Goal: Information Seeking & Learning: Find specific page/section

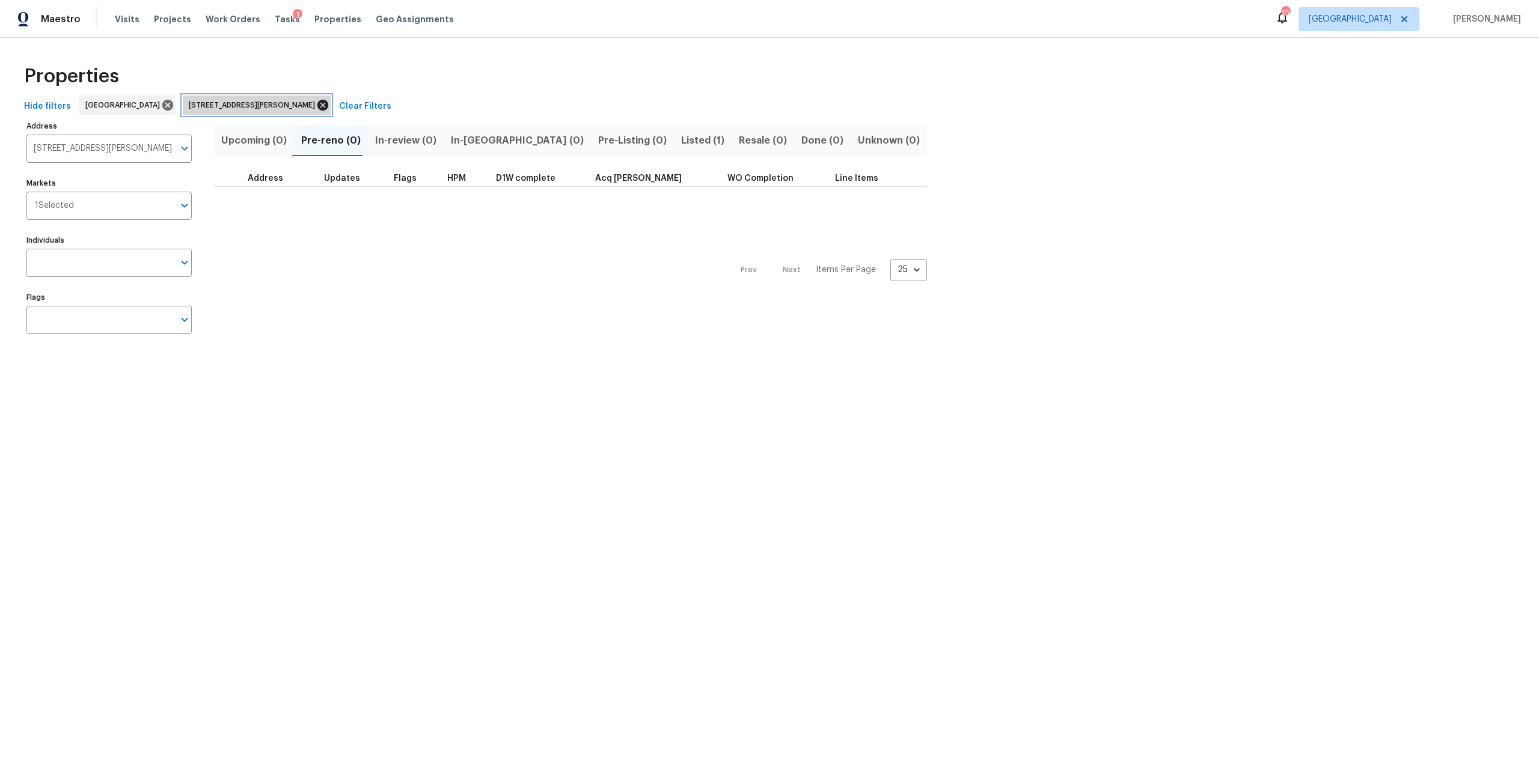
click at [317, 107] on icon at bounding box center [323, 105] width 11 height 11
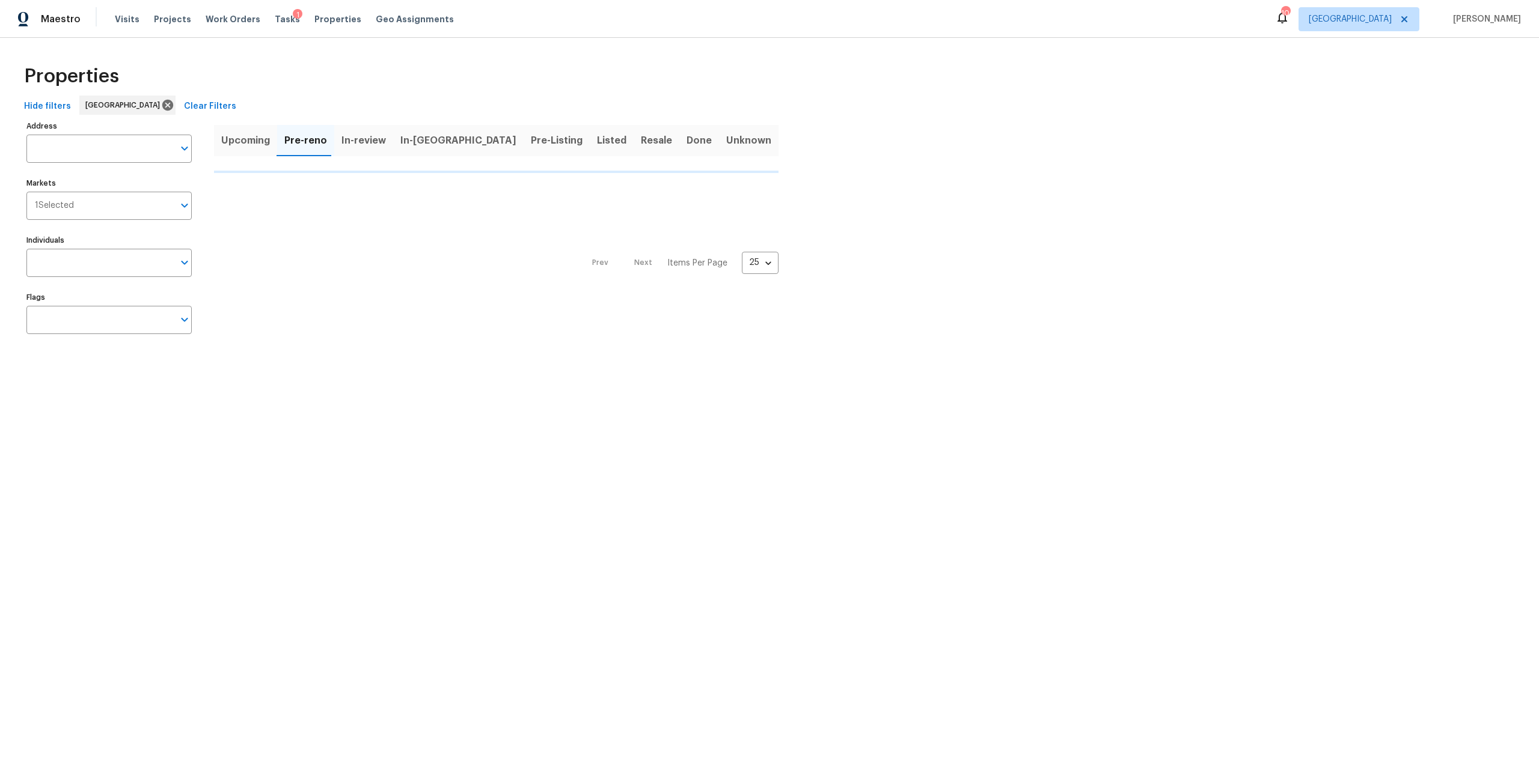
click at [278, 24] on div "Tasks 1" at bounding box center [287, 20] width 25 height 13
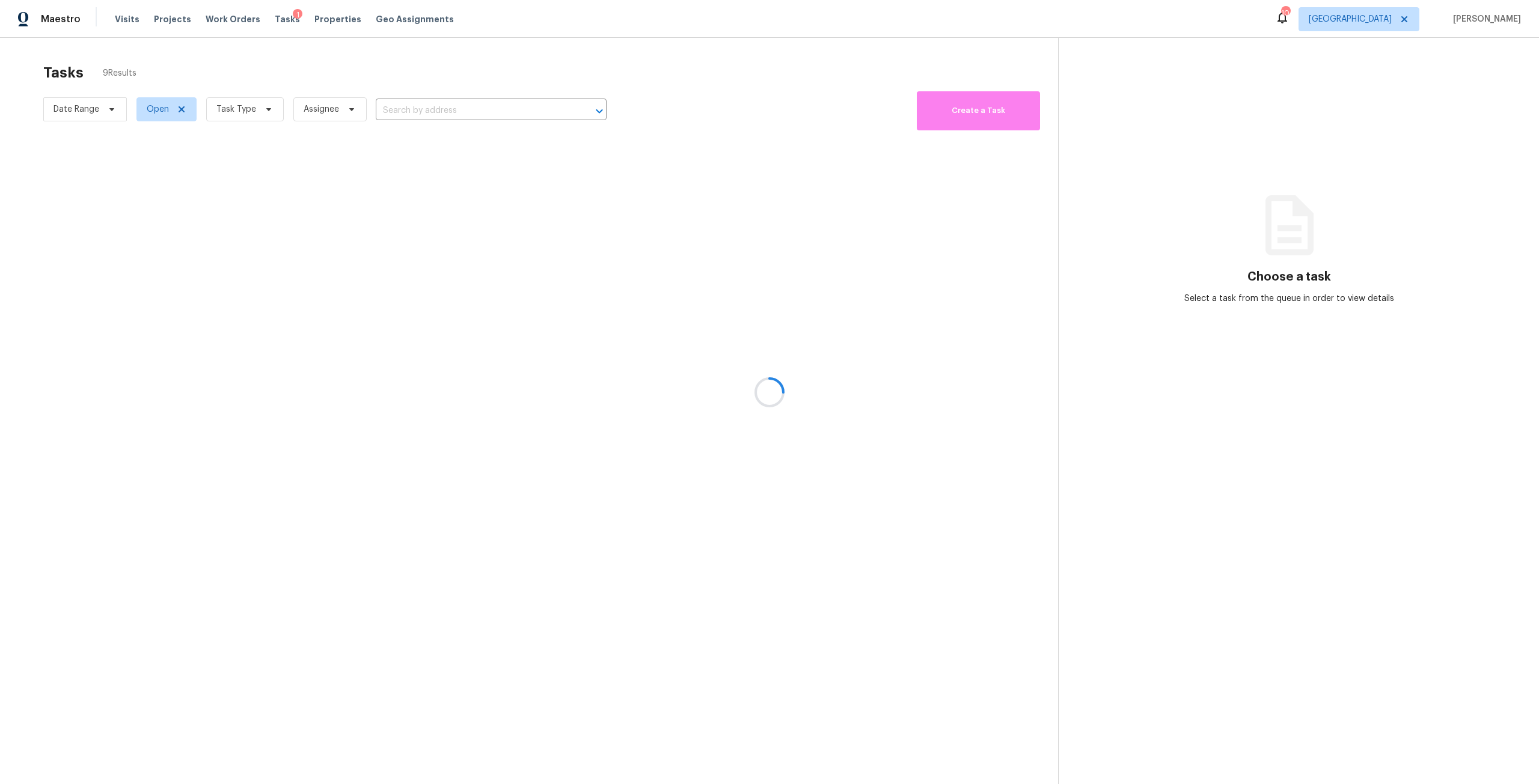
click at [276, 22] on div at bounding box center [770, 392] width 1539 height 784
click at [268, 119] on div at bounding box center [770, 392] width 1539 height 784
click at [264, 114] on div at bounding box center [770, 392] width 1539 height 784
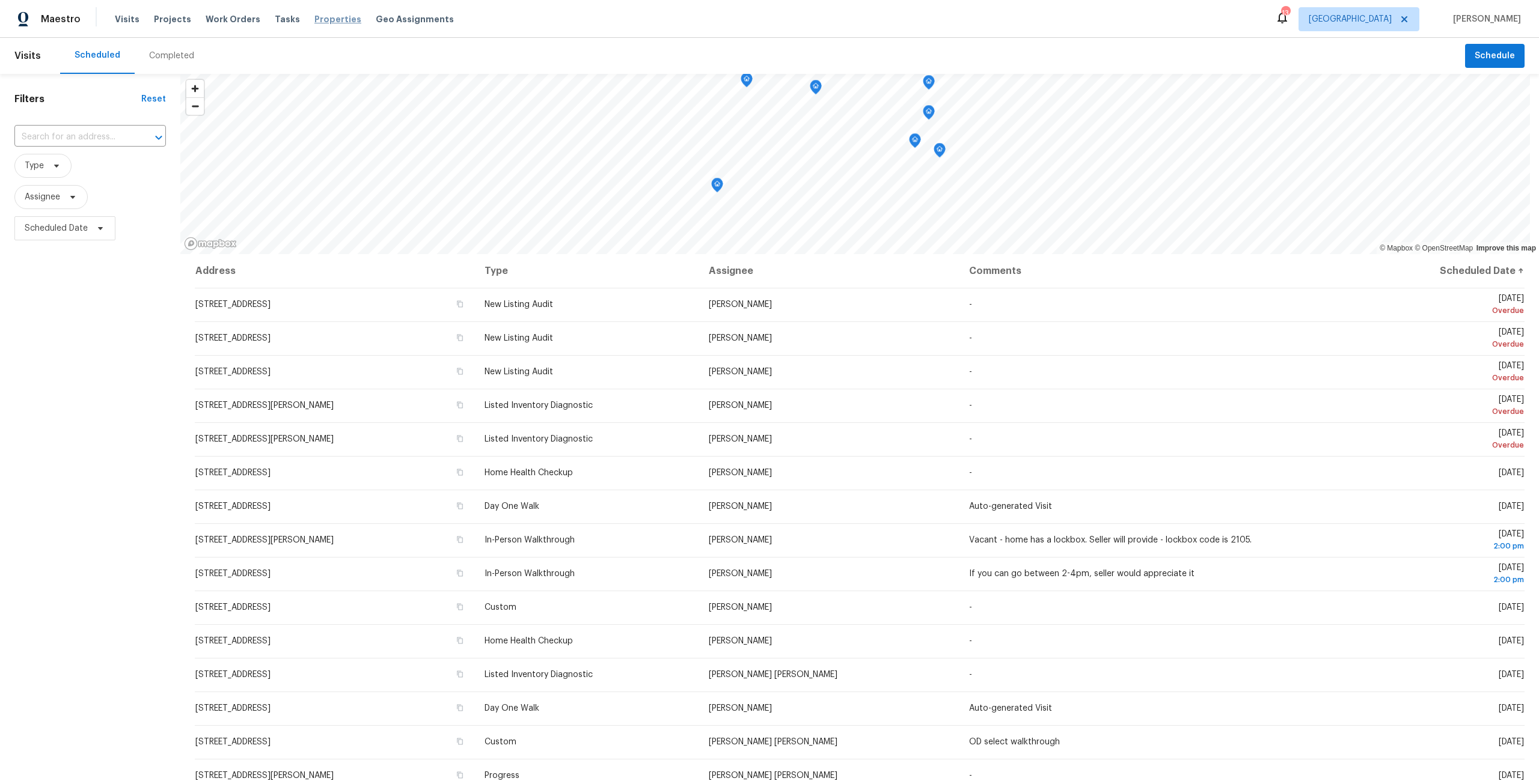
click at [328, 14] on span "Properties" at bounding box center [338, 19] width 47 height 12
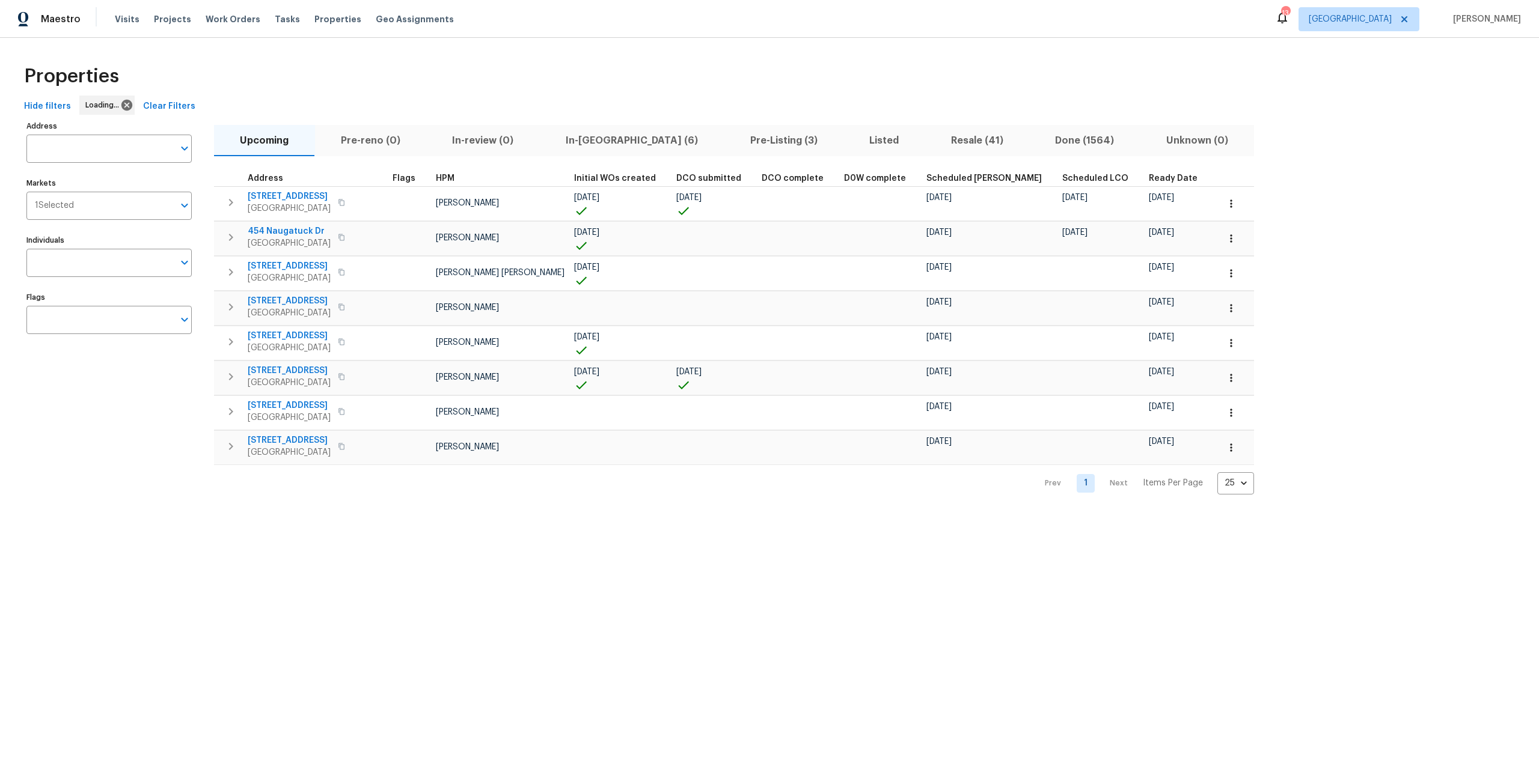
click at [579, 144] on span "In-[GEOGRAPHIC_DATA] (6)" at bounding box center [632, 140] width 170 height 16
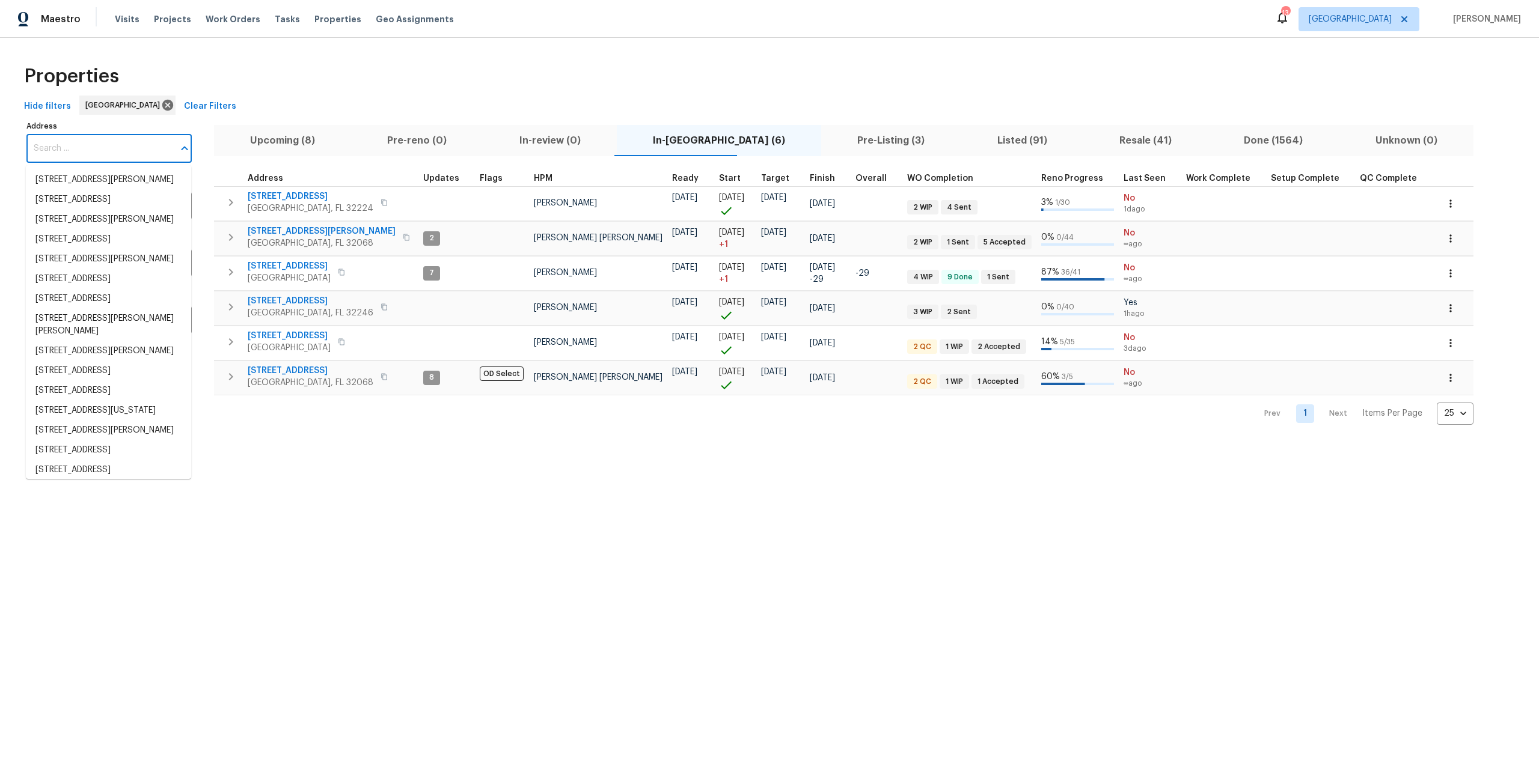
click at [53, 144] on input "Address" at bounding box center [101, 148] width 148 height 28
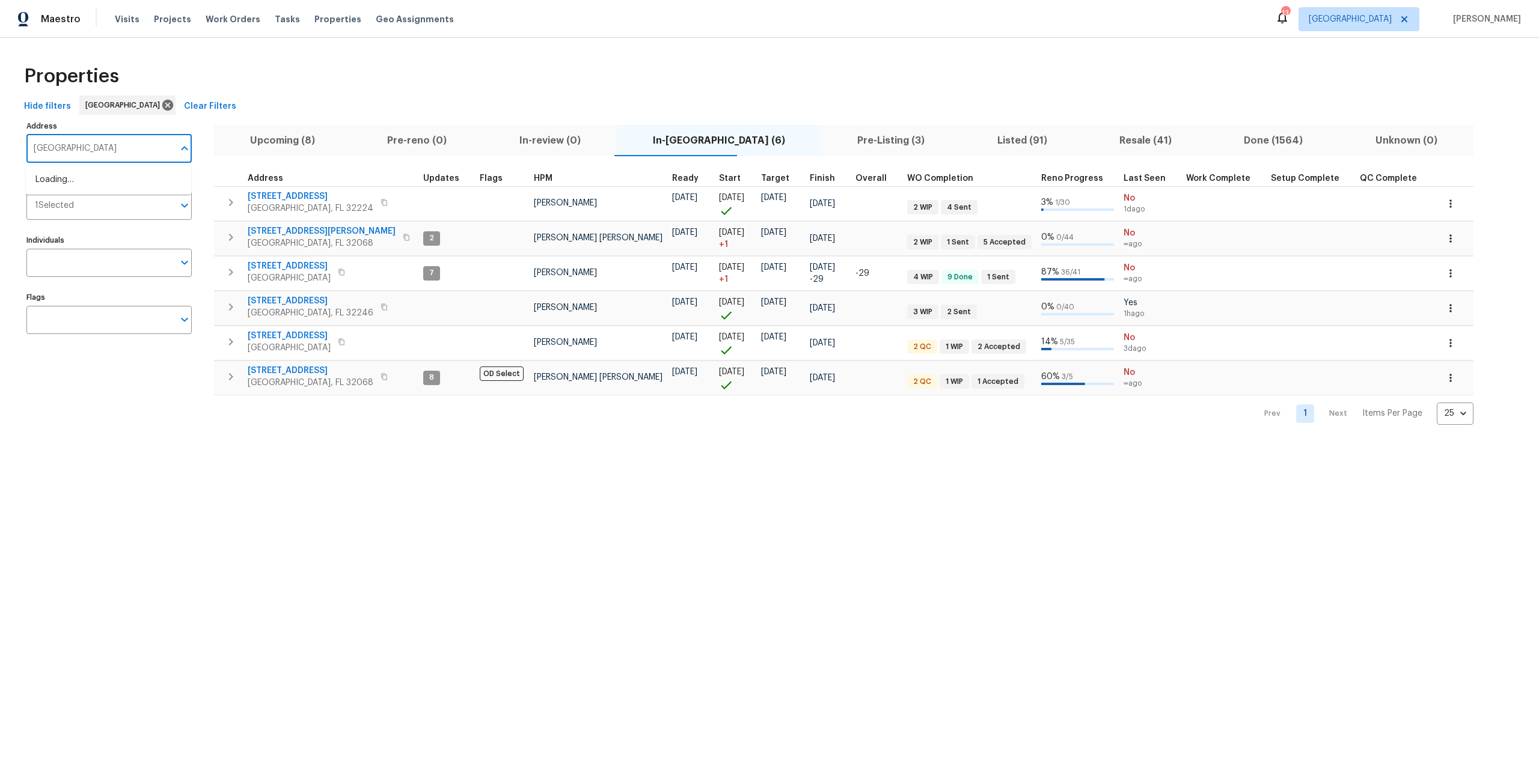
type input "granville"
click at [122, 308] on li "949 Granville Rd Jacksonville FL 32205" at bounding box center [108, 298] width 165 height 20
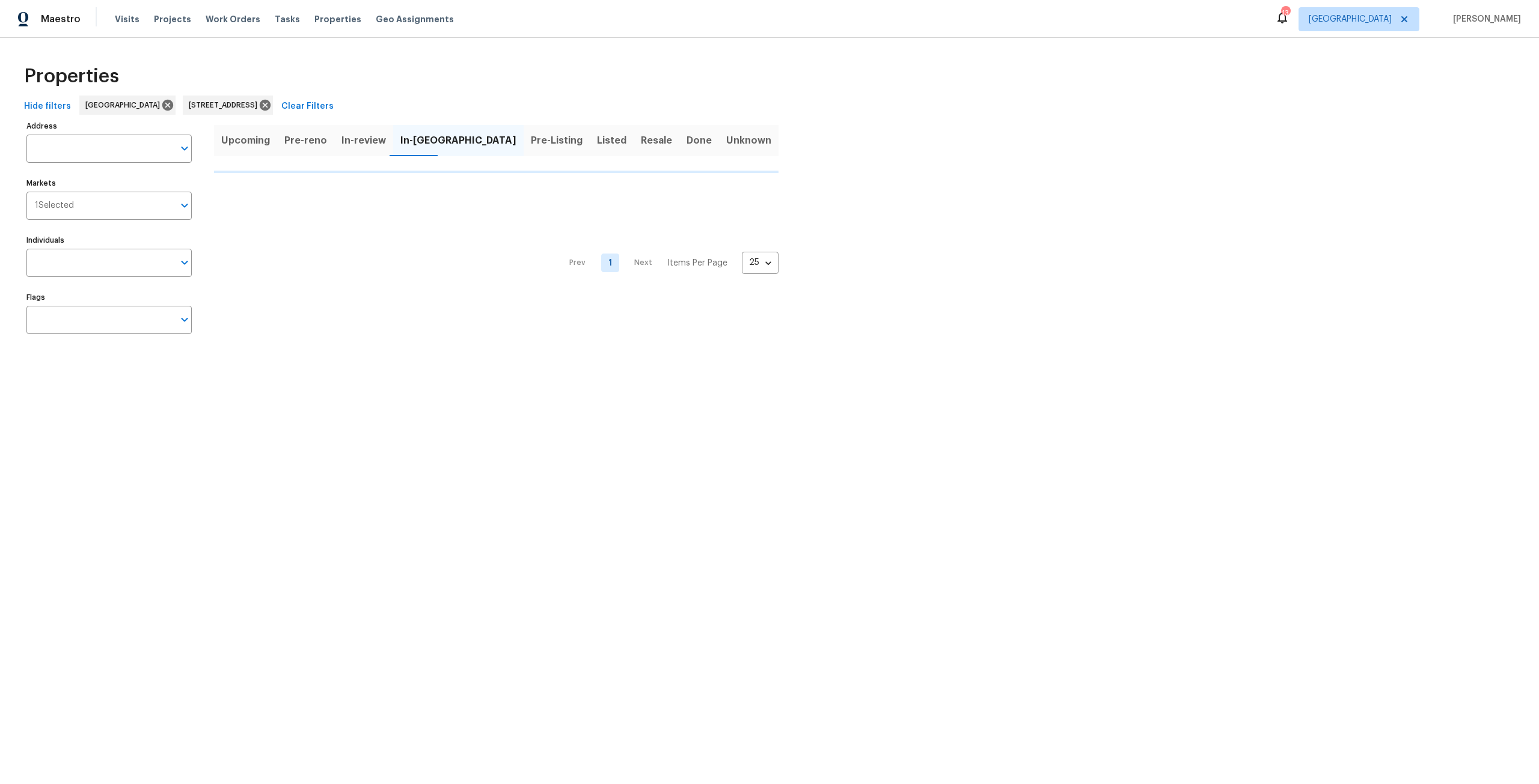
type input "949 Granville Rd Jacksonville FL 32205"
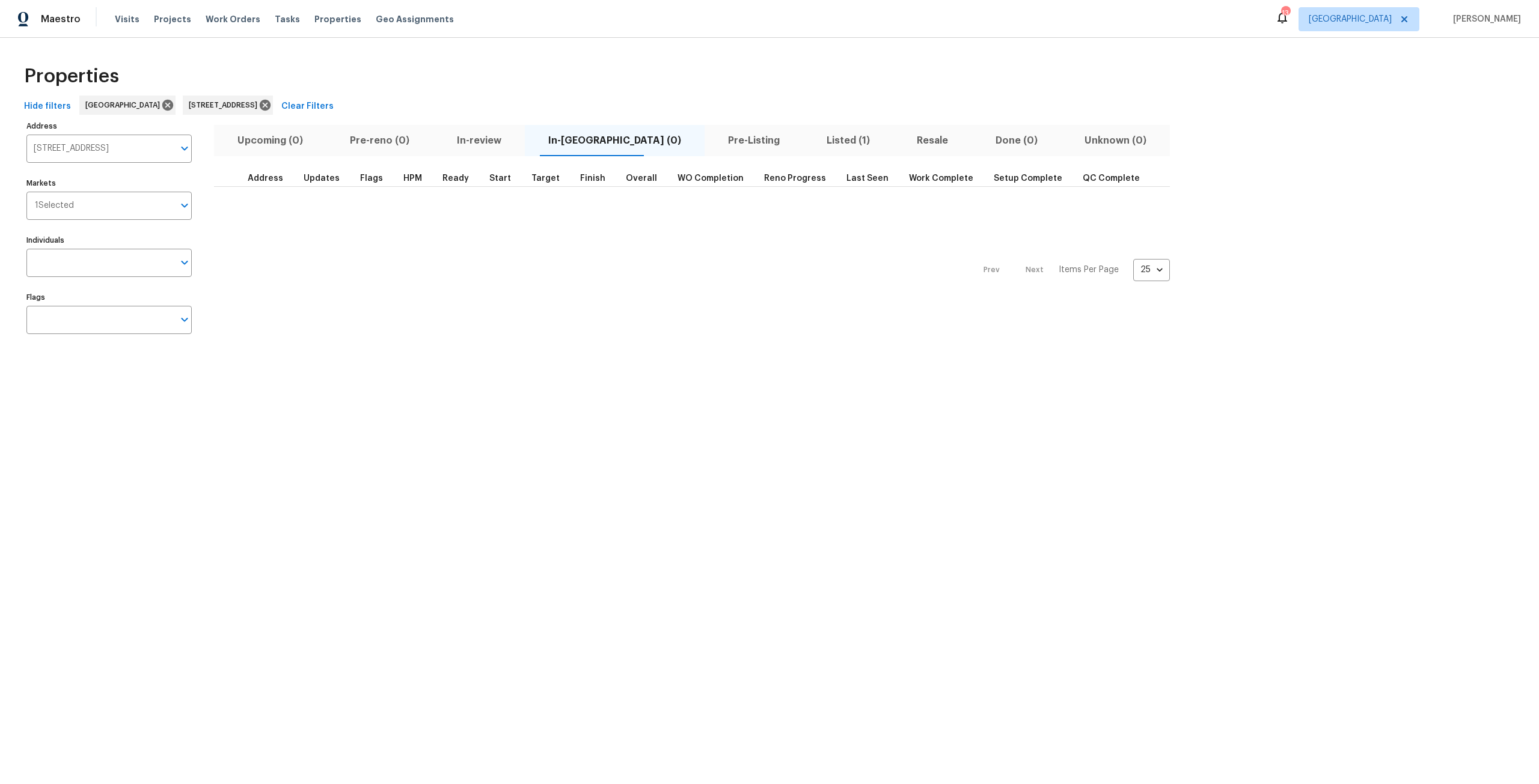
click at [810, 145] on span "Listed (1)" at bounding box center [848, 140] width 75 height 16
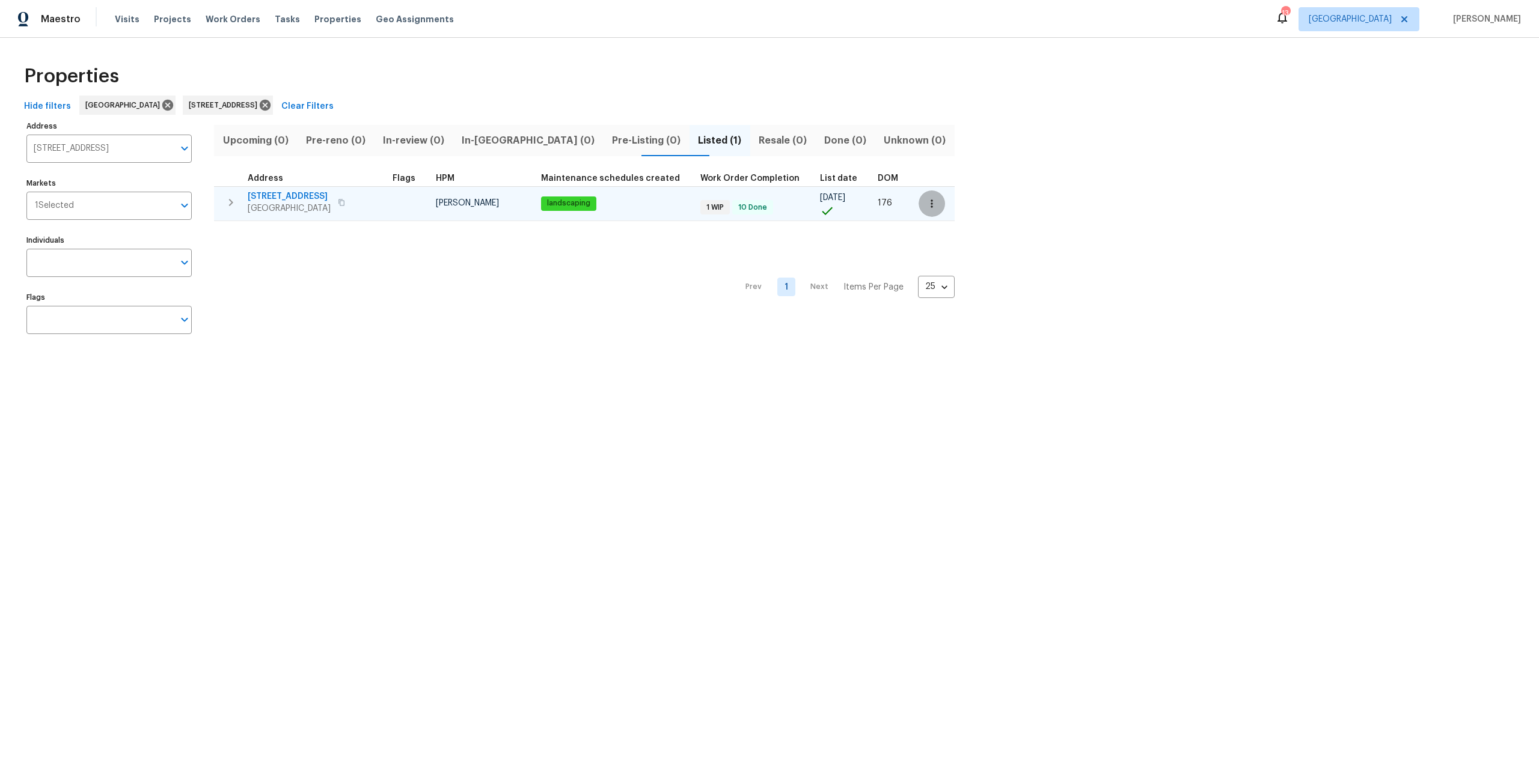
click at [926, 202] on icon "button" at bounding box center [931, 203] width 12 height 12
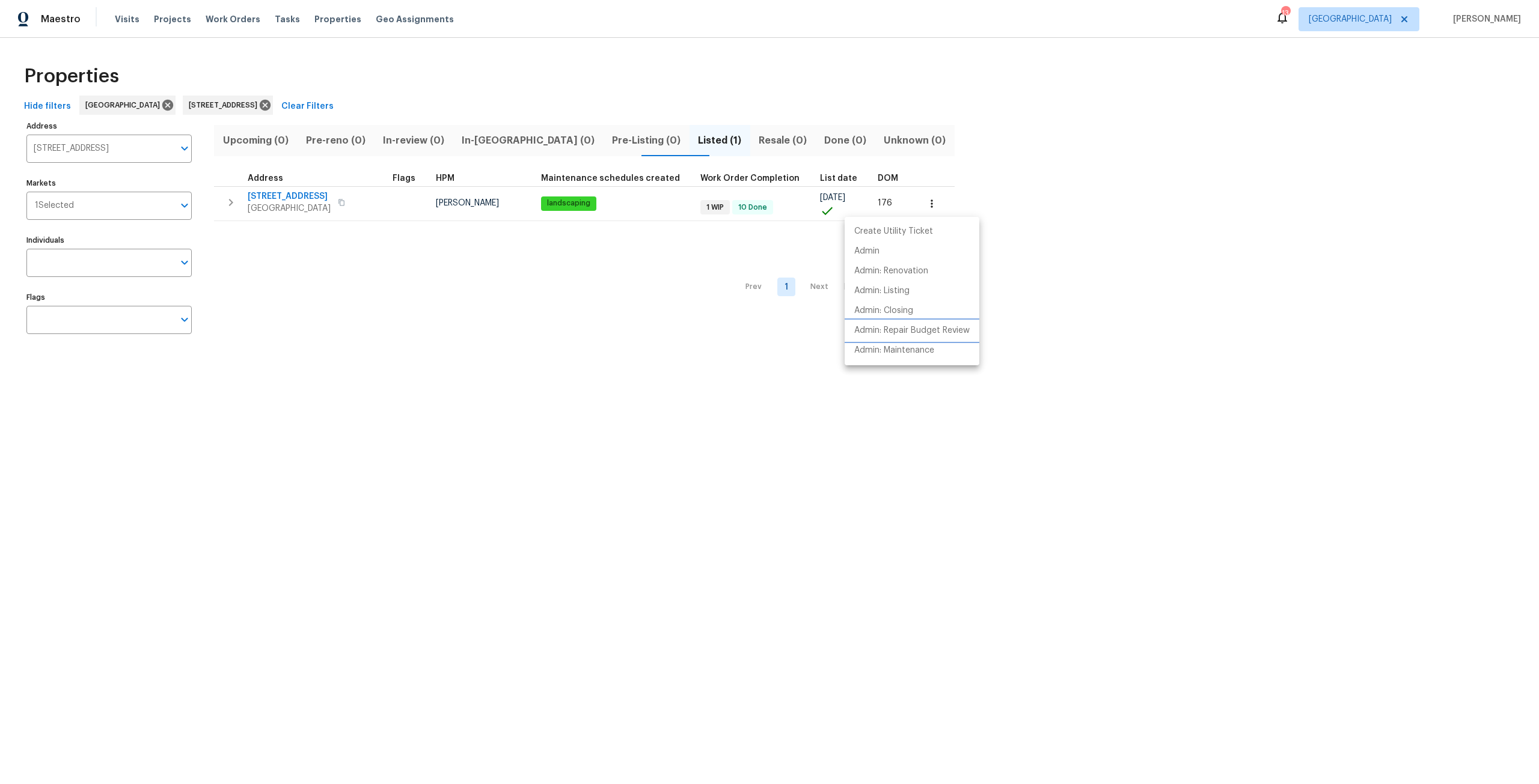
click at [937, 327] on p "Admin: Repair Budget Review" at bounding box center [912, 330] width 115 height 13
click at [286, 199] on div at bounding box center [770, 392] width 1539 height 784
click at [287, 199] on span "949 Granville Rd" at bounding box center [289, 196] width 83 height 12
click at [273, 112] on div "949 Granville Rd Jacksonville FL 32205" at bounding box center [228, 105] width 90 height 19
click at [270, 107] on icon at bounding box center [265, 105] width 11 height 11
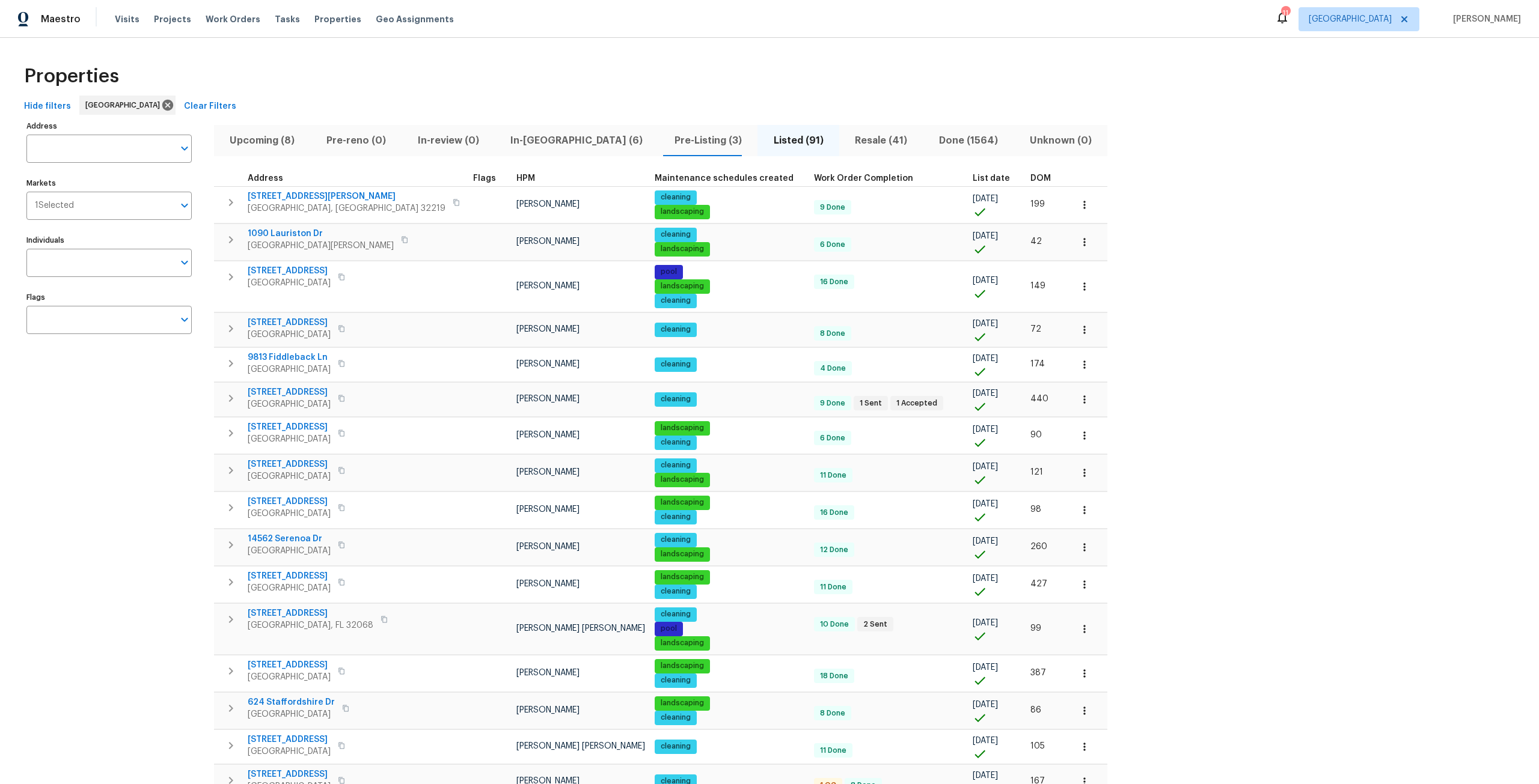
click at [275, 13] on div "Tasks" at bounding box center [287, 20] width 25 height 13
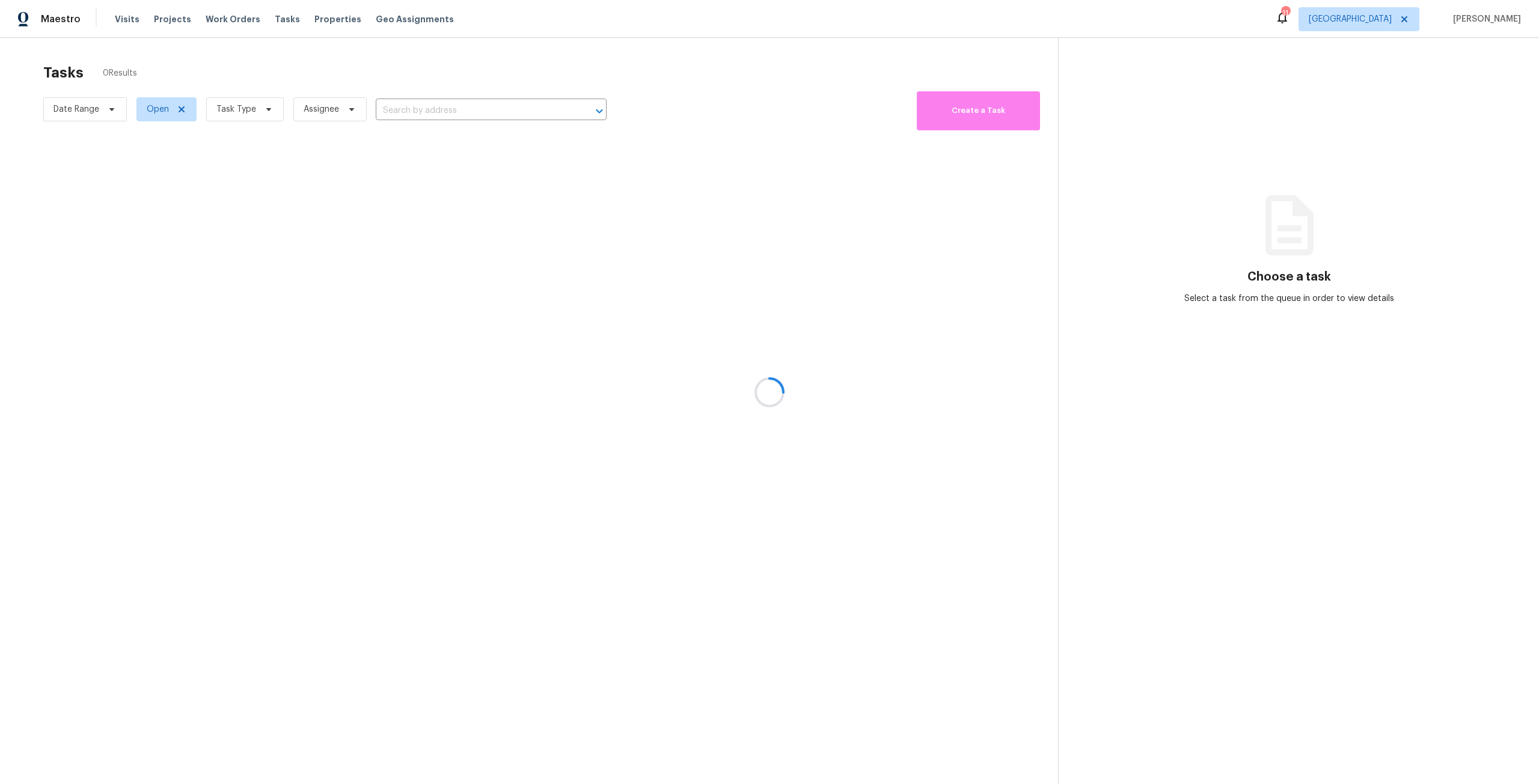
click at [280, 13] on div at bounding box center [770, 392] width 1539 height 784
click at [239, 113] on div at bounding box center [770, 392] width 1539 height 784
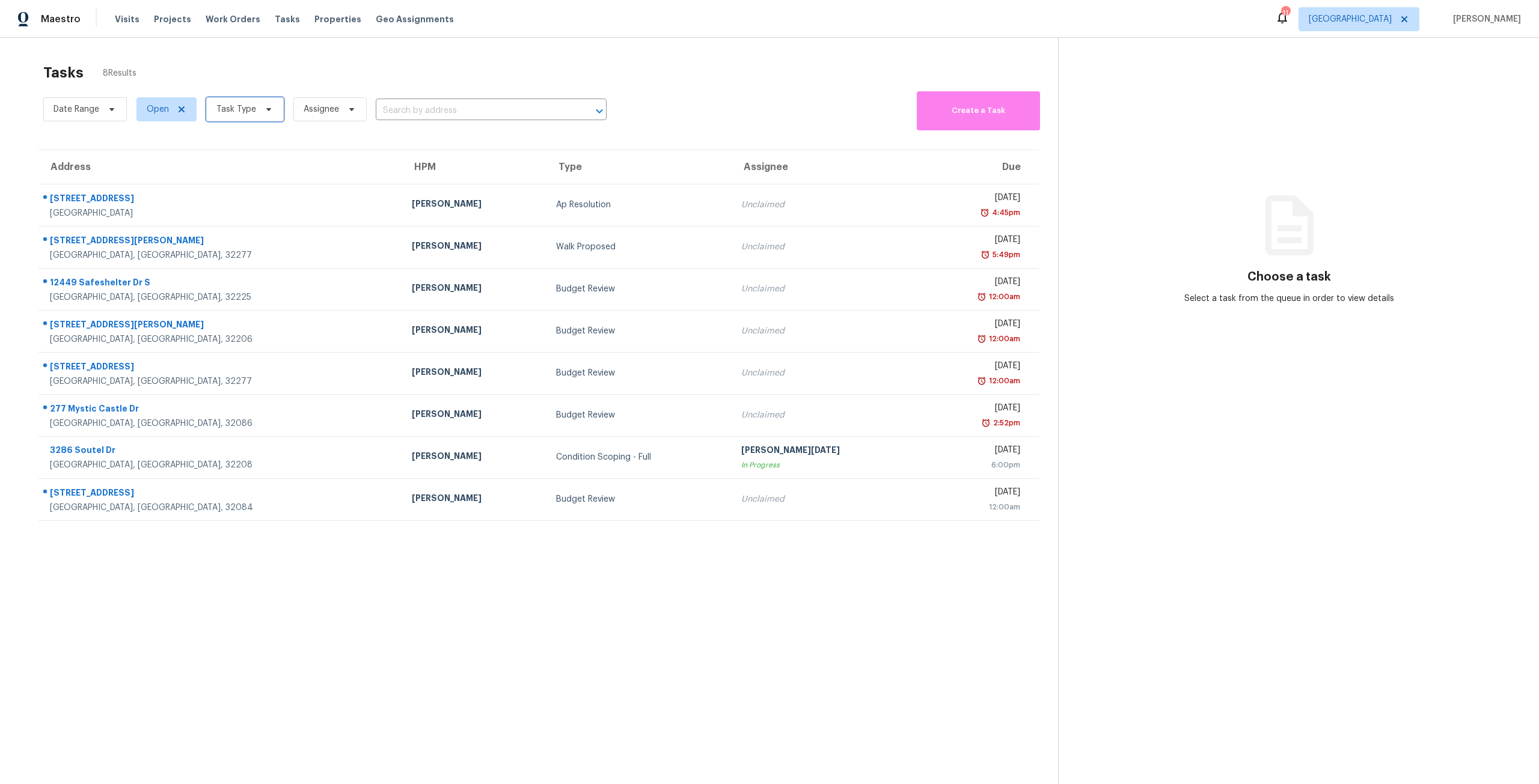
click at [250, 120] on span "Task Type" at bounding box center [245, 109] width 78 height 24
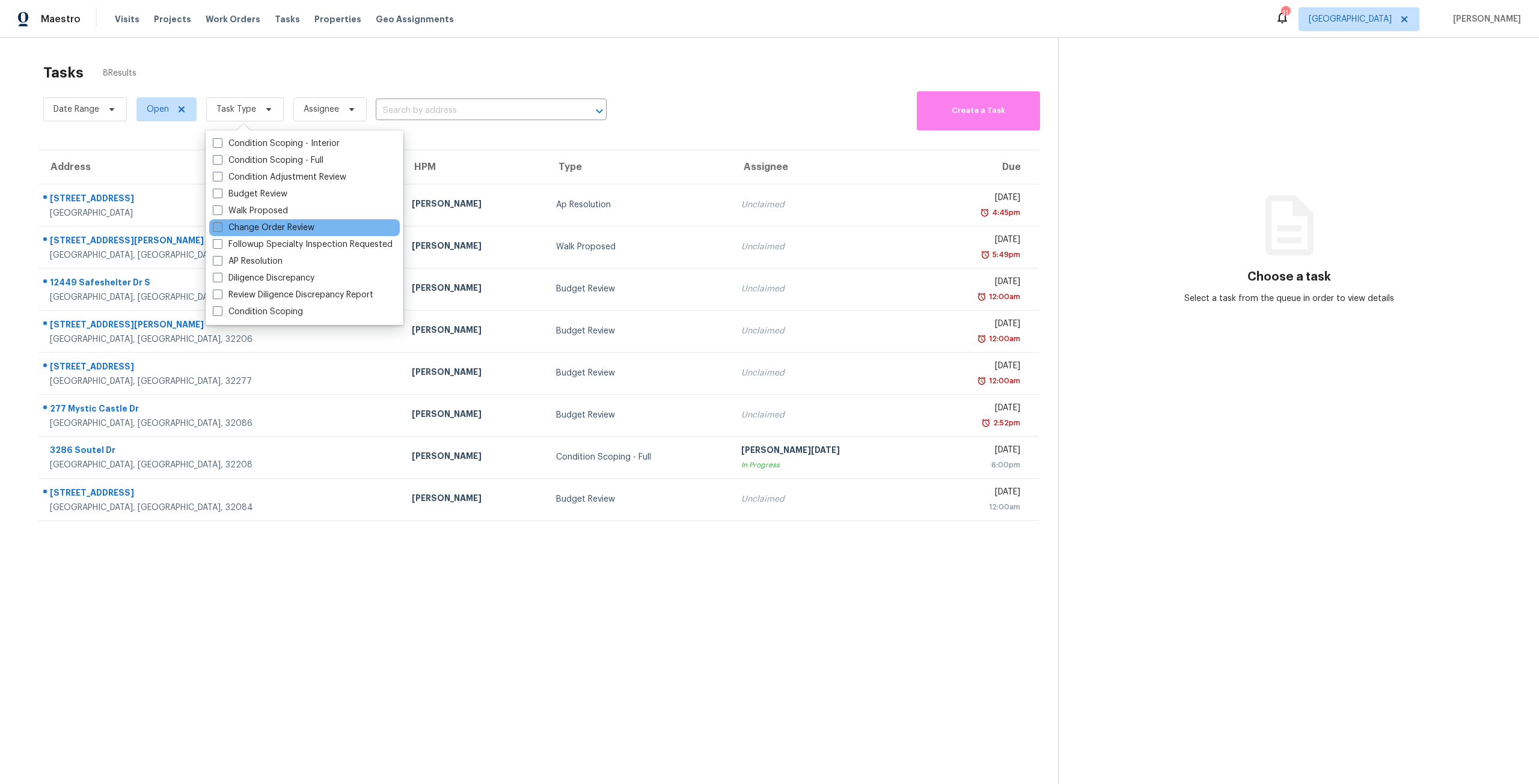
click at [283, 233] on label "Change Order Review" at bounding box center [263, 227] width 101 height 12
click at [221, 229] on input "Change Order Review" at bounding box center [217, 225] width 8 height 8
checkbox input "true"
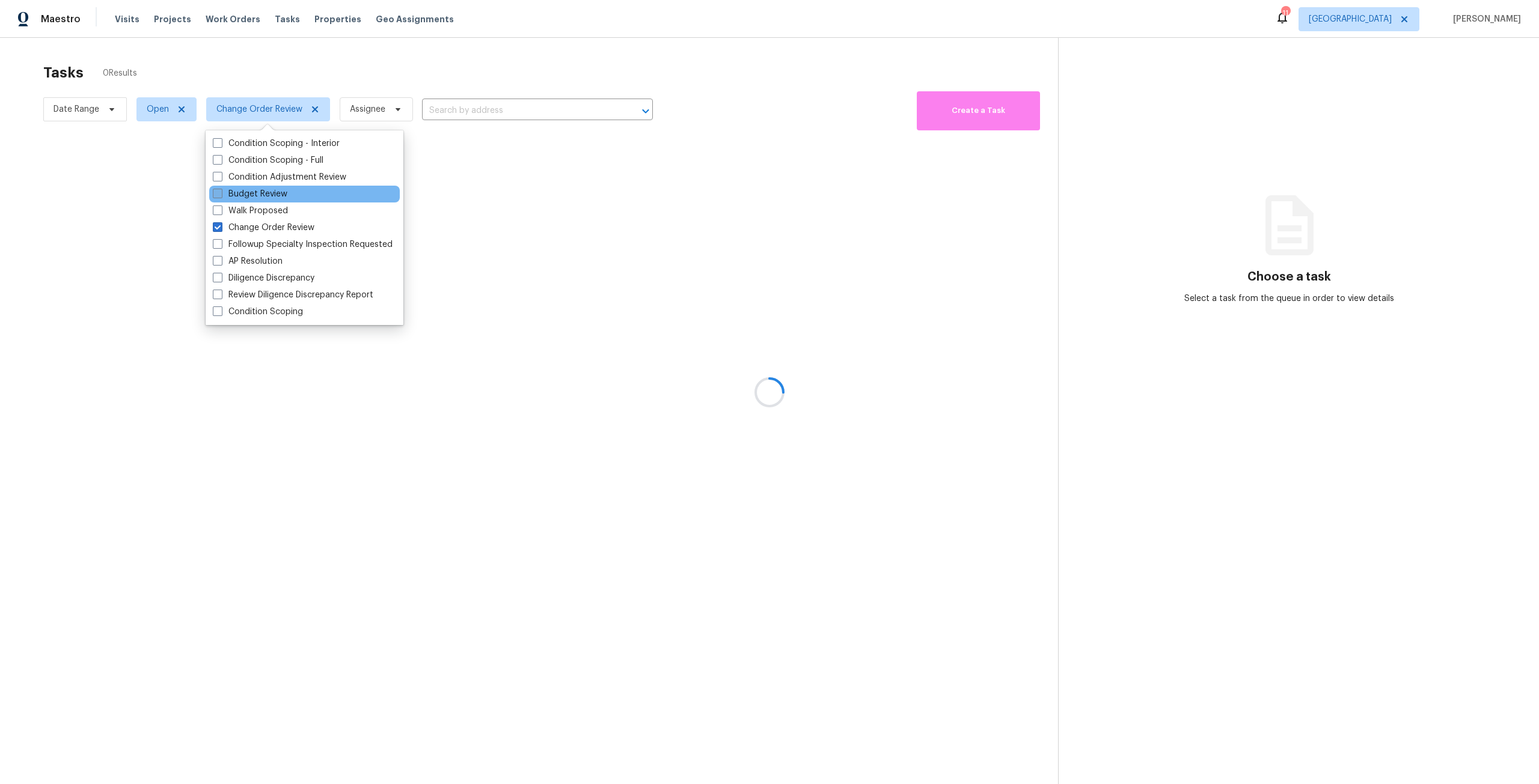
click at [276, 195] on label "Budget Review" at bounding box center [250, 194] width 75 height 12
click at [221, 195] on input "Budget Review" at bounding box center [217, 192] width 8 height 8
checkbox input "true"
click at [301, 47] on div at bounding box center [770, 392] width 1539 height 784
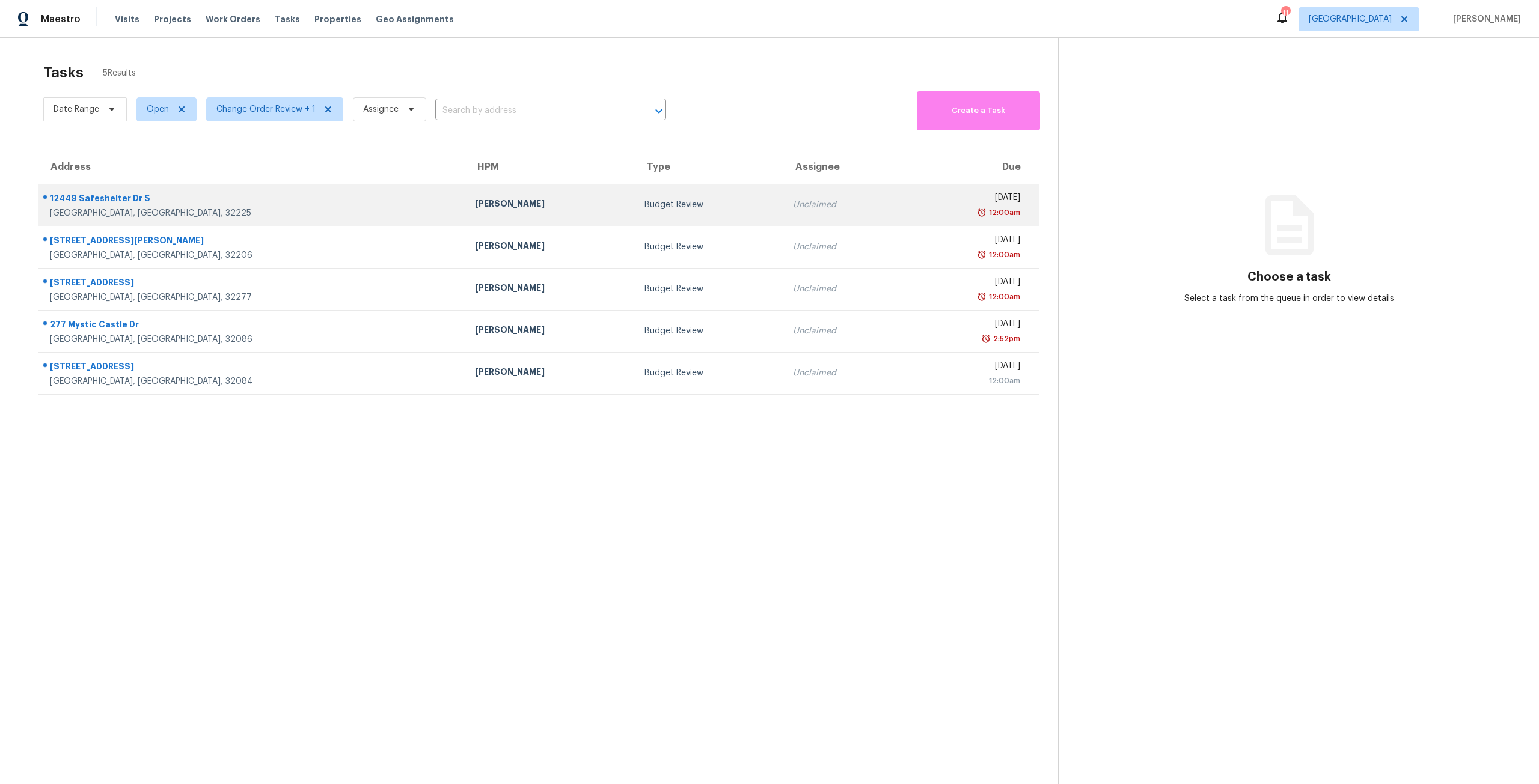
click at [793, 201] on div "Unclaimed" at bounding box center [843, 204] width 100 height 12
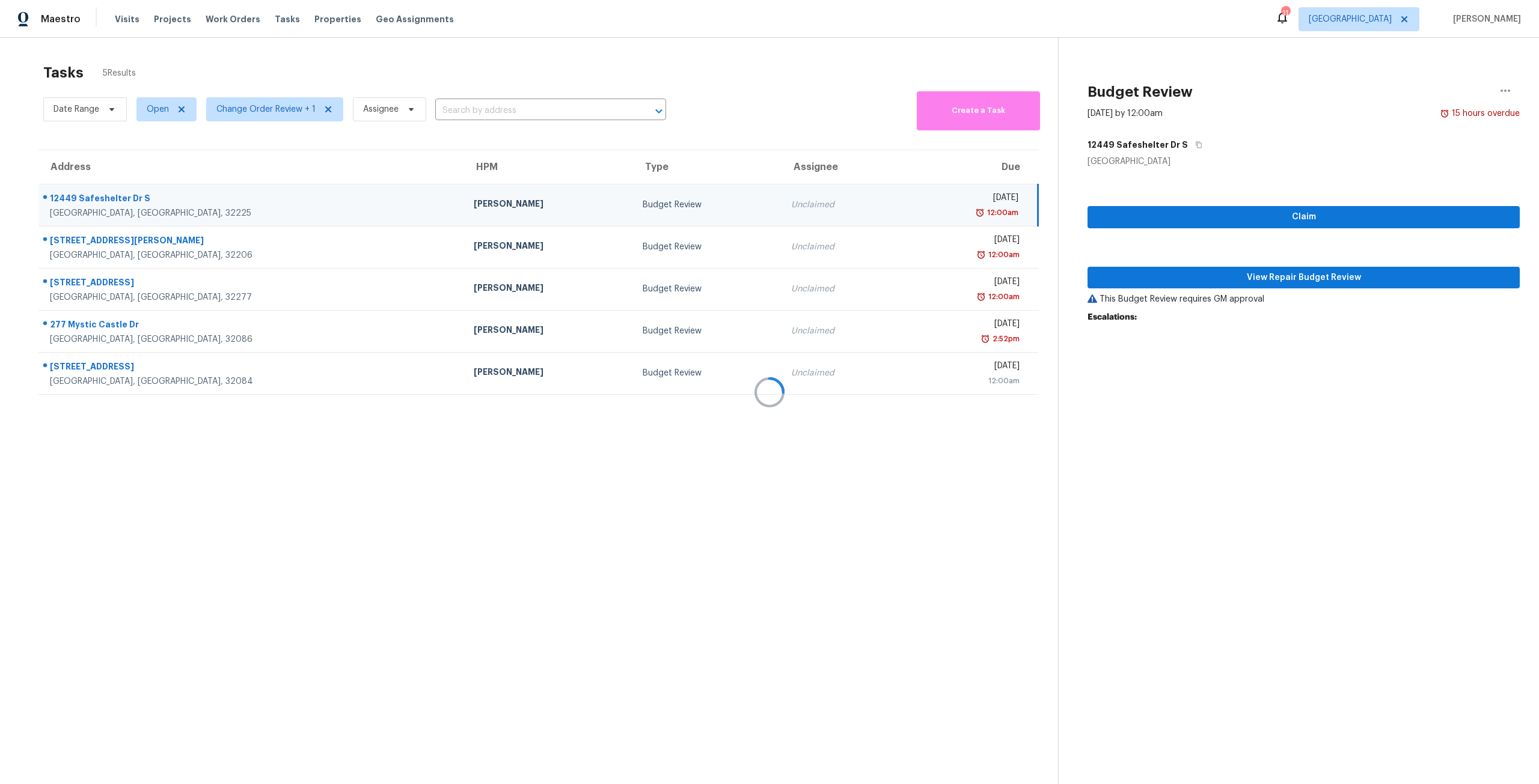
click at [1249, 280] on div at bounding box center [770, 392] width 1539 height 784
click at [1281, 262] on div "Claim View Repair Budget Review This Budget Review requires GM approval Escalat…" at bounding box center [1303, 304] width 432 height 273
click at [1278, 281] on span "View Repair Budget Review" at bounding box center [1303, 277] width 413 height 15
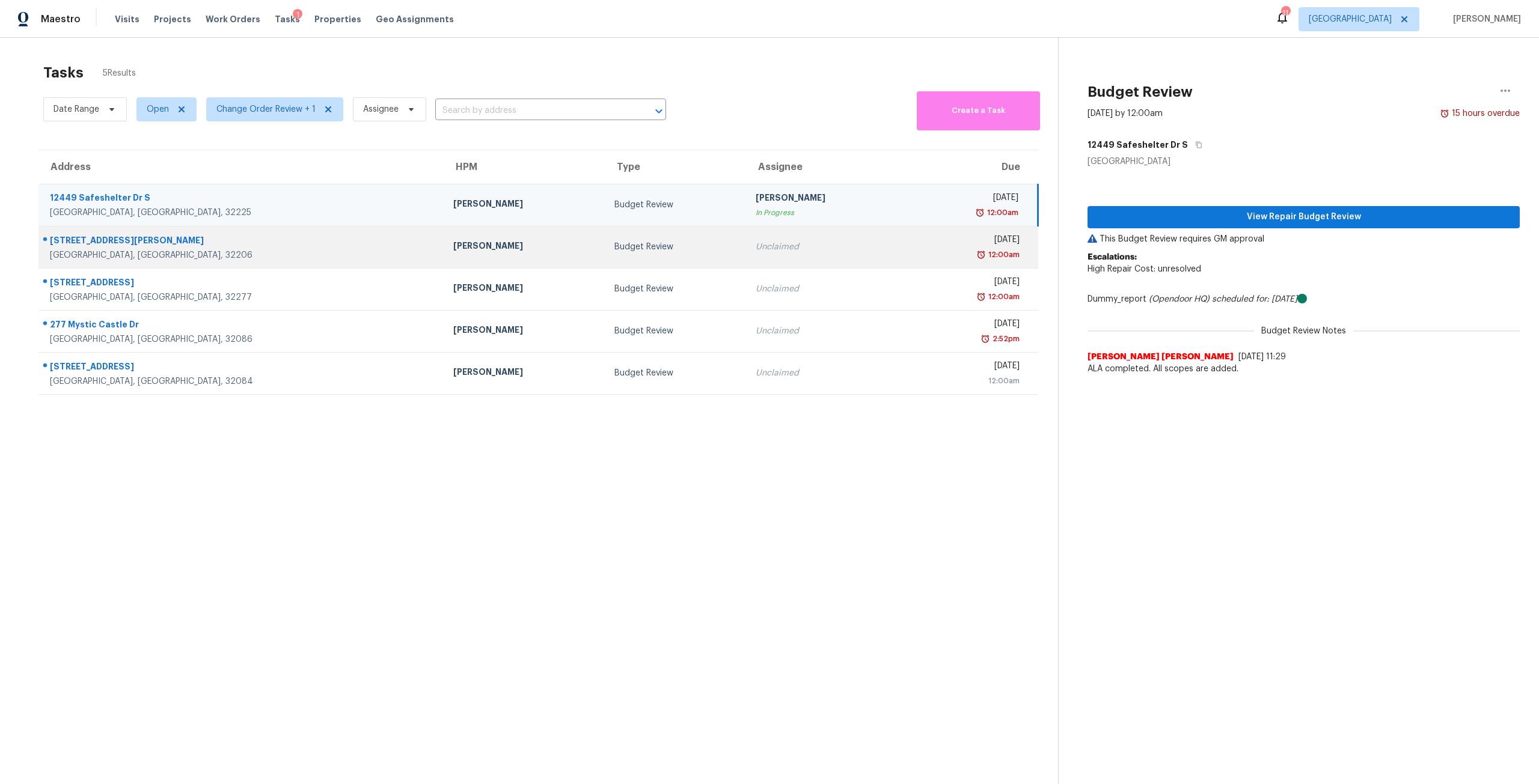
click at [656, 242] on td "Budget Review" at bounding box center [675, 247] width 141 height 42
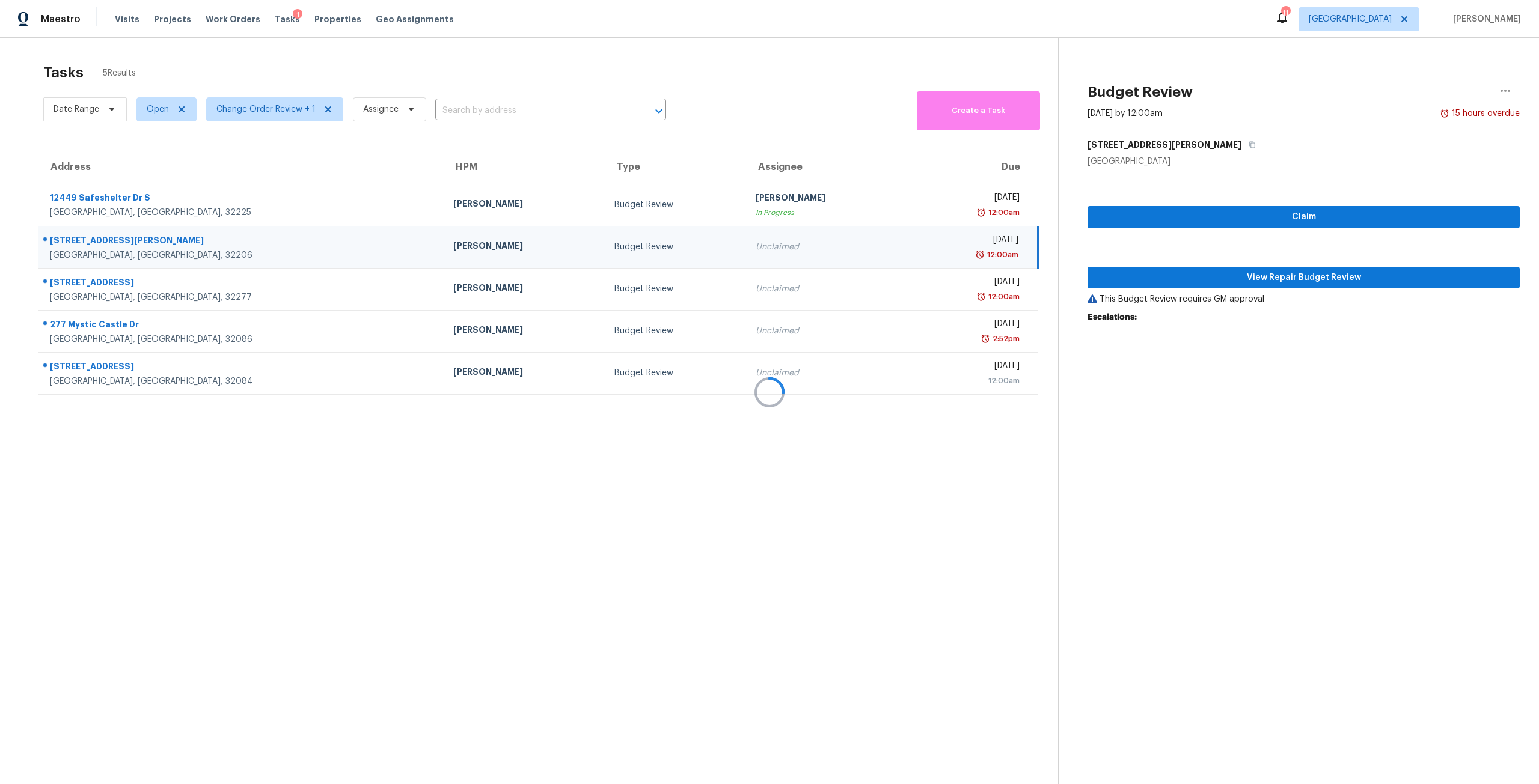
click at [1252, 283] on div at bounding box center [770, 392] width 1539 height 784
click at [1284, 278] on span "View Repair Budget Review" at bounding box center [1303, 277] width 413 height 15
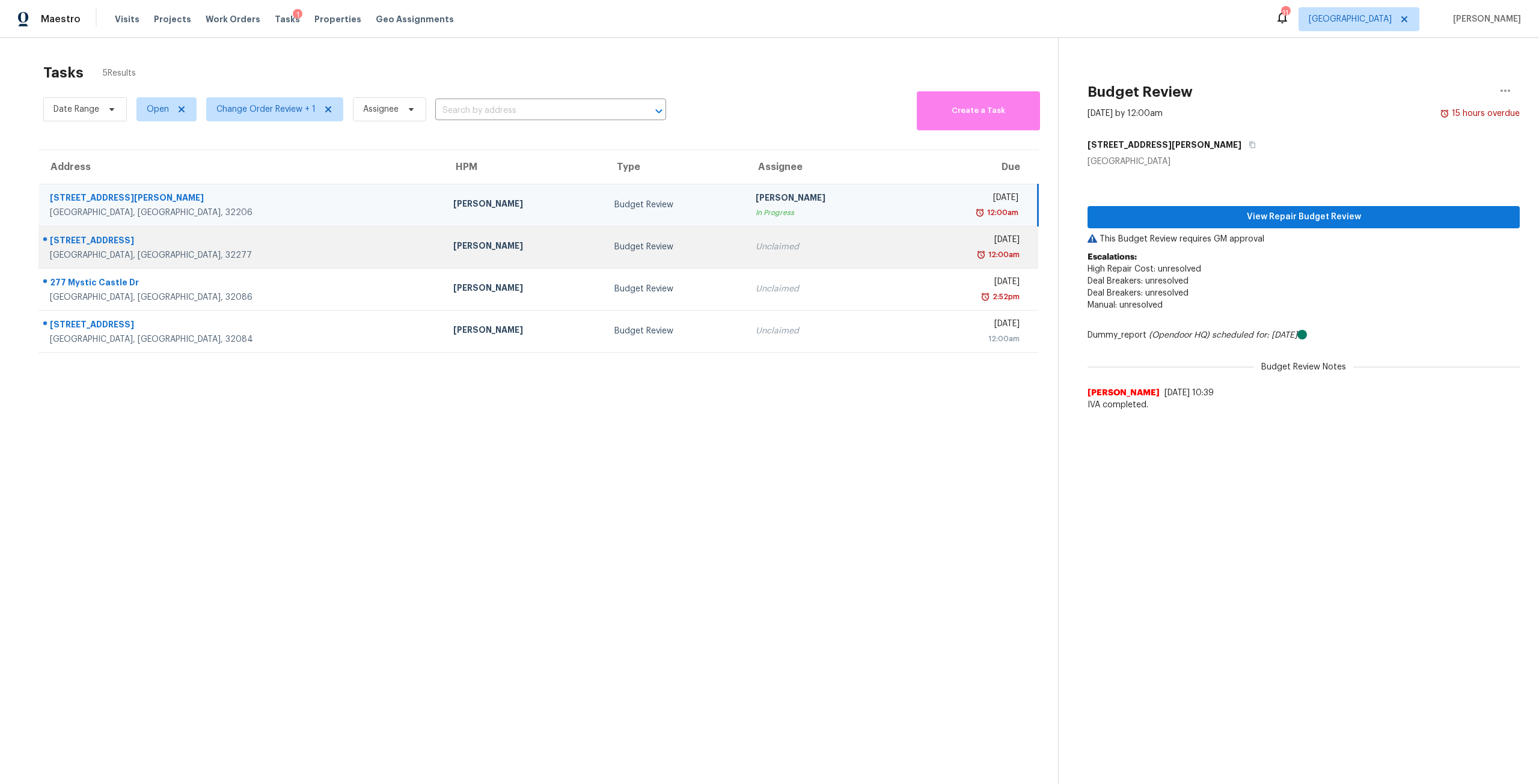
click at [653, 251] on td "Budget Review" at bounding box center [675, 247] width 141 height 42
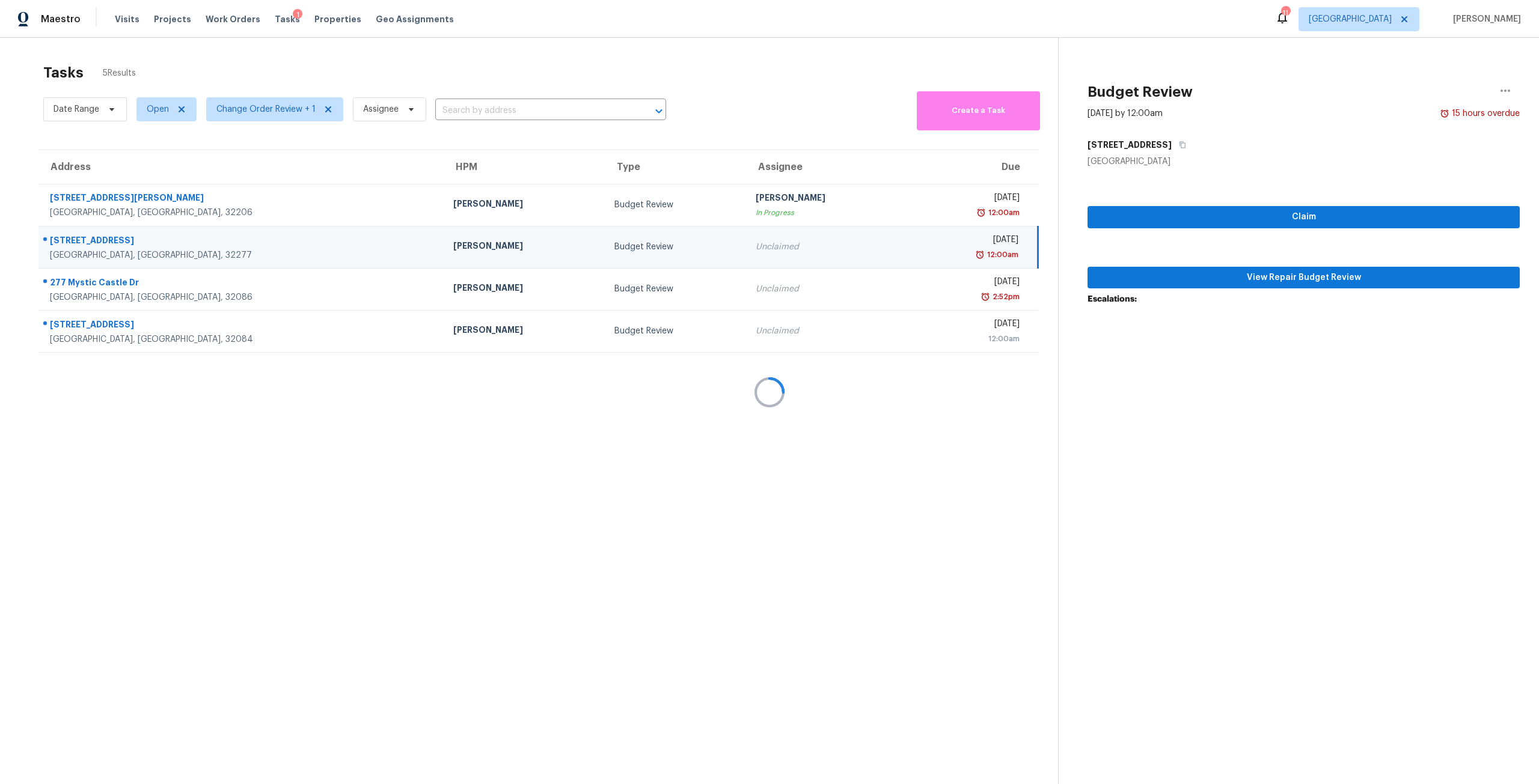
click at [1231, 275] on div at bounding box center [770, 392] width 1539 height 784
click at [1230, 270] on div at bounding box center [770, 392] width 1539 height 784
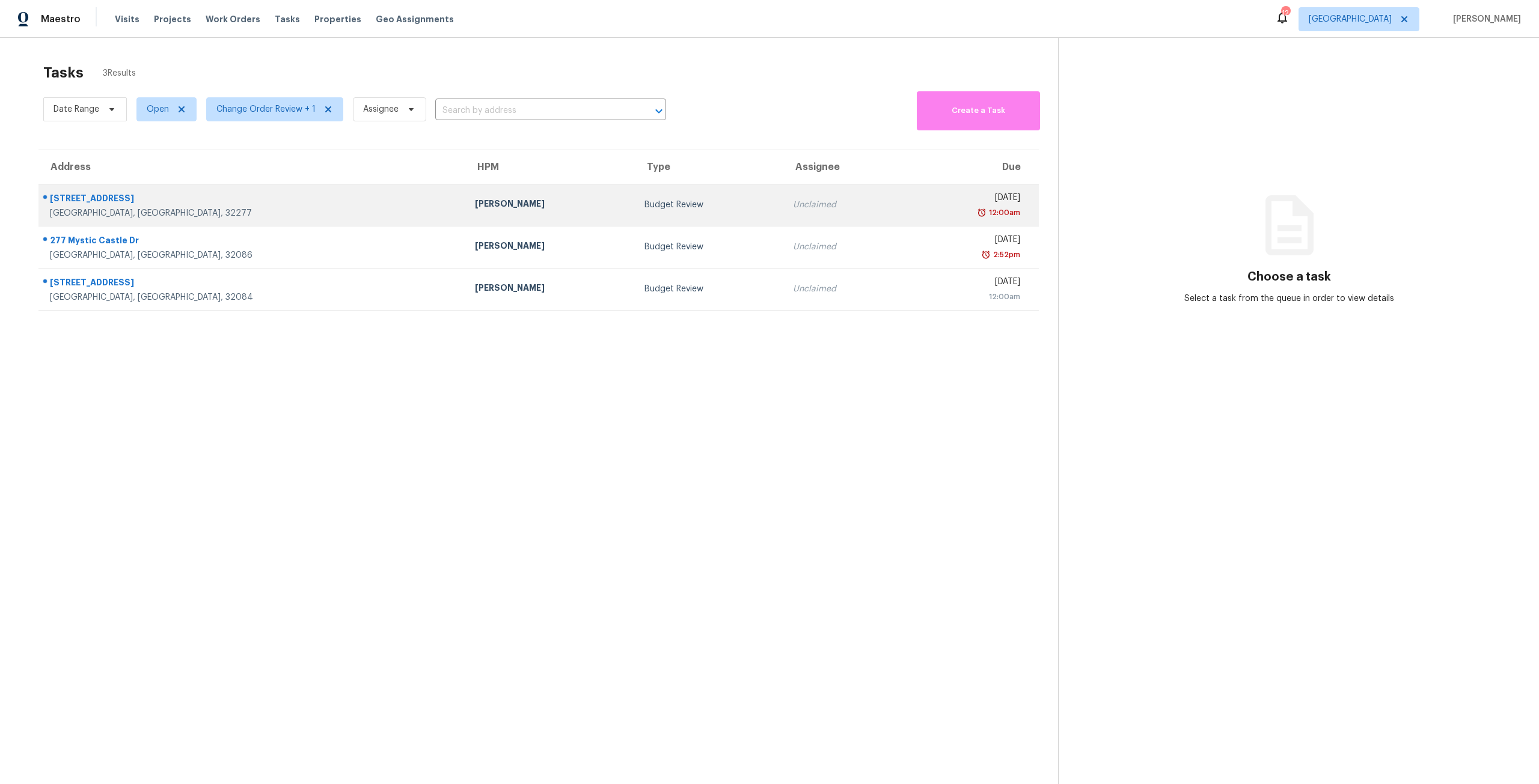
click at [990, 225] on td "Thu, Aug 21st 2025 12:00am" at bounding box center [971, 205] width 137 height 42
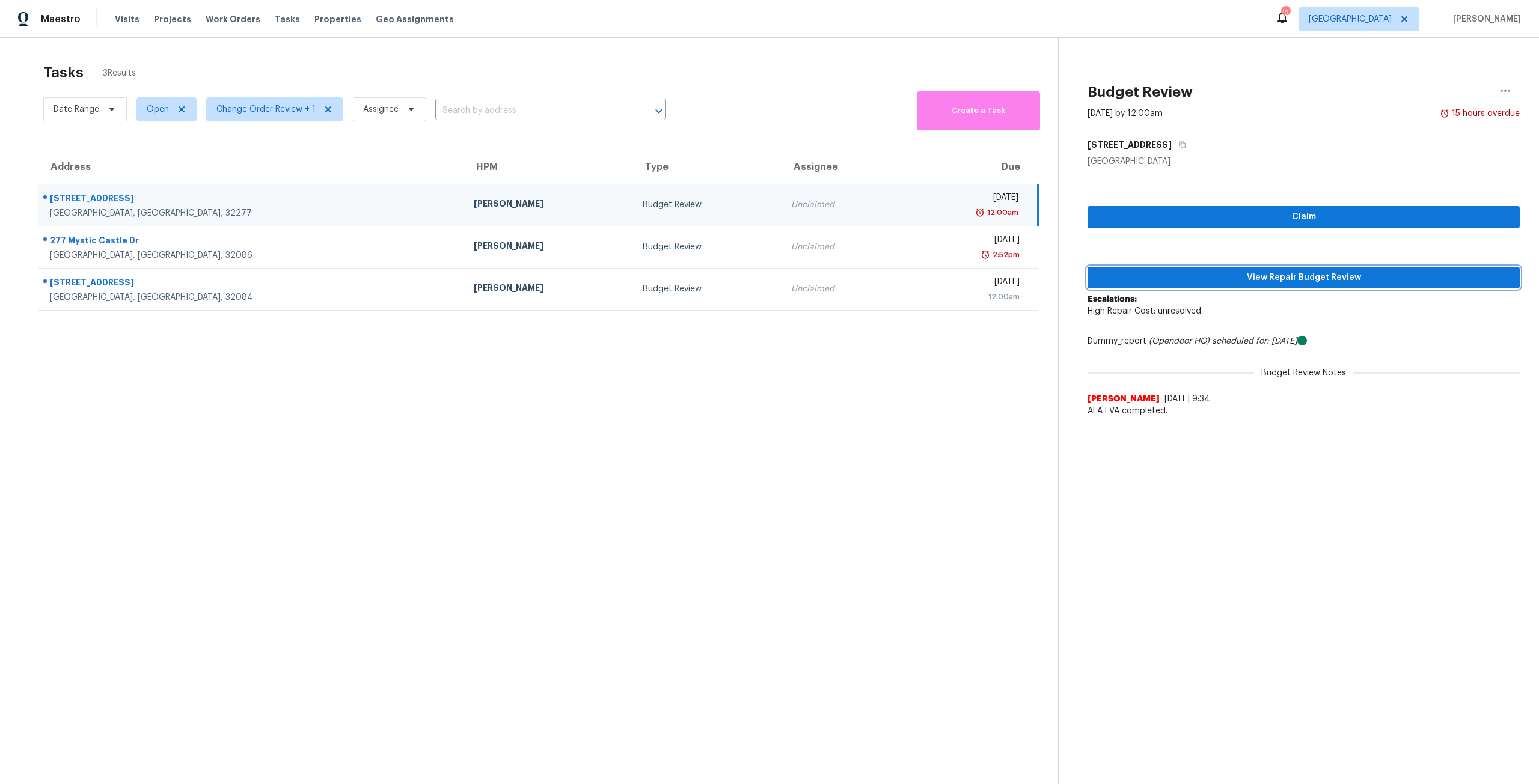
click at [1241, 283] on span "View Repair Budget Review" at bounding box center [1303, 277] width 413 height 15
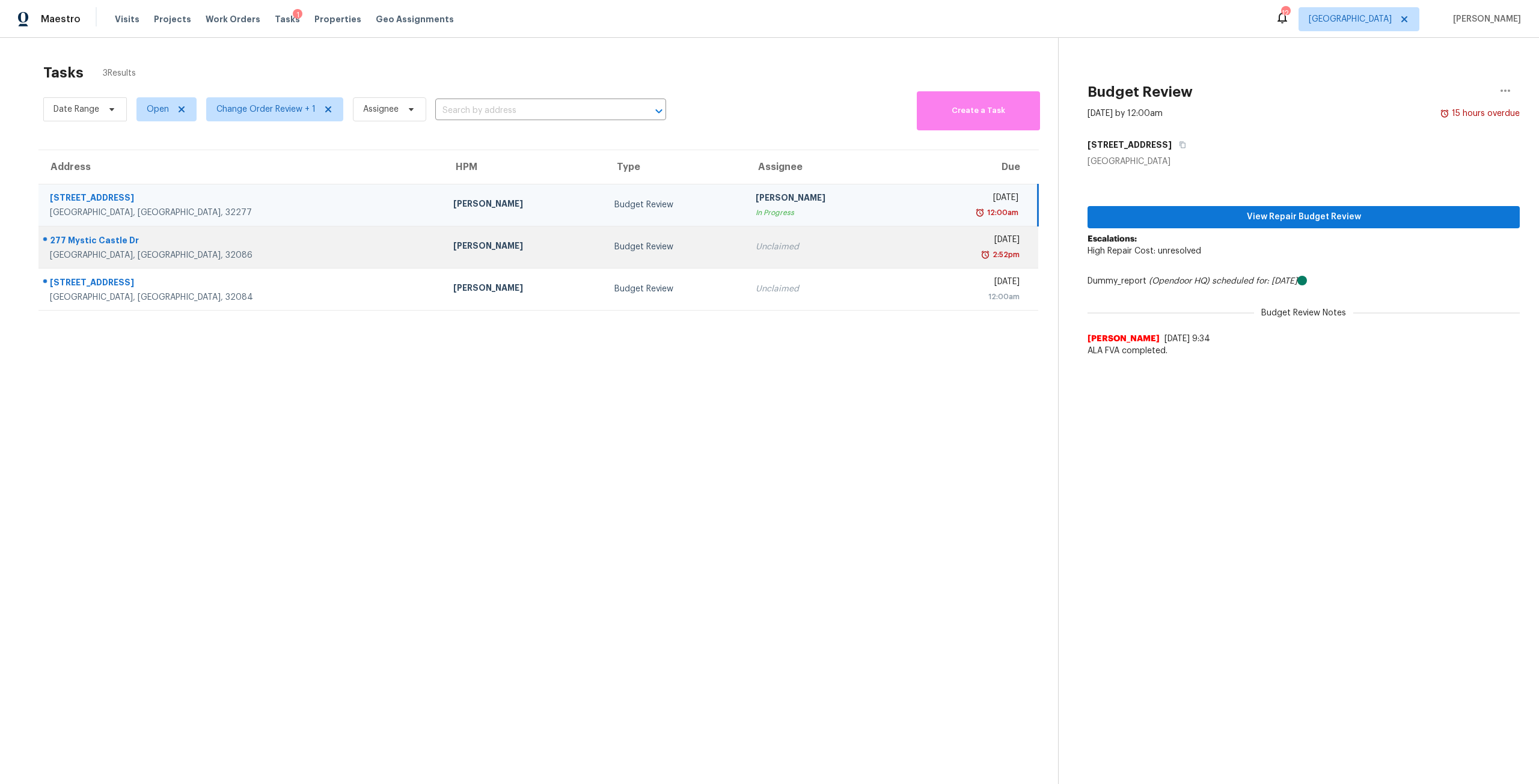
click at [789, 248] on div "Unclaimed" at bounding box center [826, 246] width 142 height 12
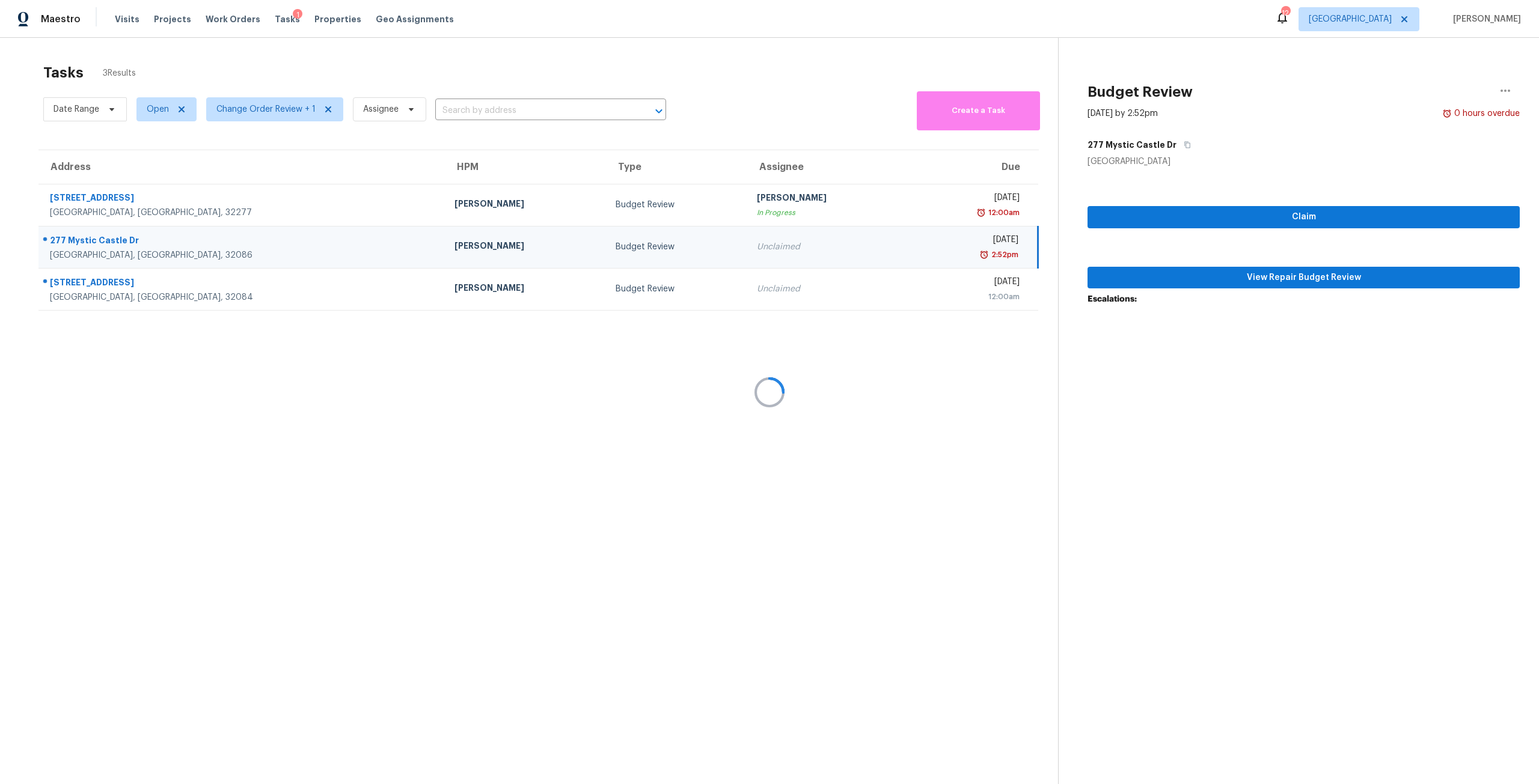
click at [1259, 273] on div at bounding box center [770, 392] width 1539 height 784
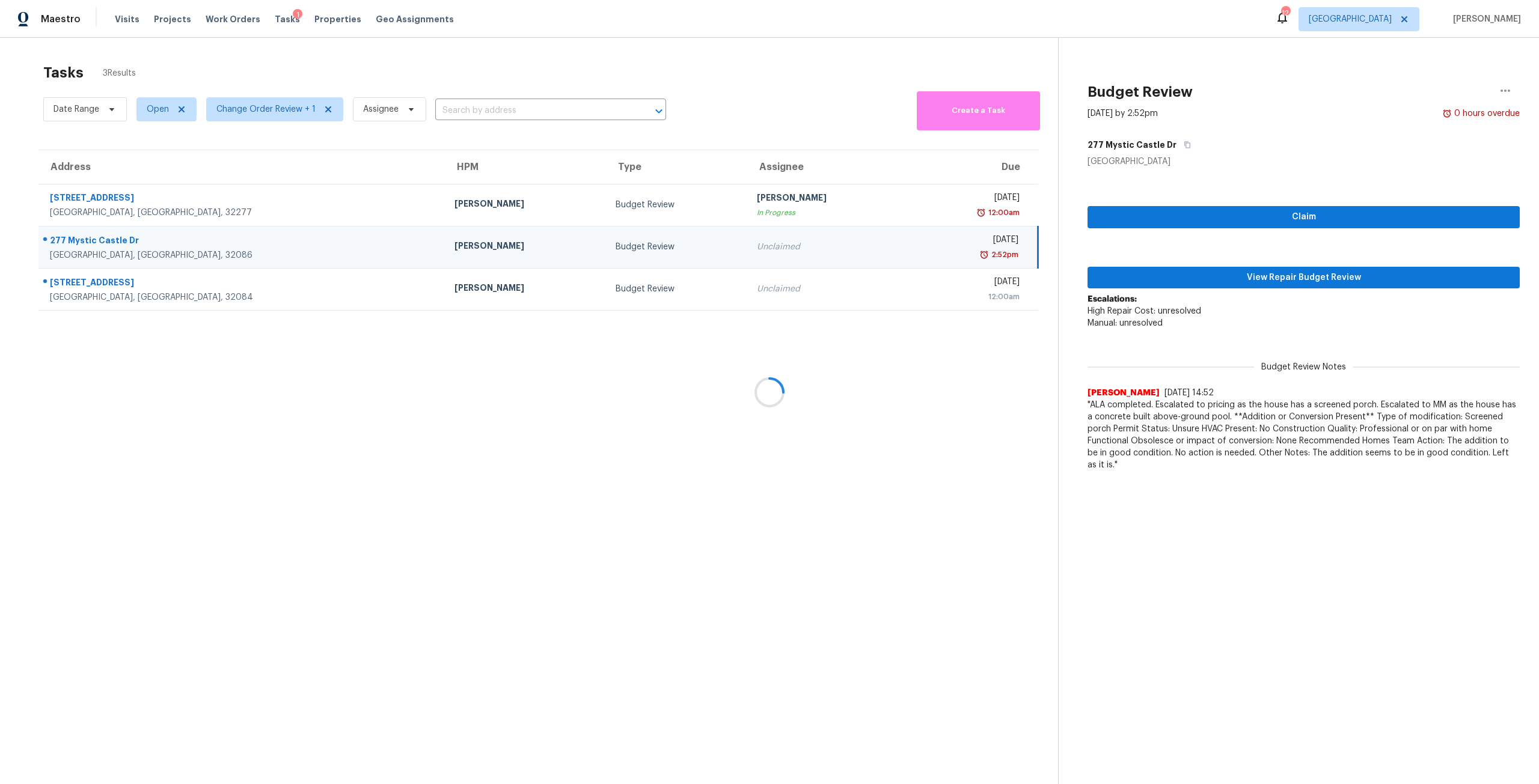
click at [1259, 273] on div at bounding box center [770, 392] width 1539 height 784
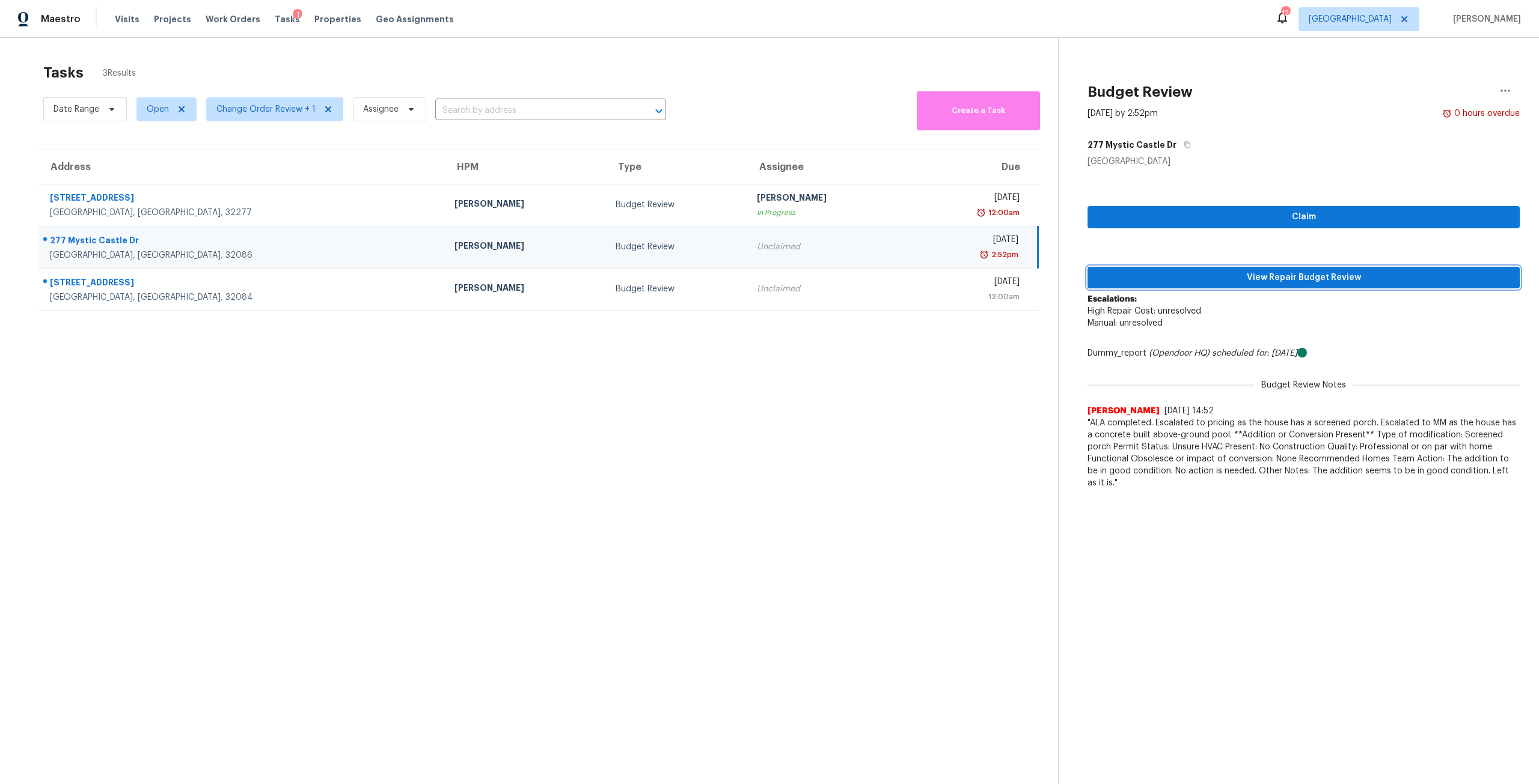
click at [1356, 283] on span "View Repair Budget Review" at bounding box center [1303, 277] width 413 height 15
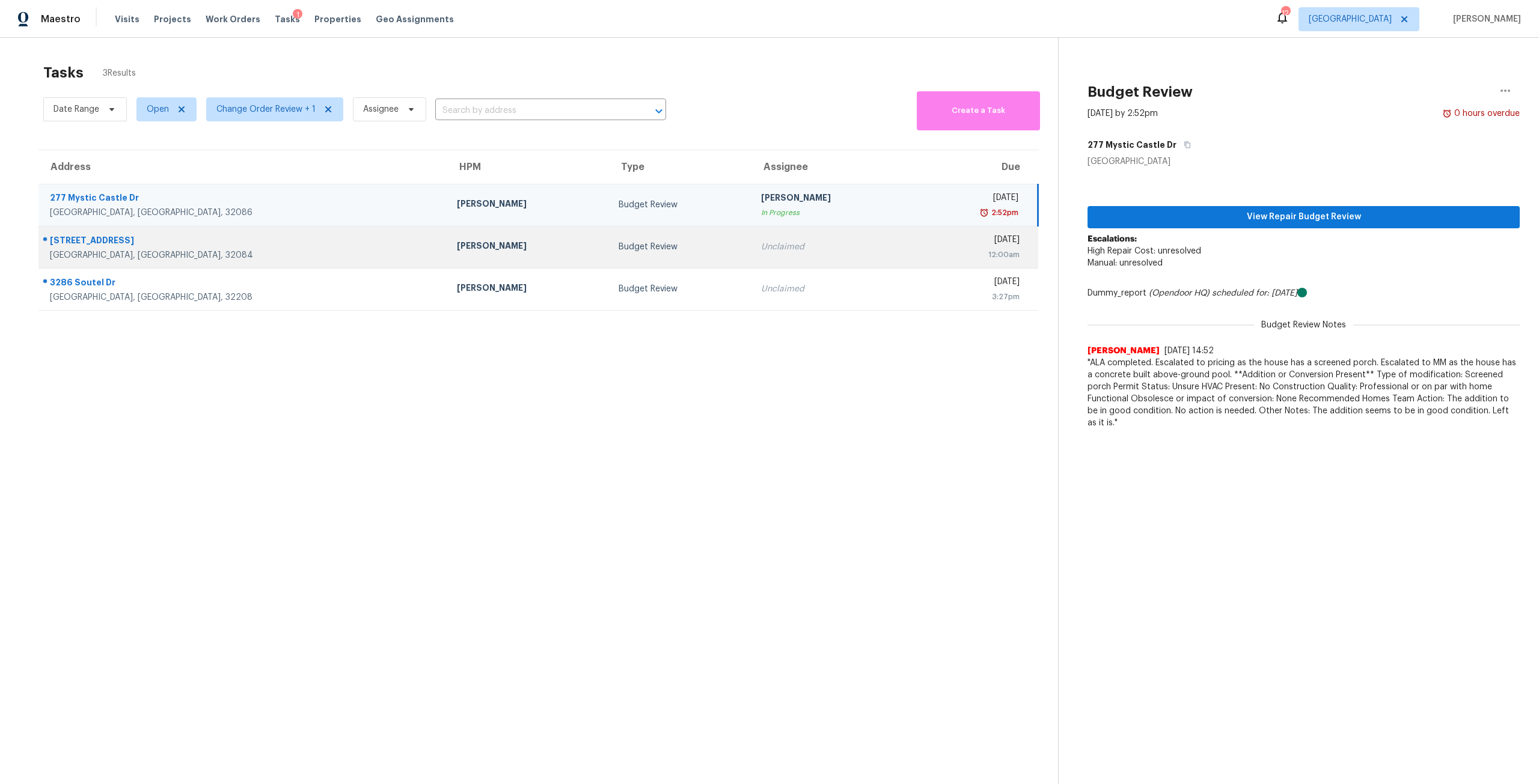
click at [751, 262] on td "Unclaimed" at bounding box center [832, 247] width 163 height 42
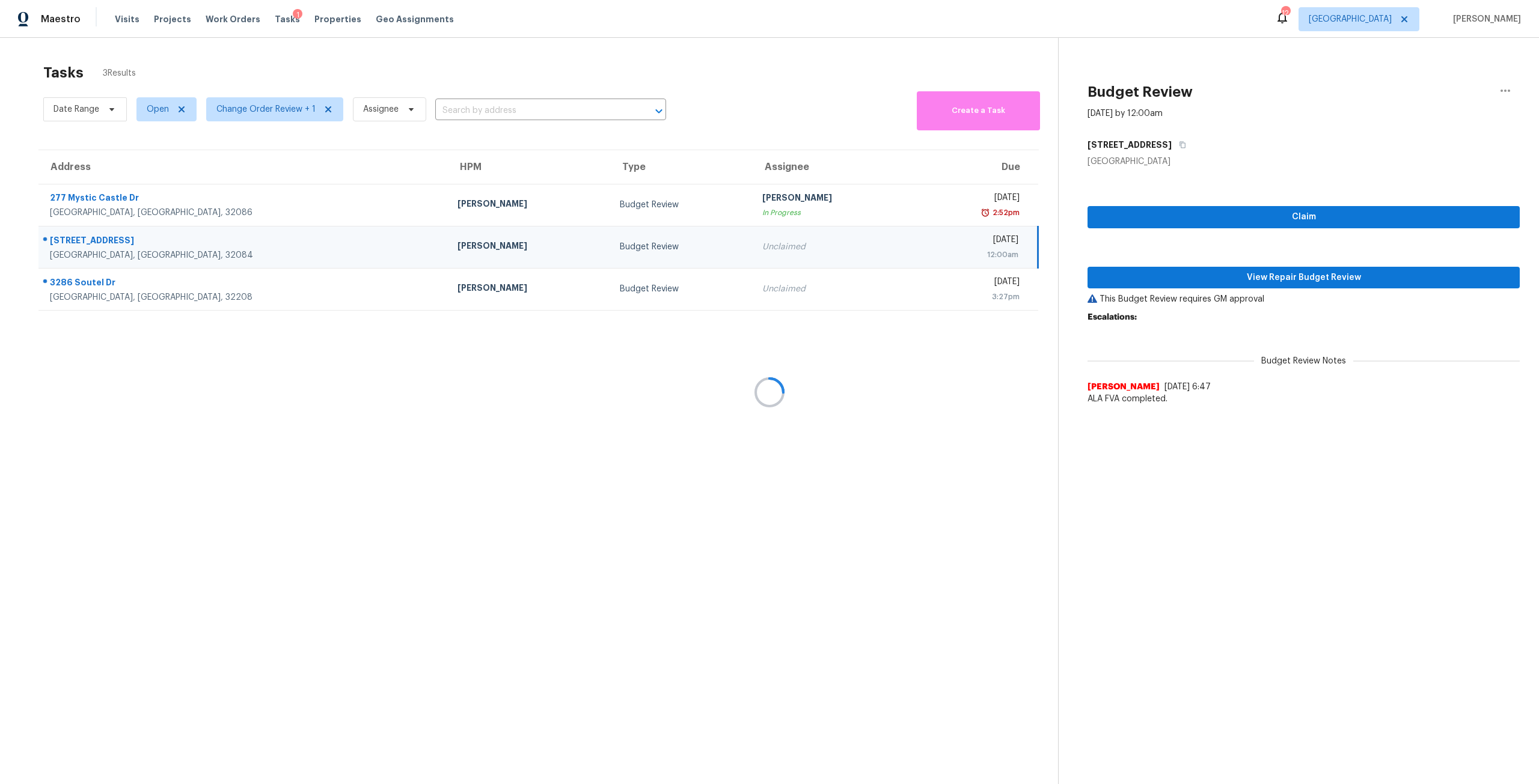
click at [1300, 279] on div at bounding box center [770, 392] width 1539 height 784
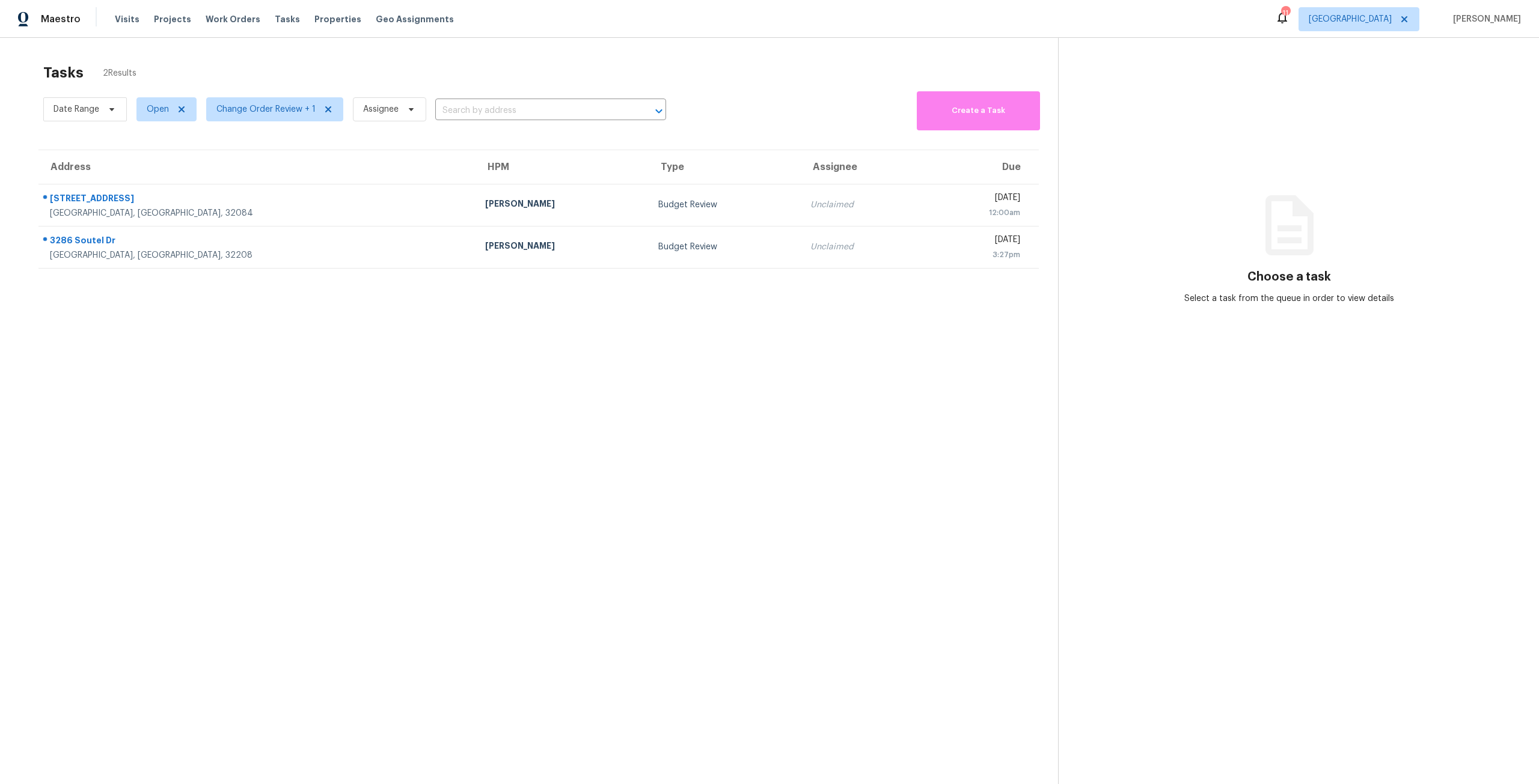
click at [110, 23] on div "Maestro Visits Projects Work Orders Tasks Properties Geo Assignments" at bounding box center [234, 19] width 468 height 24
click at [130, 22] on span "Visits" at bounding box center [126, 19] width 24 height 12
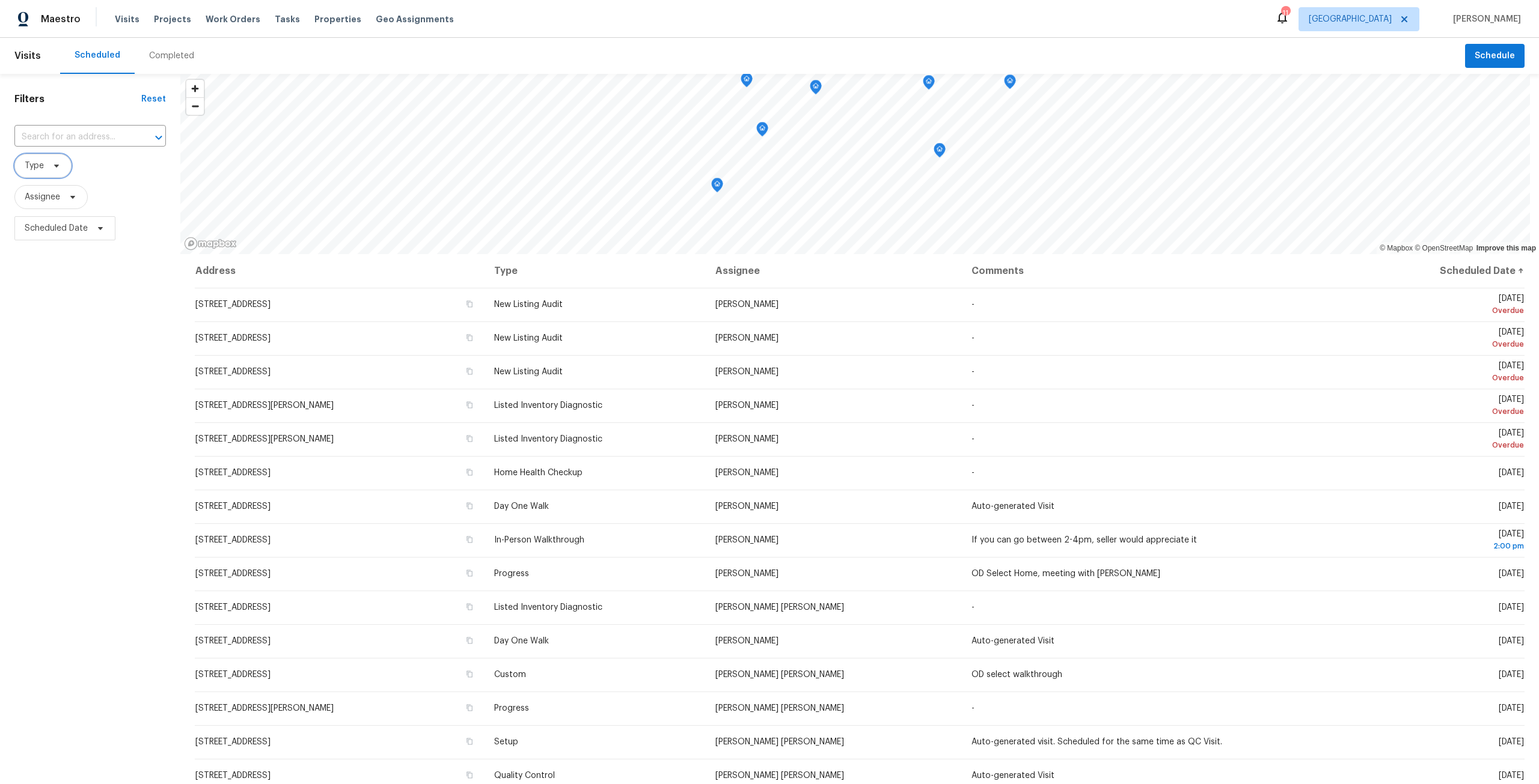
click at [54, 166] on icon at bounding box center [57, 166] width 9 height 9
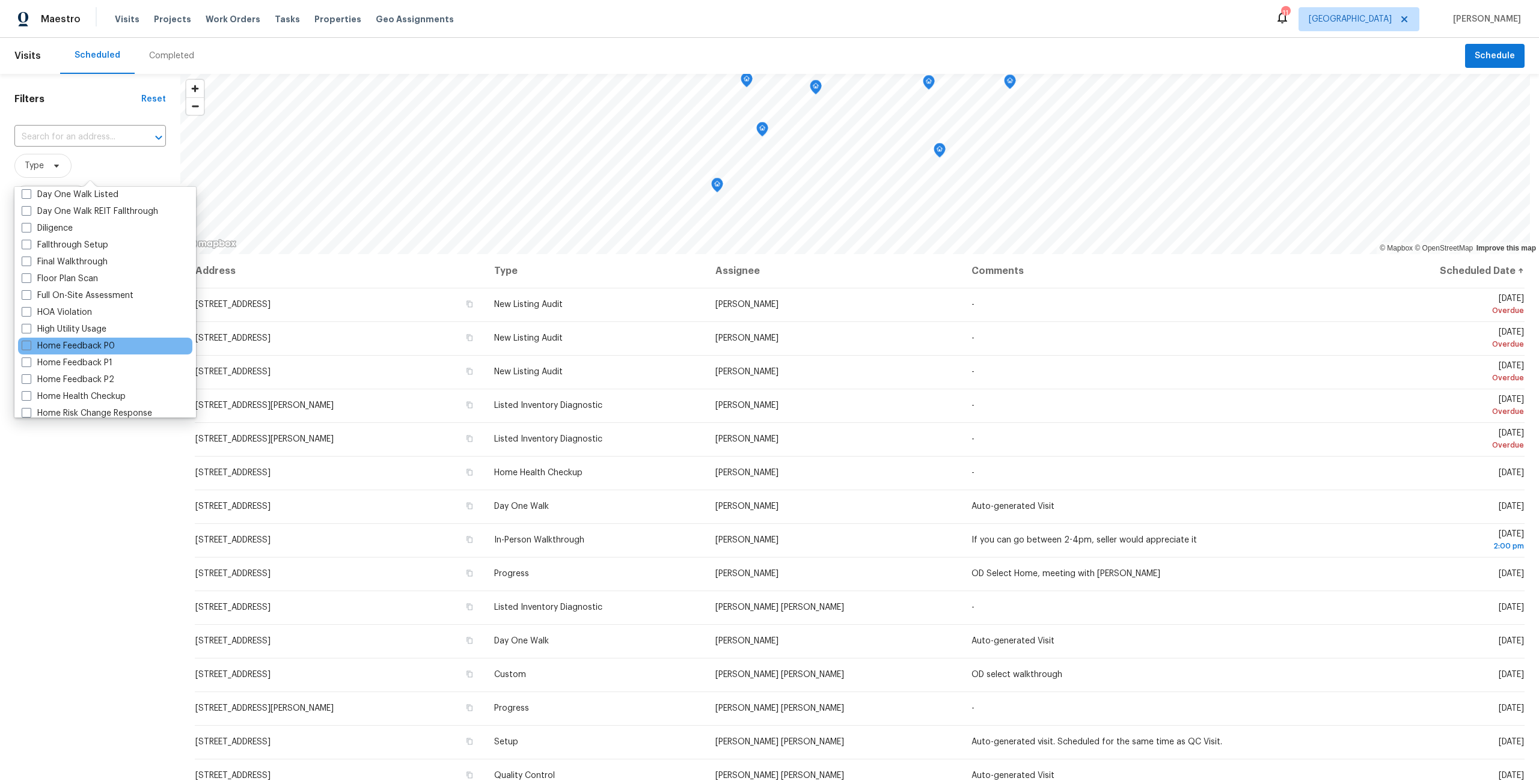
scroll to position [240, 0]
click at [325, 22] on span "Properties" at bounding box center [338, 19] width 47 height 12
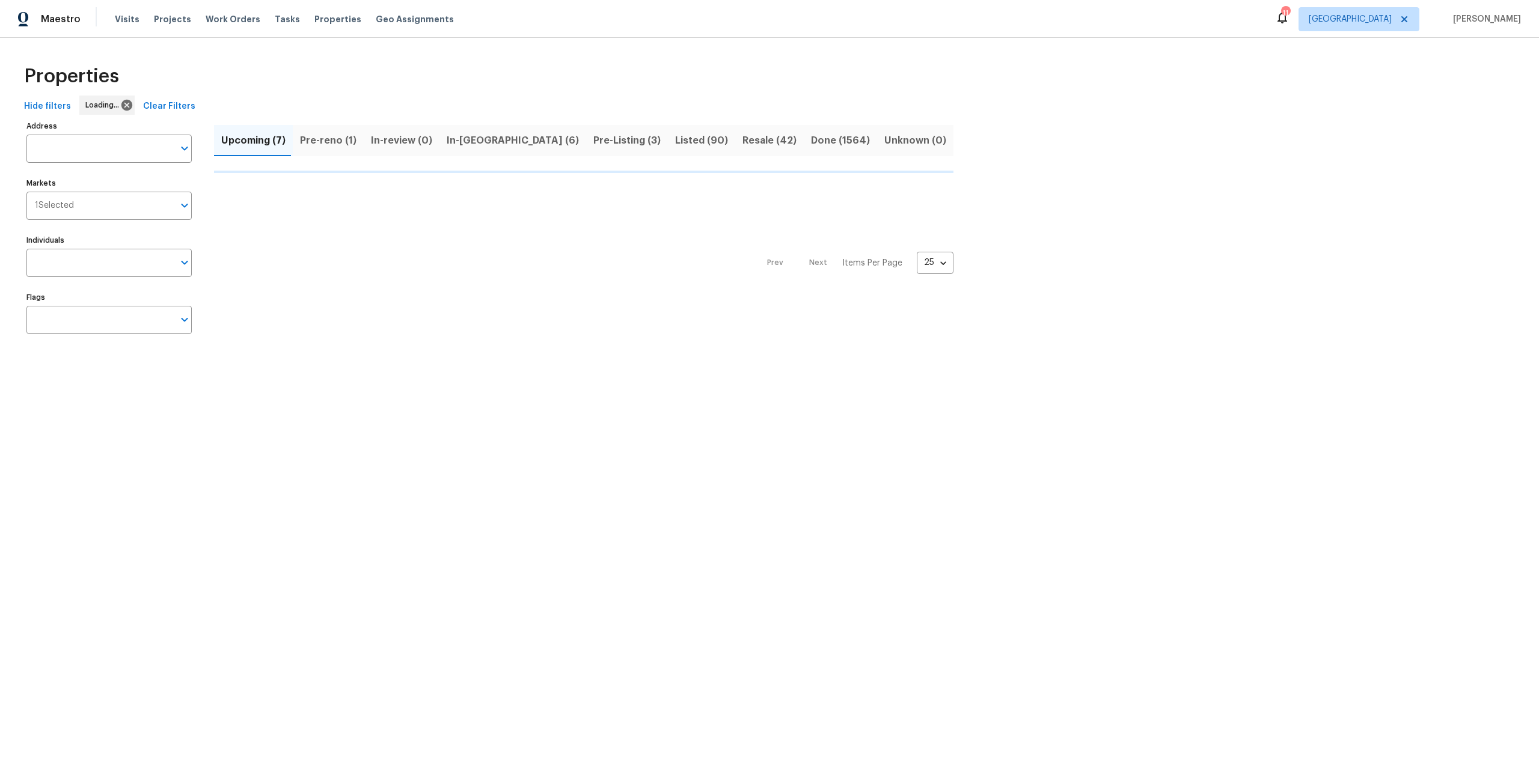
click at [450, 148] on span "In-reno (6)" at bounding box center [513, 140] width 132 height 16
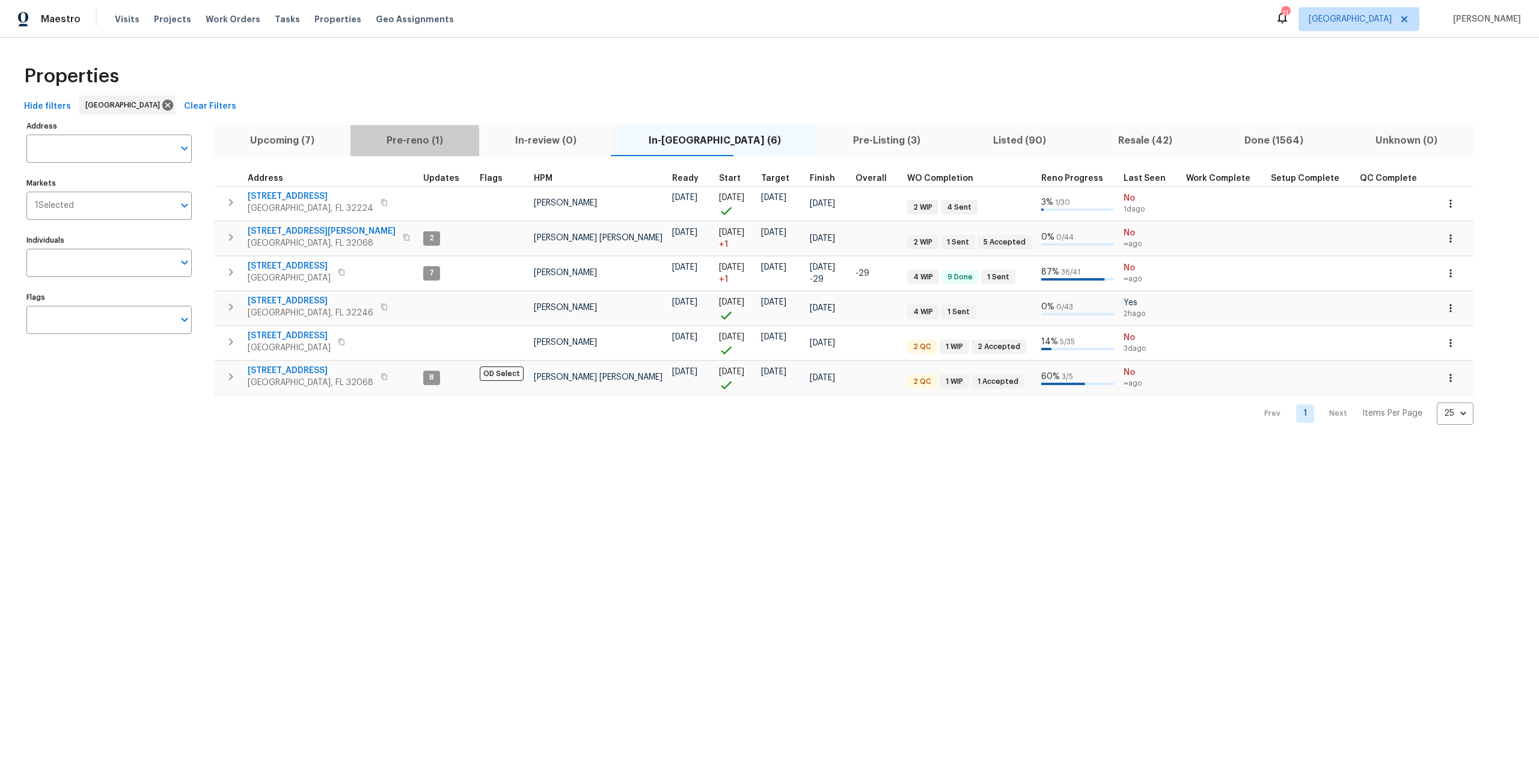
click at [398, 143] on span "Pre-reno (1)" at bounding box center [414, 140] width 114 height 16
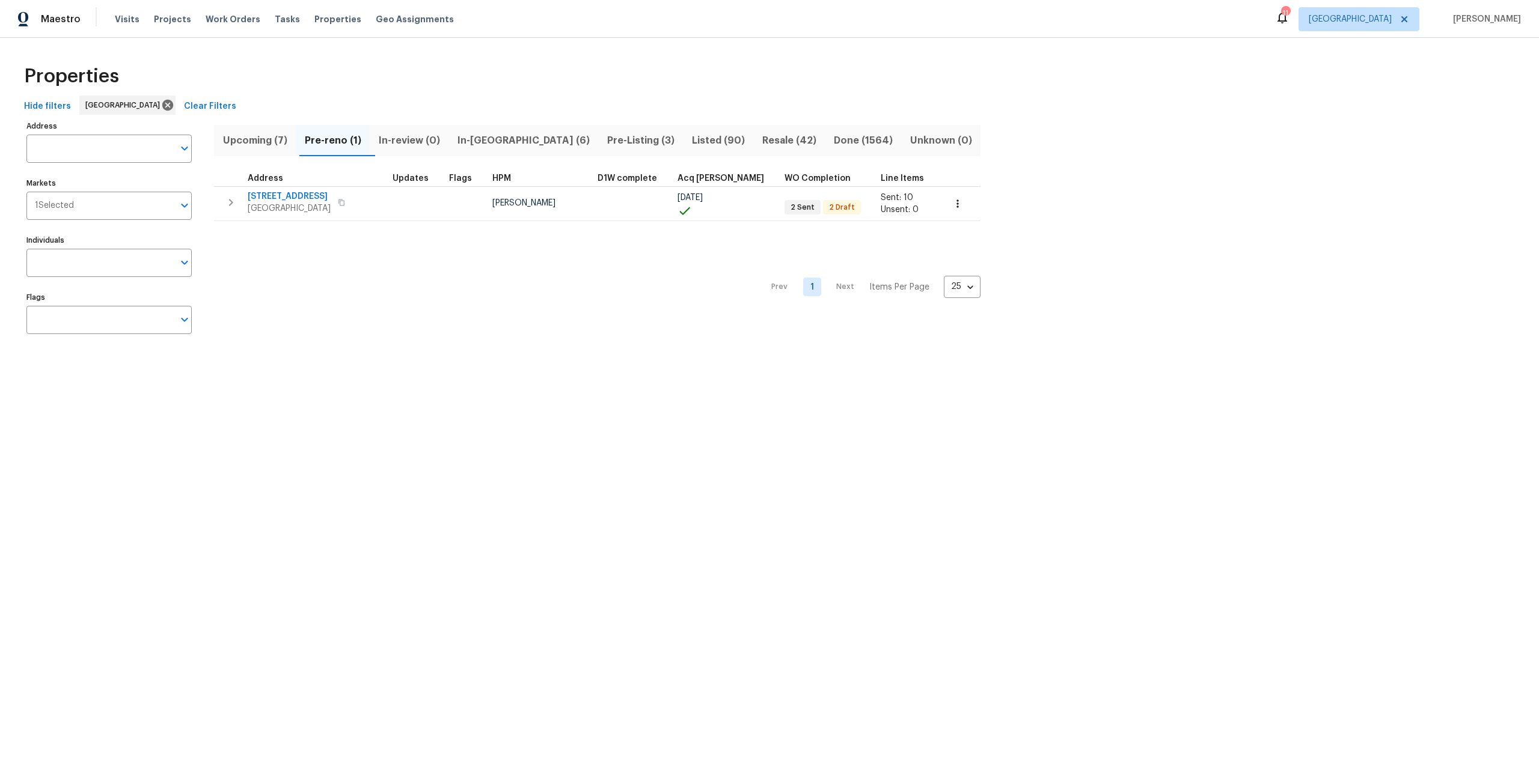
click at [238, 142] on span "Upcoming (7)" at bounding box center [255, 140] width 68 height 16
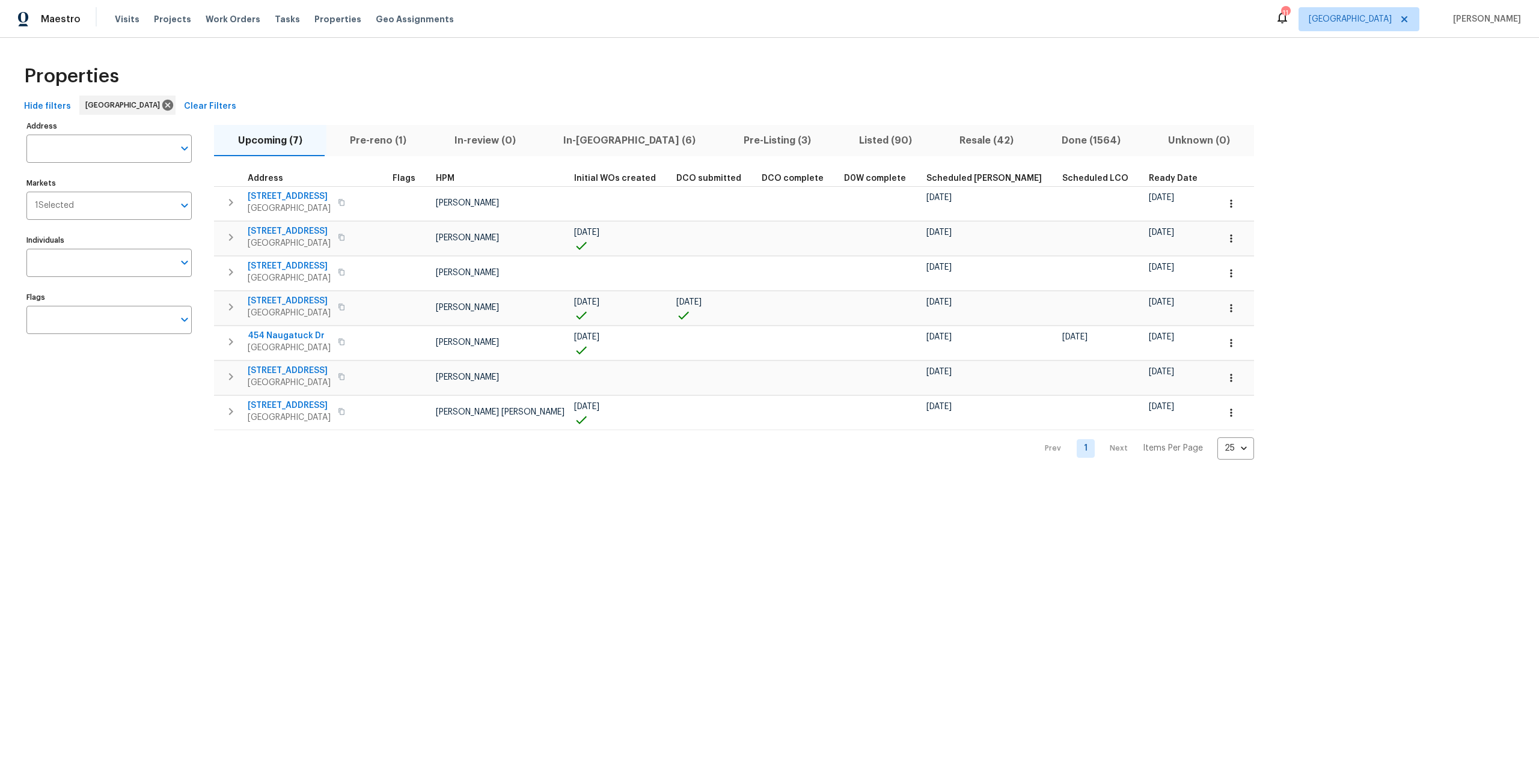
click at [572, 136] on span "In-reno (6)" at bounding box center [630, 140] width 166 height 16
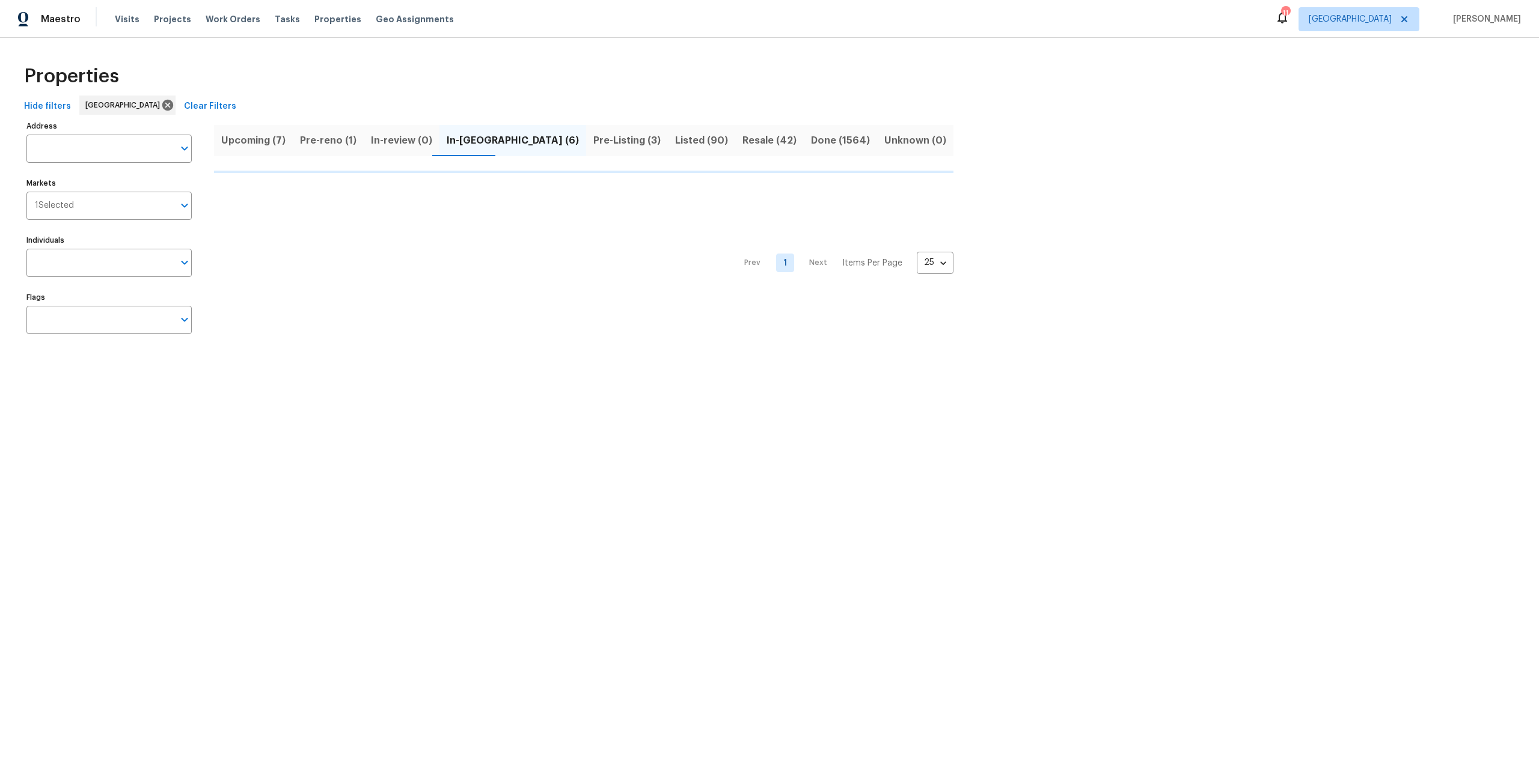
click at [283, 135] on button "Upcoming (7)" at bounding box center [253, 140] width 79 height 31
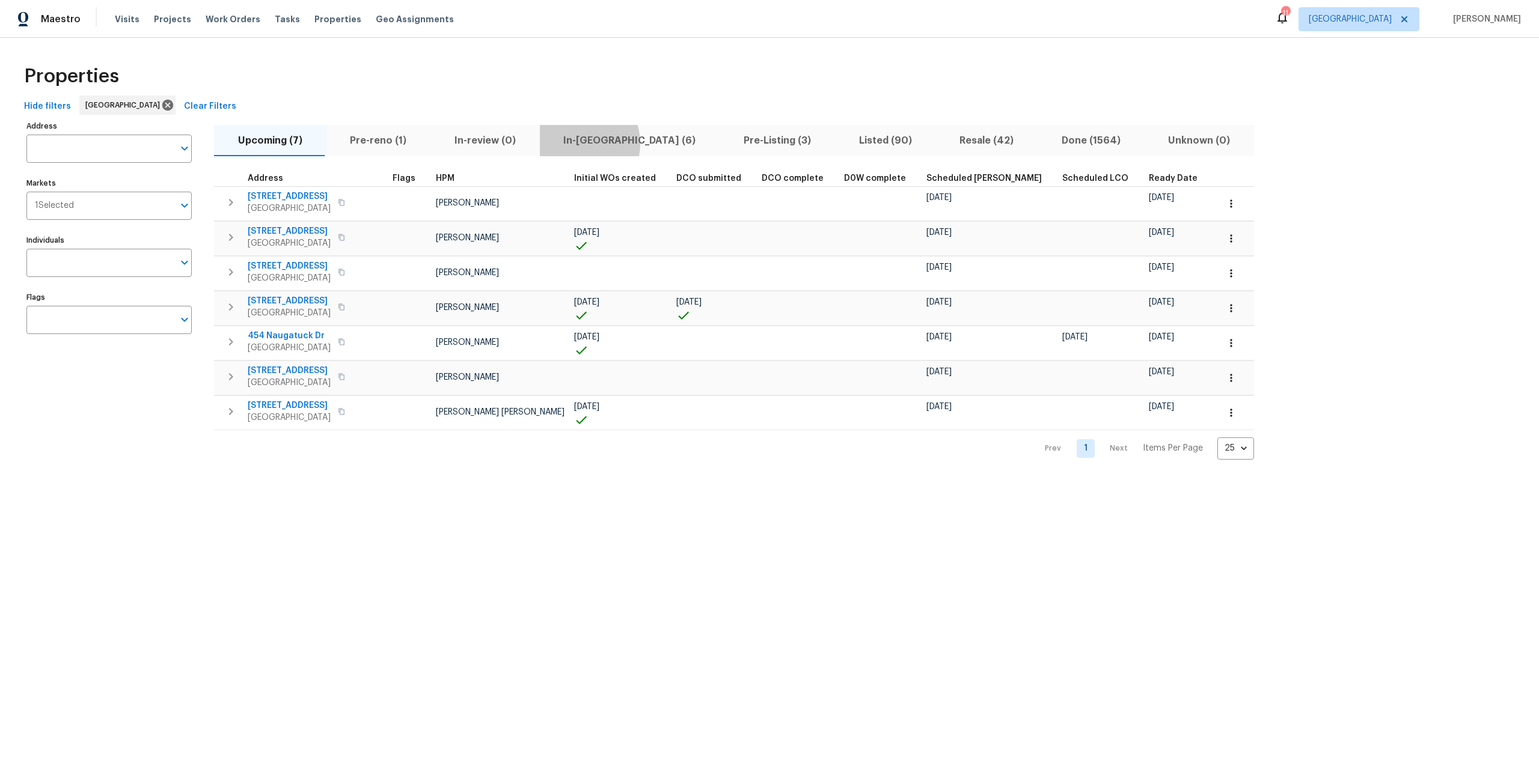
click at [568, 143] on span "In-reno (6)" at bounding box center [630, 140] width 166 height 16
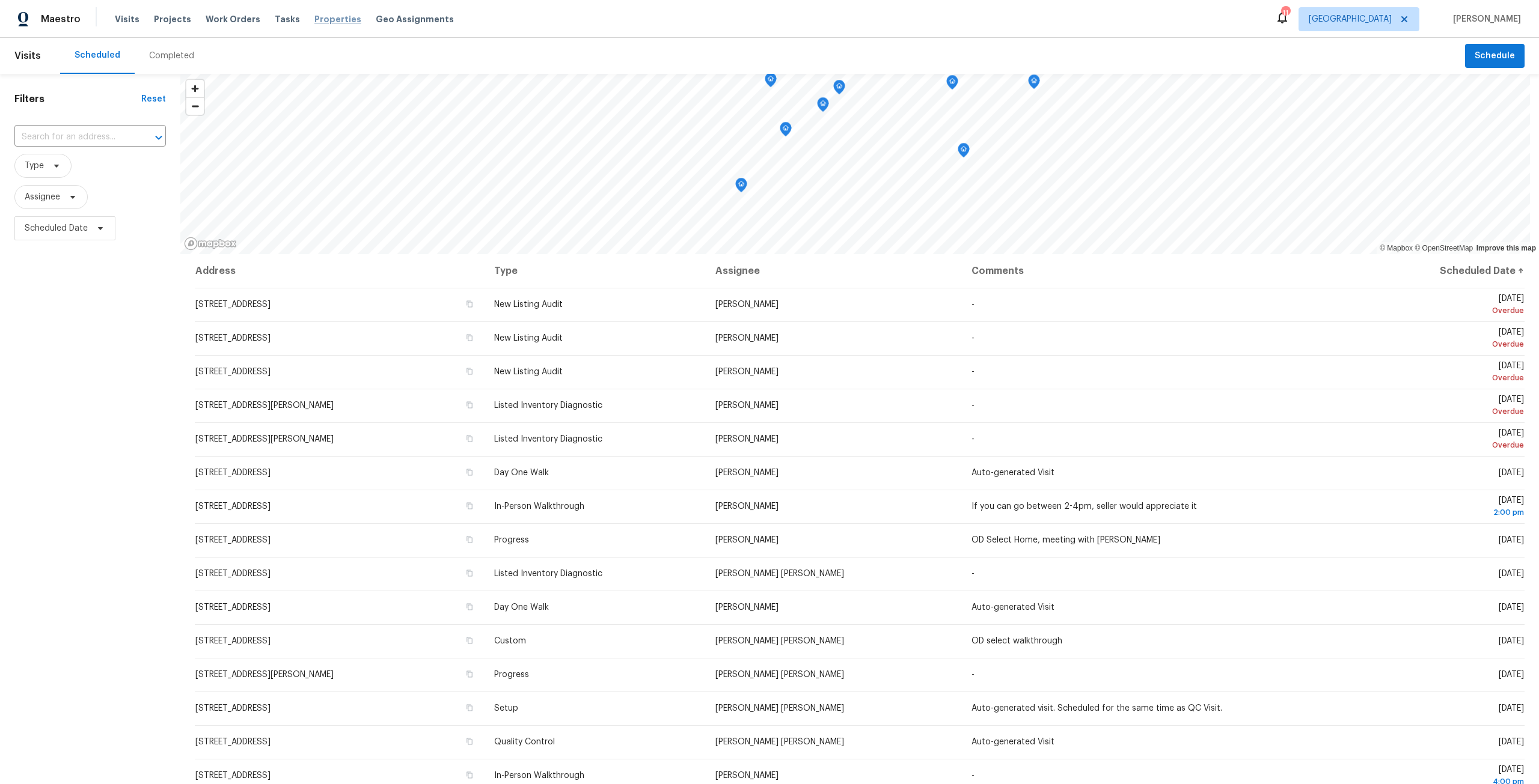
click at [314, 16] on span "Properties" at bounding box center [338, 19] width 47 height 12
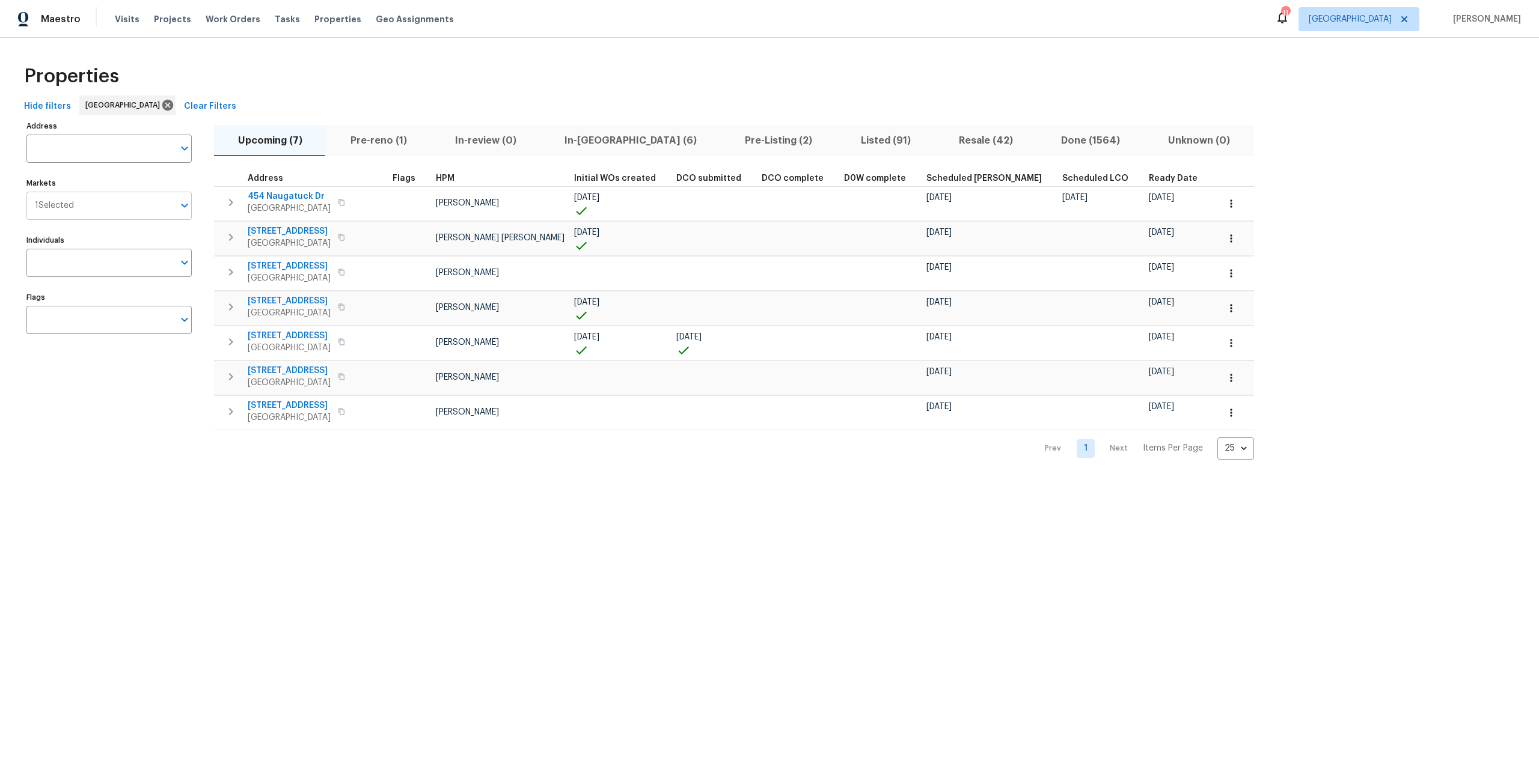
click at [116, 209] on input "Markets" at bounding box center [123, 206] width 100 height 28
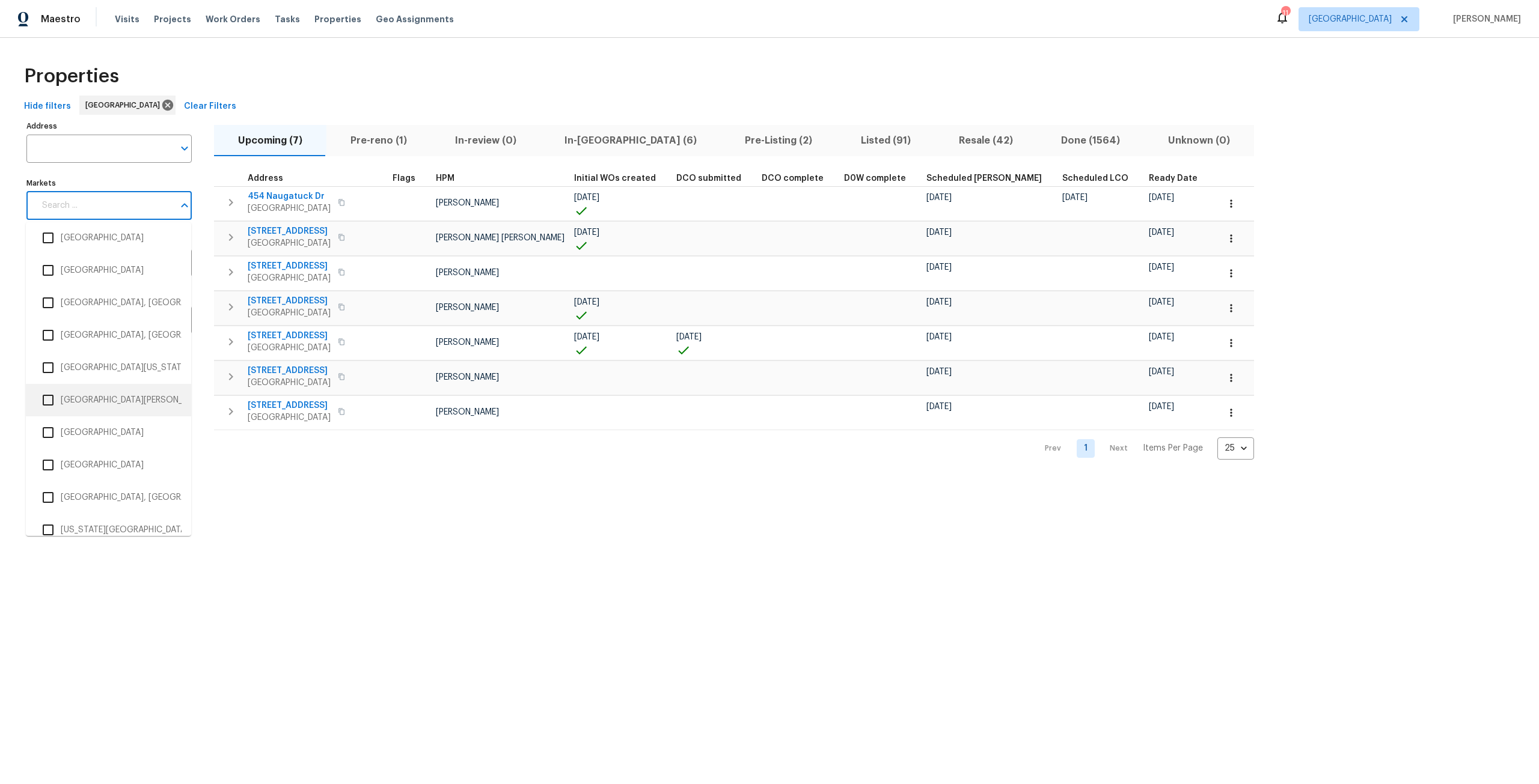
scroll to position [2283, 0]
click at [84, 435] on li "Tampa" at bounding box center [108, 426] width 146 height 25
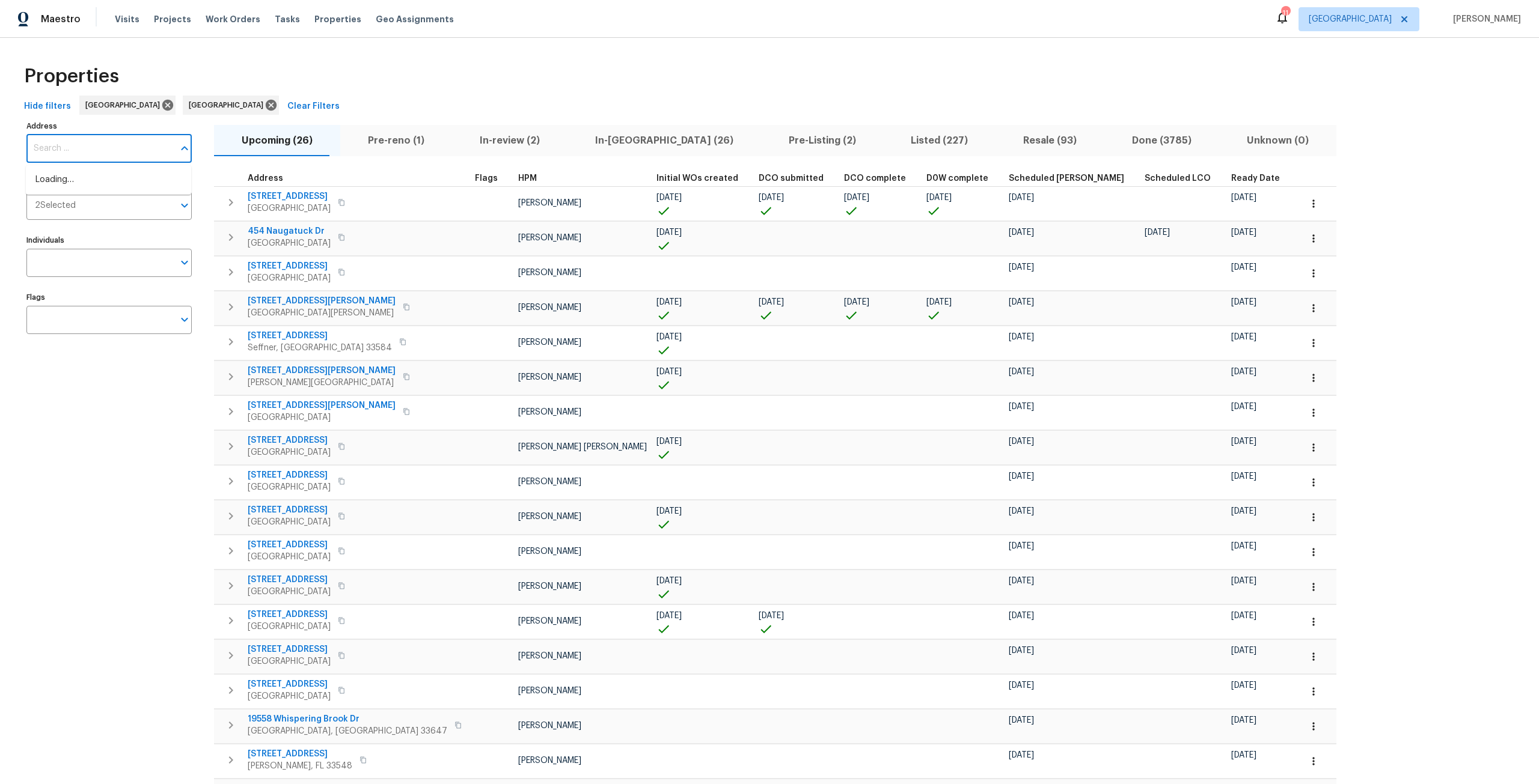
click at [133, 144] on input "Address" at bounding box center [101, 148] width 148 height 28
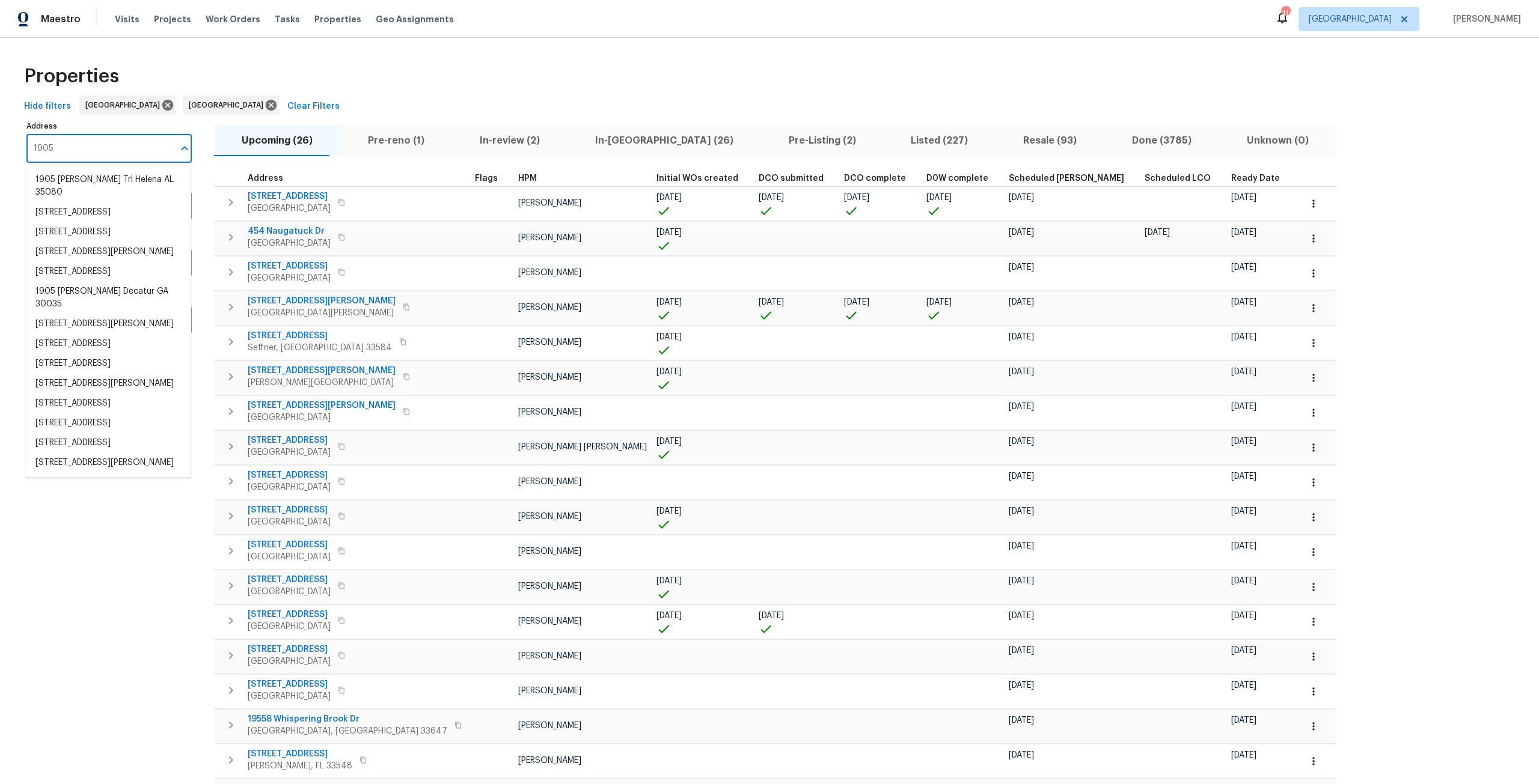
type input "1905"
click at [109, 433] on li "1905 S West Shore Blvd Tampa FL 33629" at bounding box center [108, 443] width 165 height 20
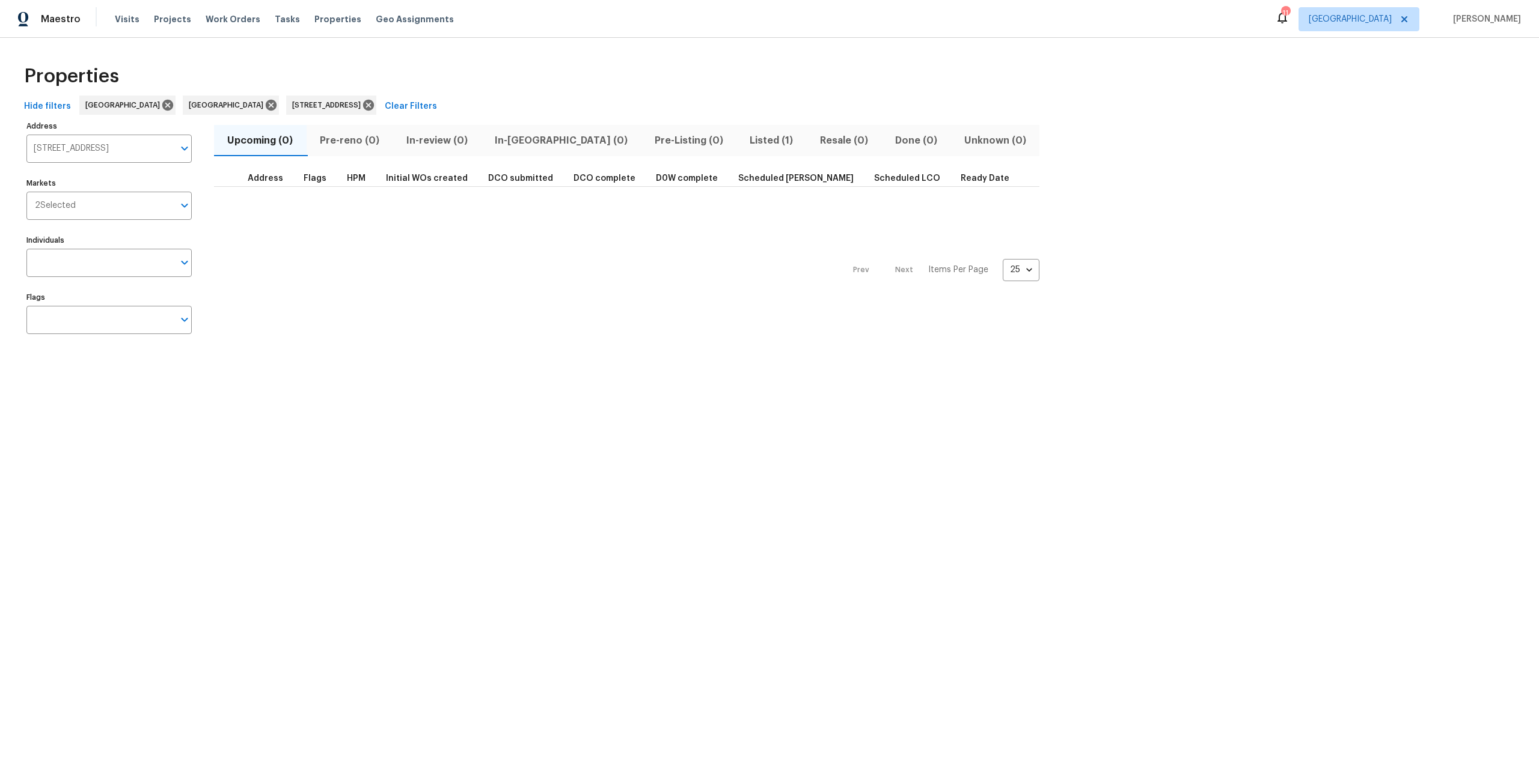
click at [744, 140] on span "Listed (1)" at bounding box center [771, 140] width 56 height 16
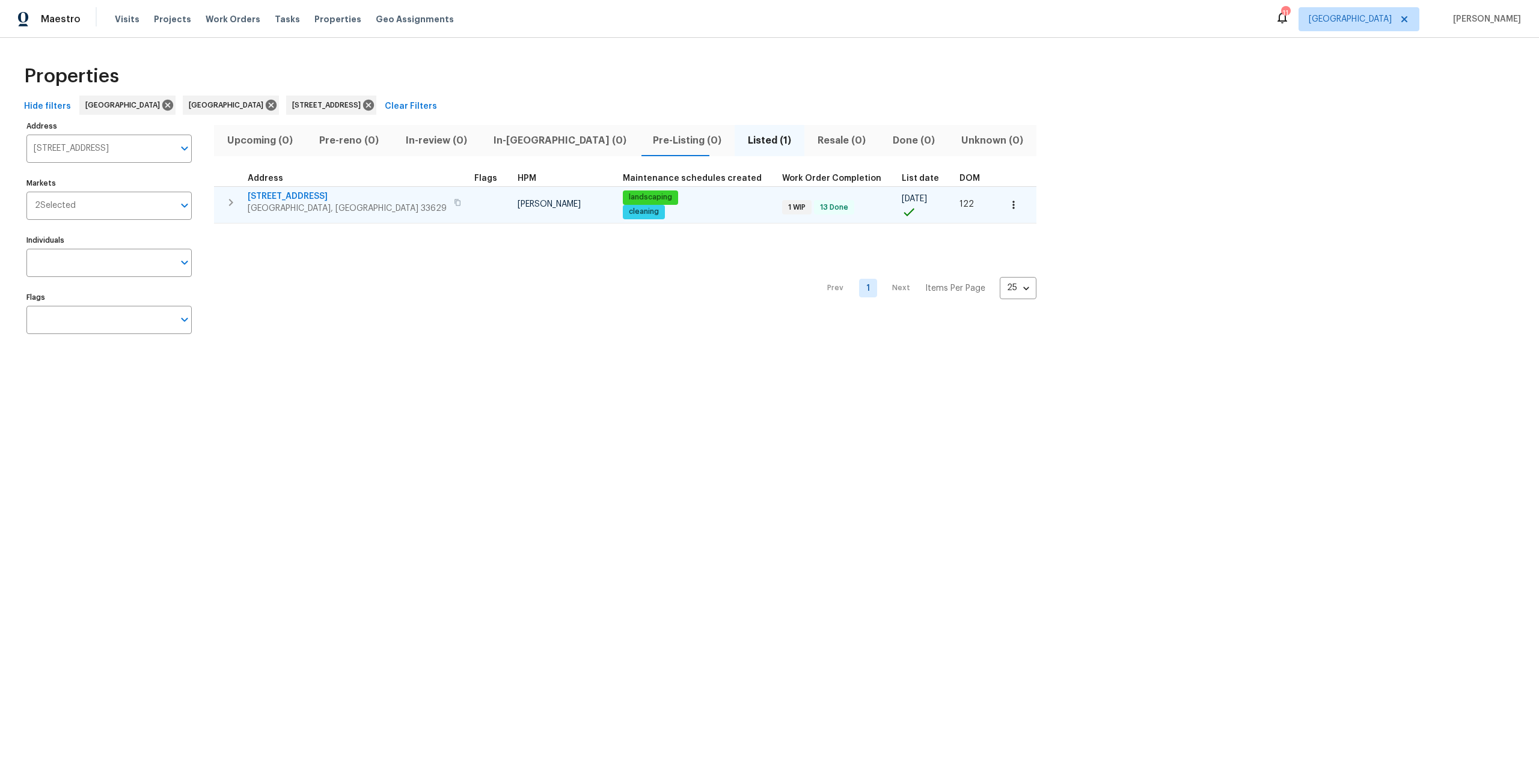
click at [304, 199] on span "[STREET_ADDRESS]" at bounding box center [346, 196] width 199 height 12
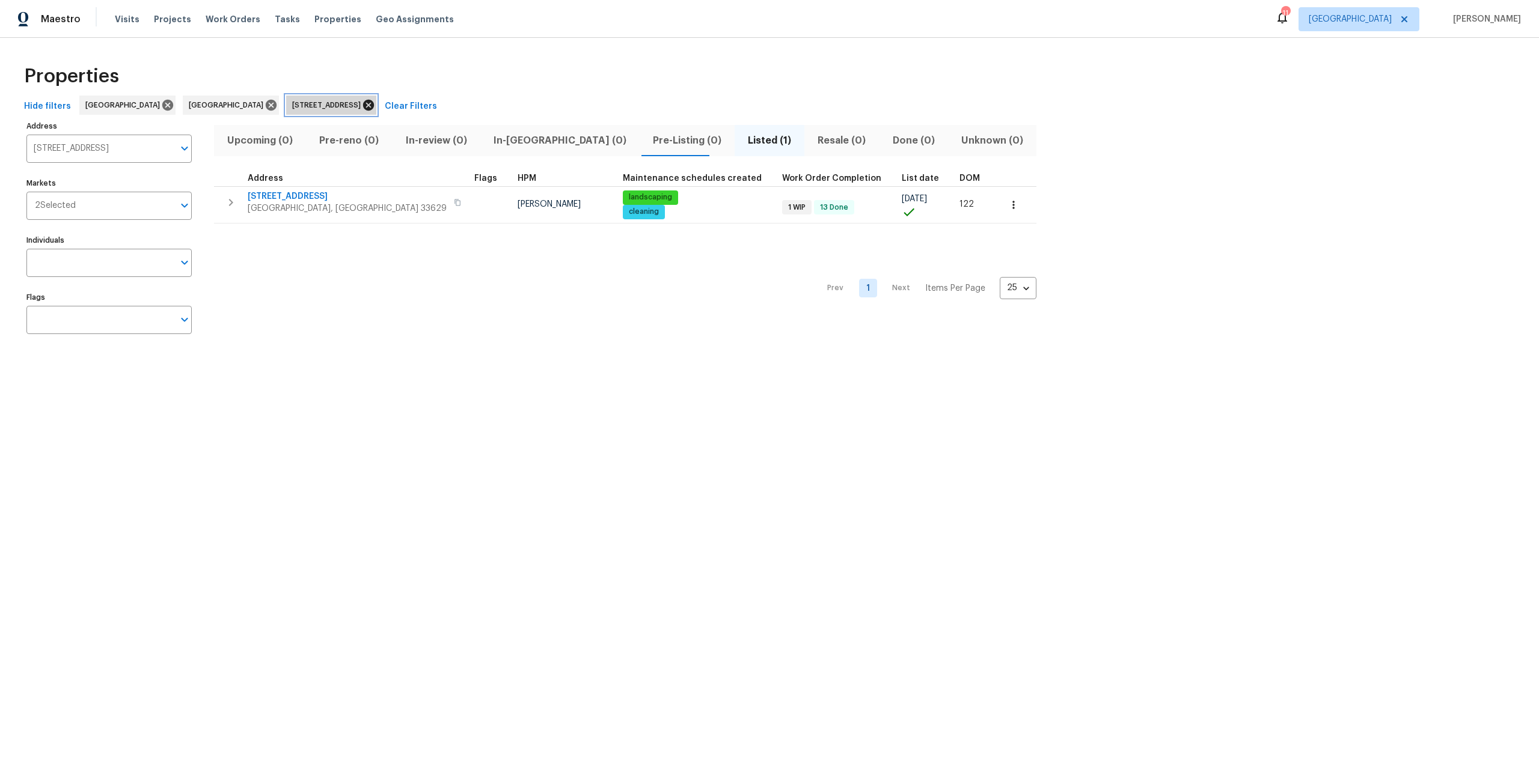
click at [363, 104] on icon at bounding box center [368, 105] width 11 height 11
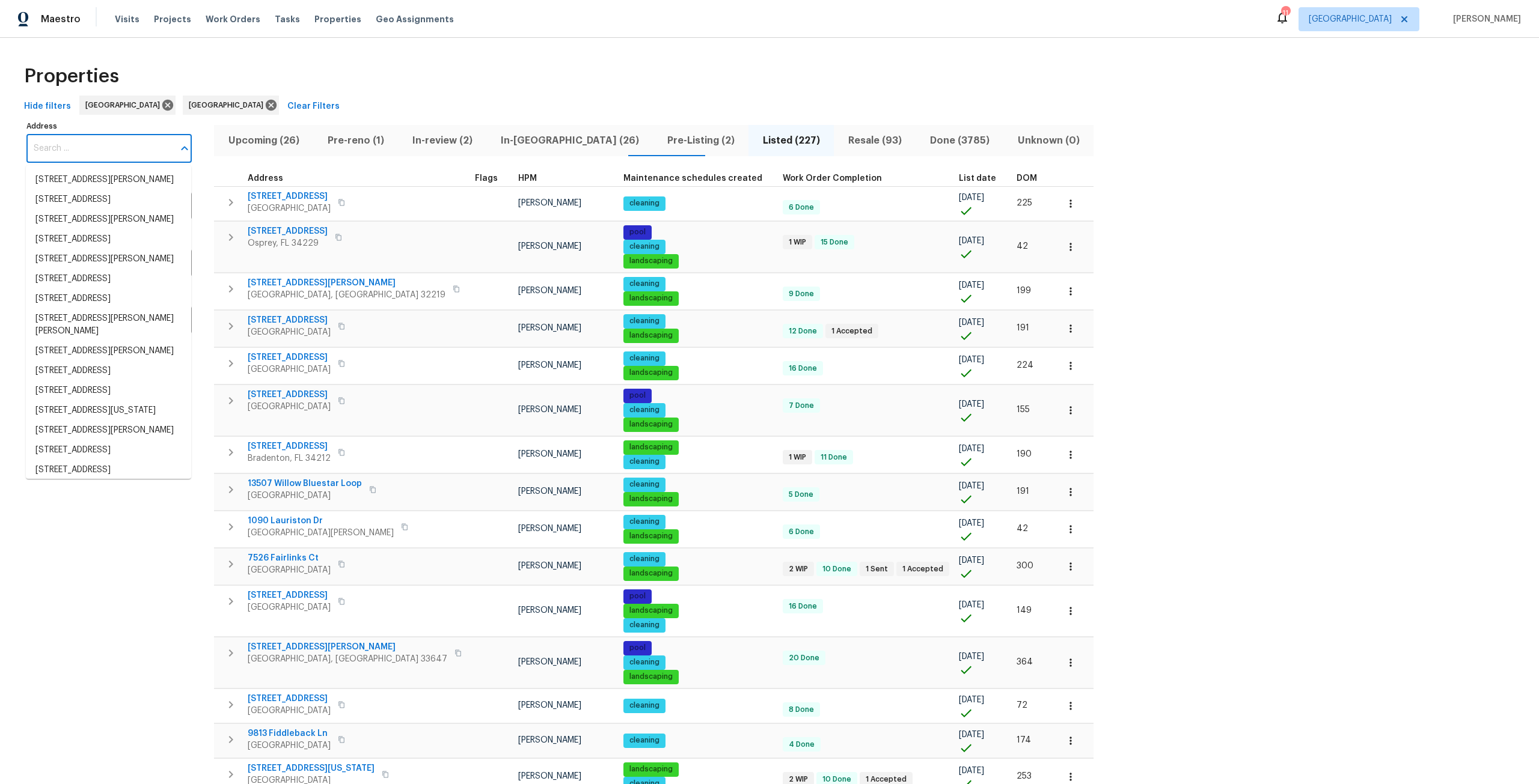
click at [129, 145] on input "Address" at bounding box center [101, 148] width 148 height 28
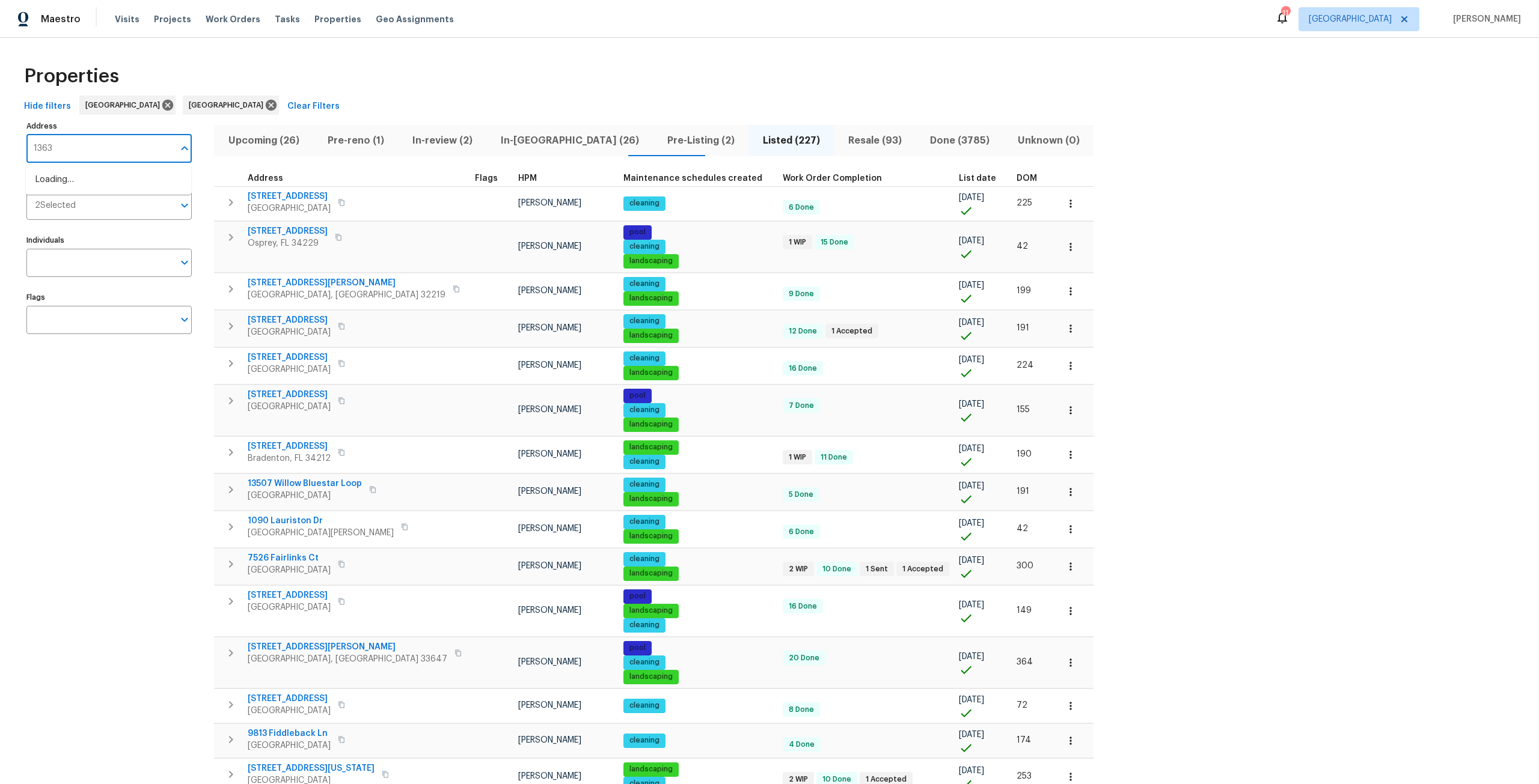
type input "13635"
click at [122, 188] on li "13635 Frances Ave Hudson FL 34667" at bounding box center [108, 180] width 165 height 20
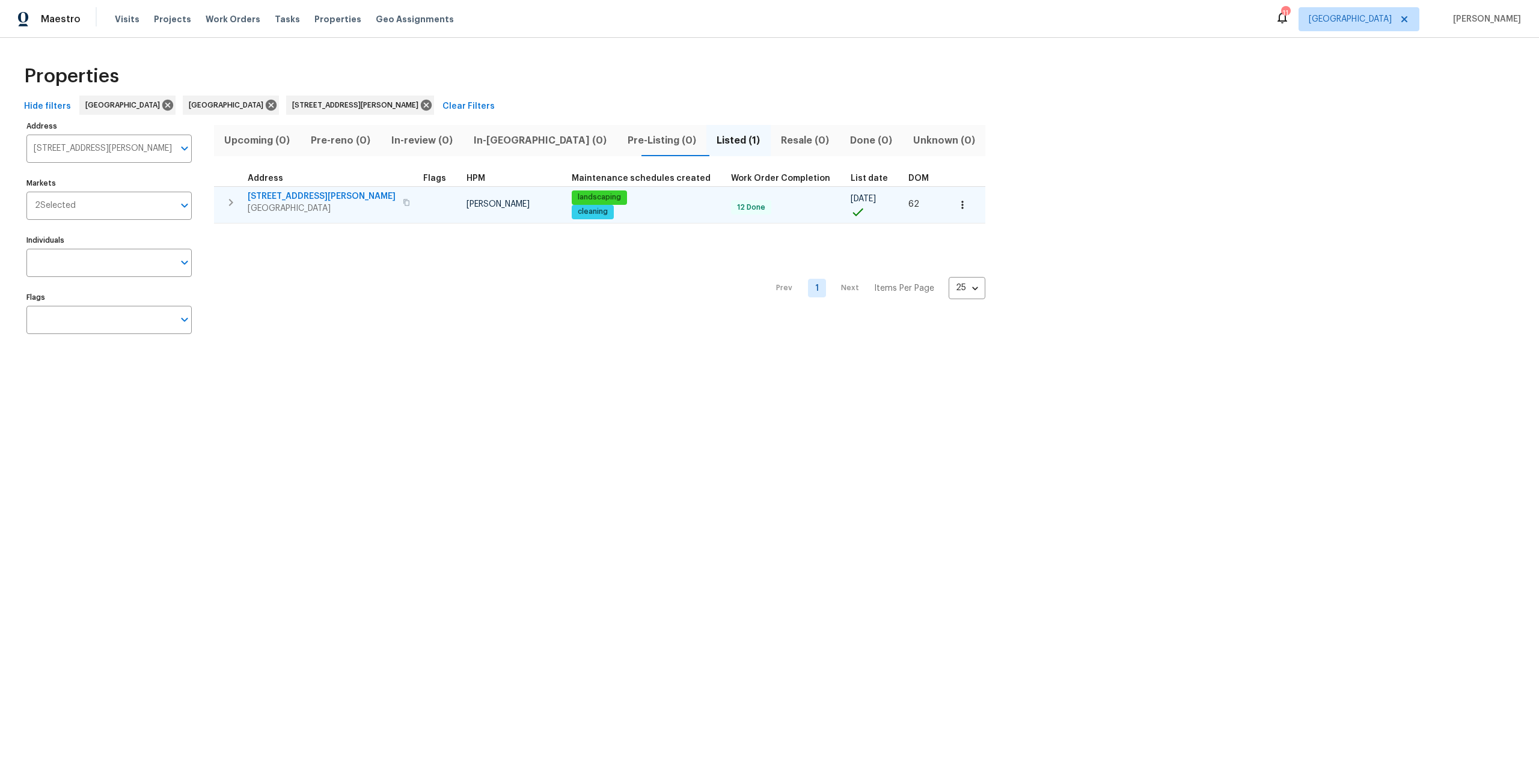
click at [289, 193] on span "13635 Frances Ave" at bounding box center [321, 196] width 148 height 12
click at [286, 191] on span "13635 Frances Ave" at bounding box center [321, 196] width 148 height 12
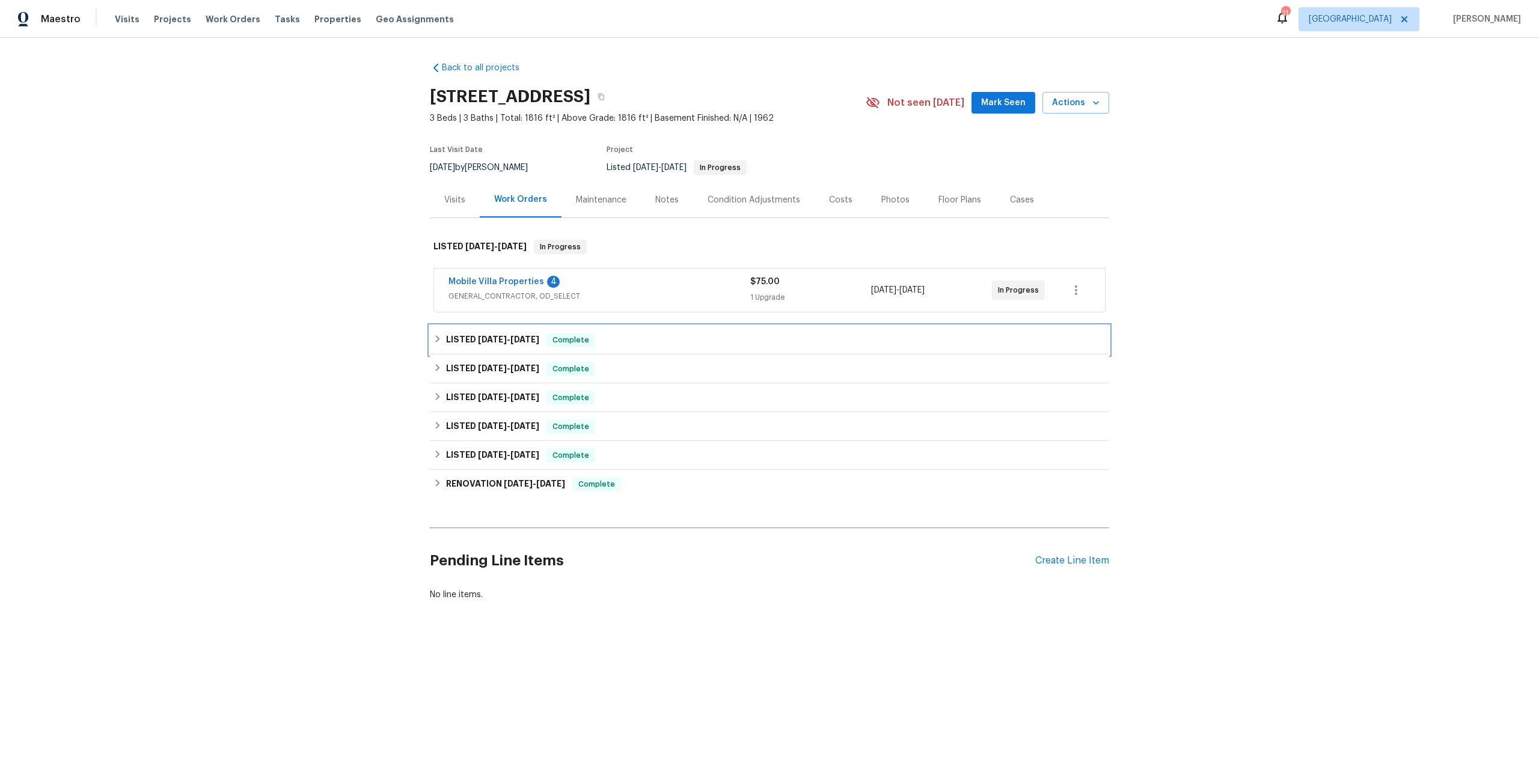
click at [512, 345] on h6 "LISTED [DATE] - [DATE]" at bounding box center [492, 340] width 93 height 14
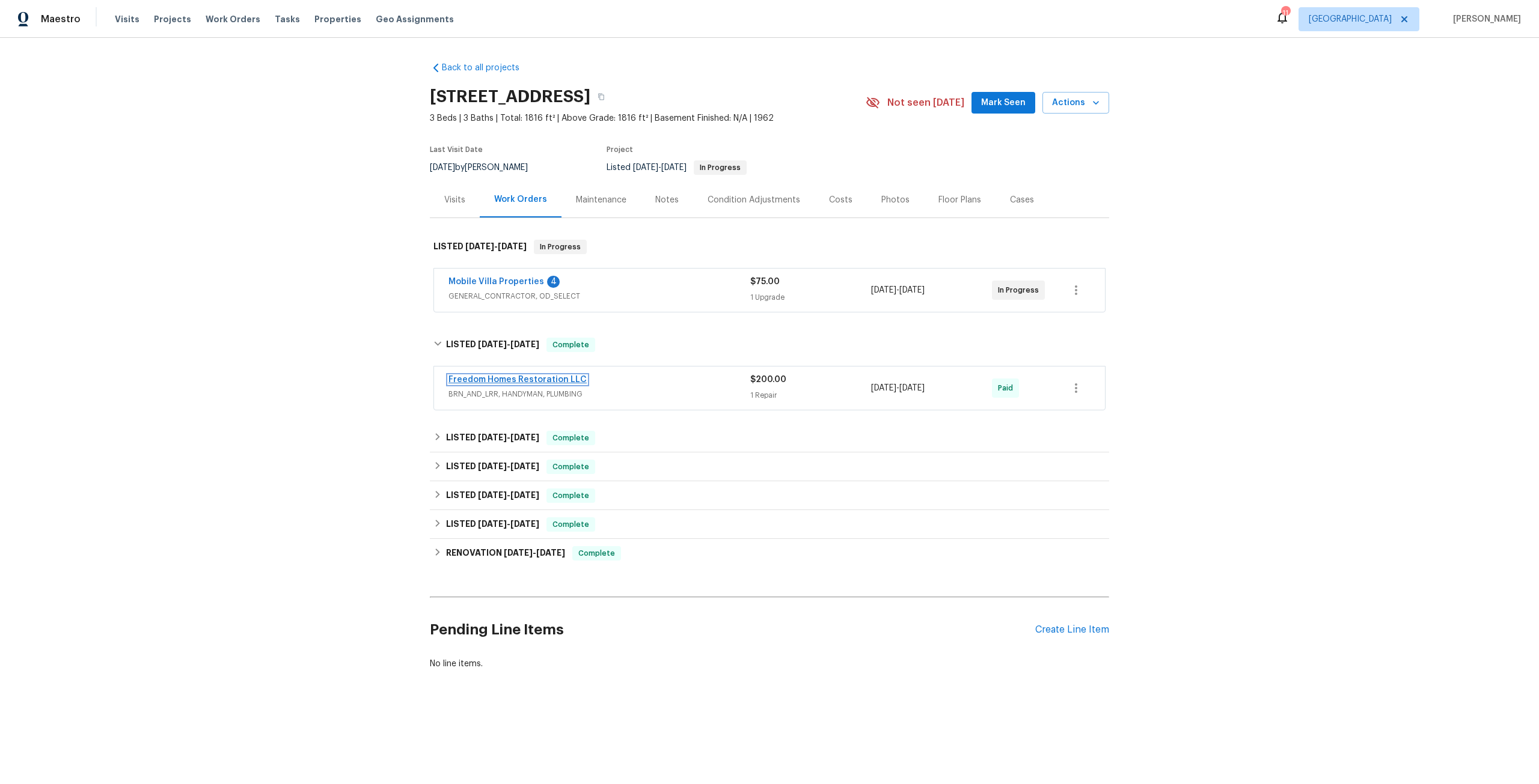
click at [544, 379] on link "Freedom Homes Restoration LLC" at bounding box center [517, 379] width 138 height 9
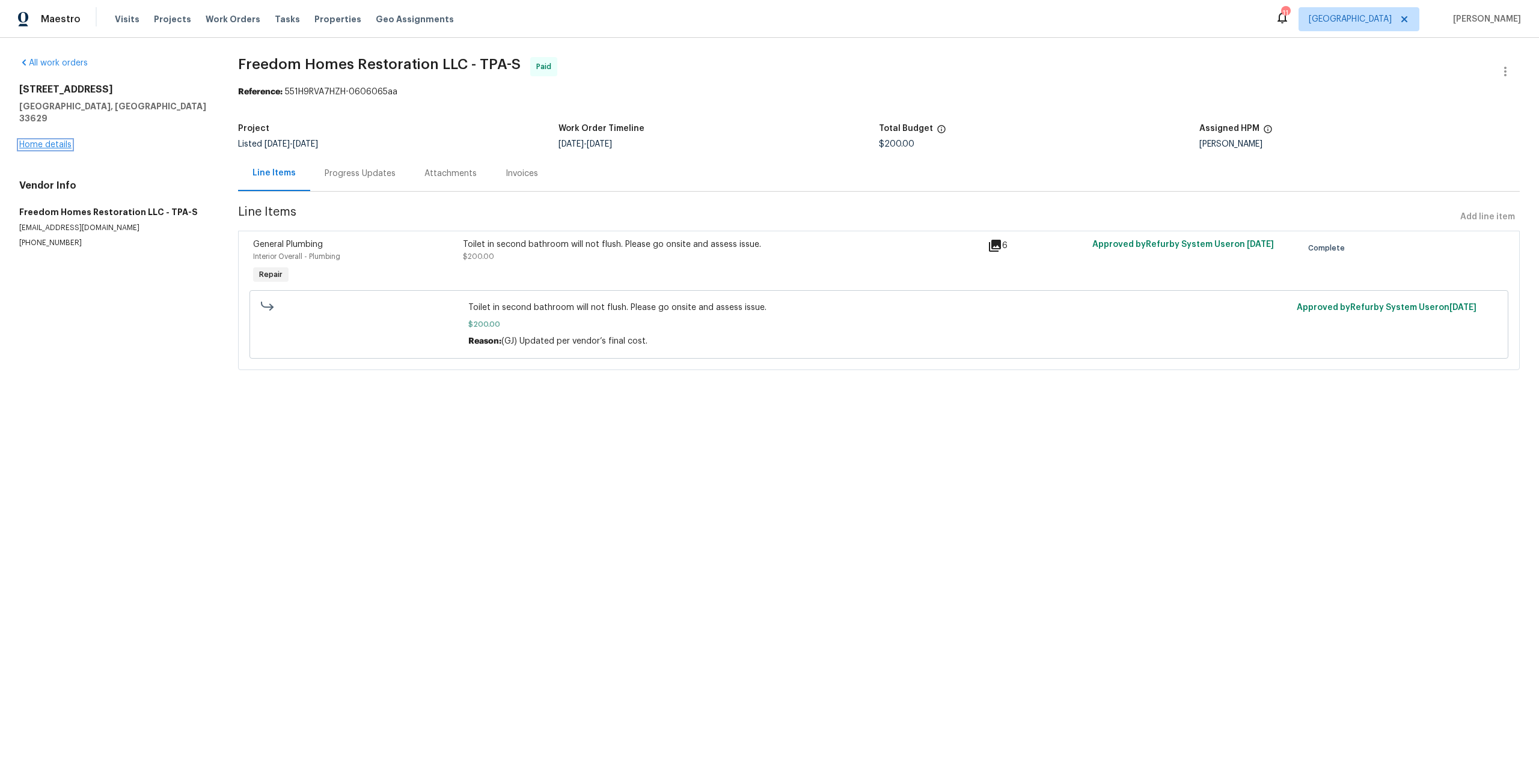
click at [24, 140] on link "Home details" at bounding box center [45, 144] width 53 height 9
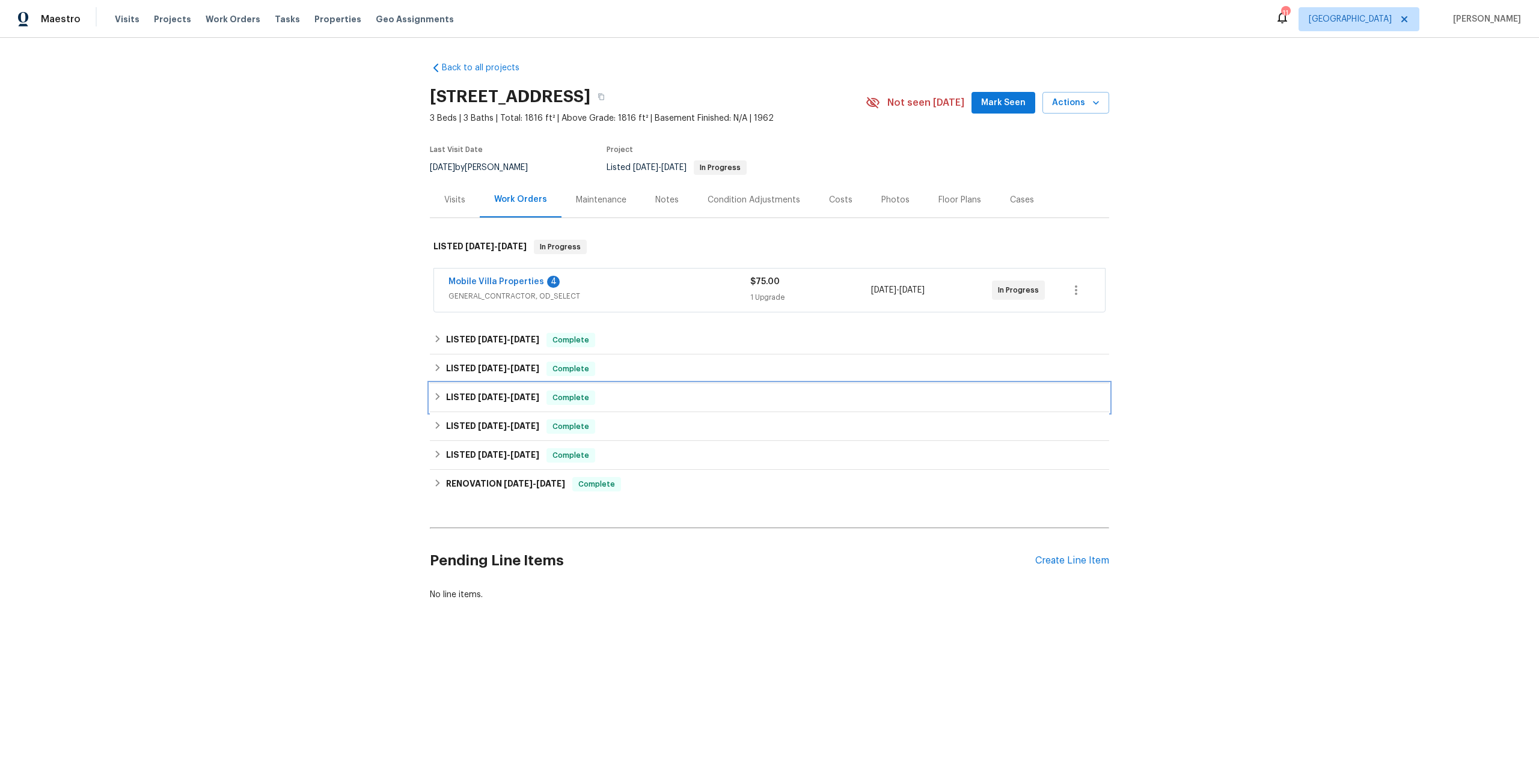
click at [503, 399] on span "[DATE] - [DATE]" at bounding box center [509, 397] width 61 height 9
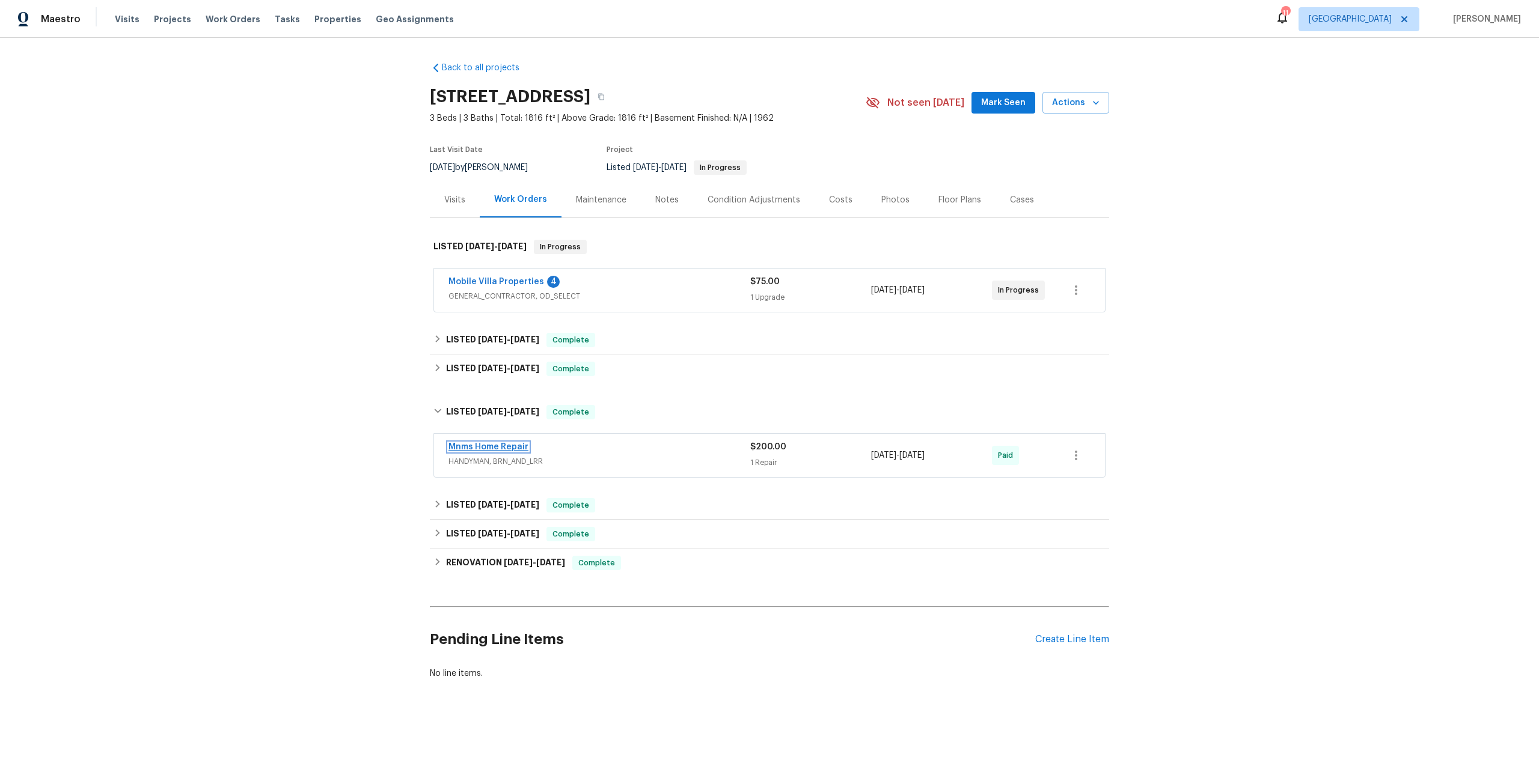
click at [511, 443] on link "Mnms Home Repair" at bounding box center [488, 447] width 80 height 9
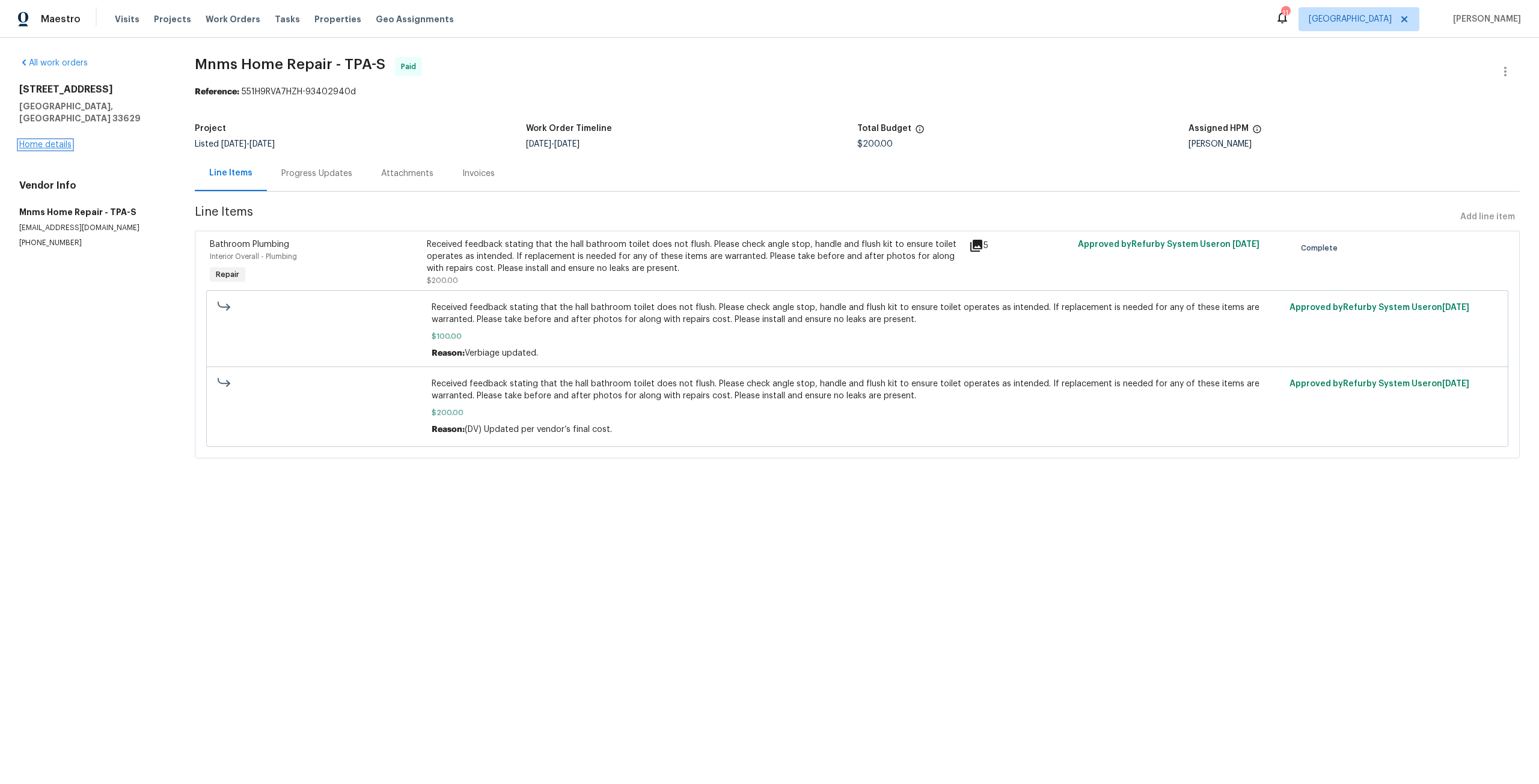
click at [55, 140] on link "Home details" at bounding box center [45, 144] width 53 height 9
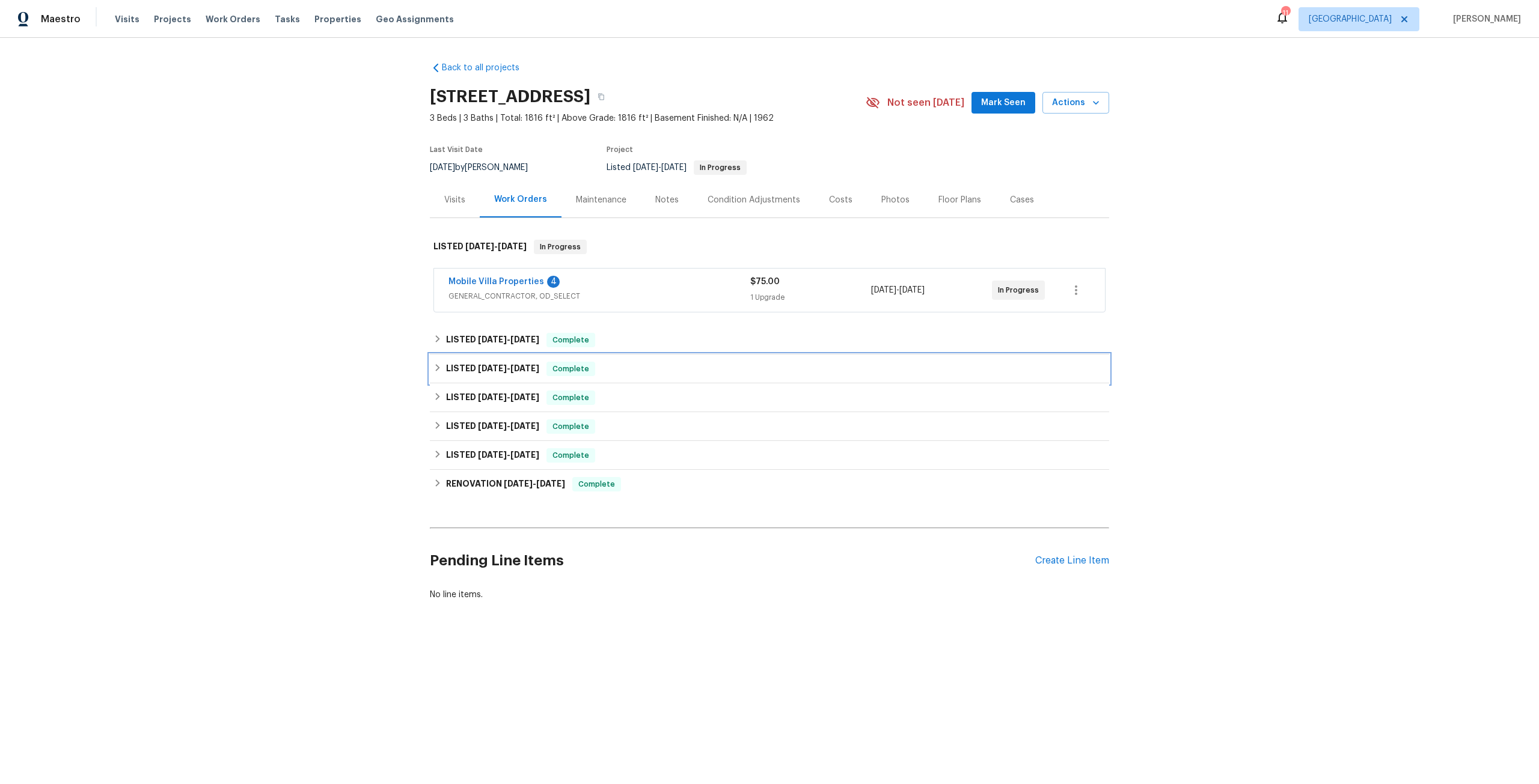
click at [525, 371] on span "12/11/24" at bounding box center [525, 368] width 29 height 9
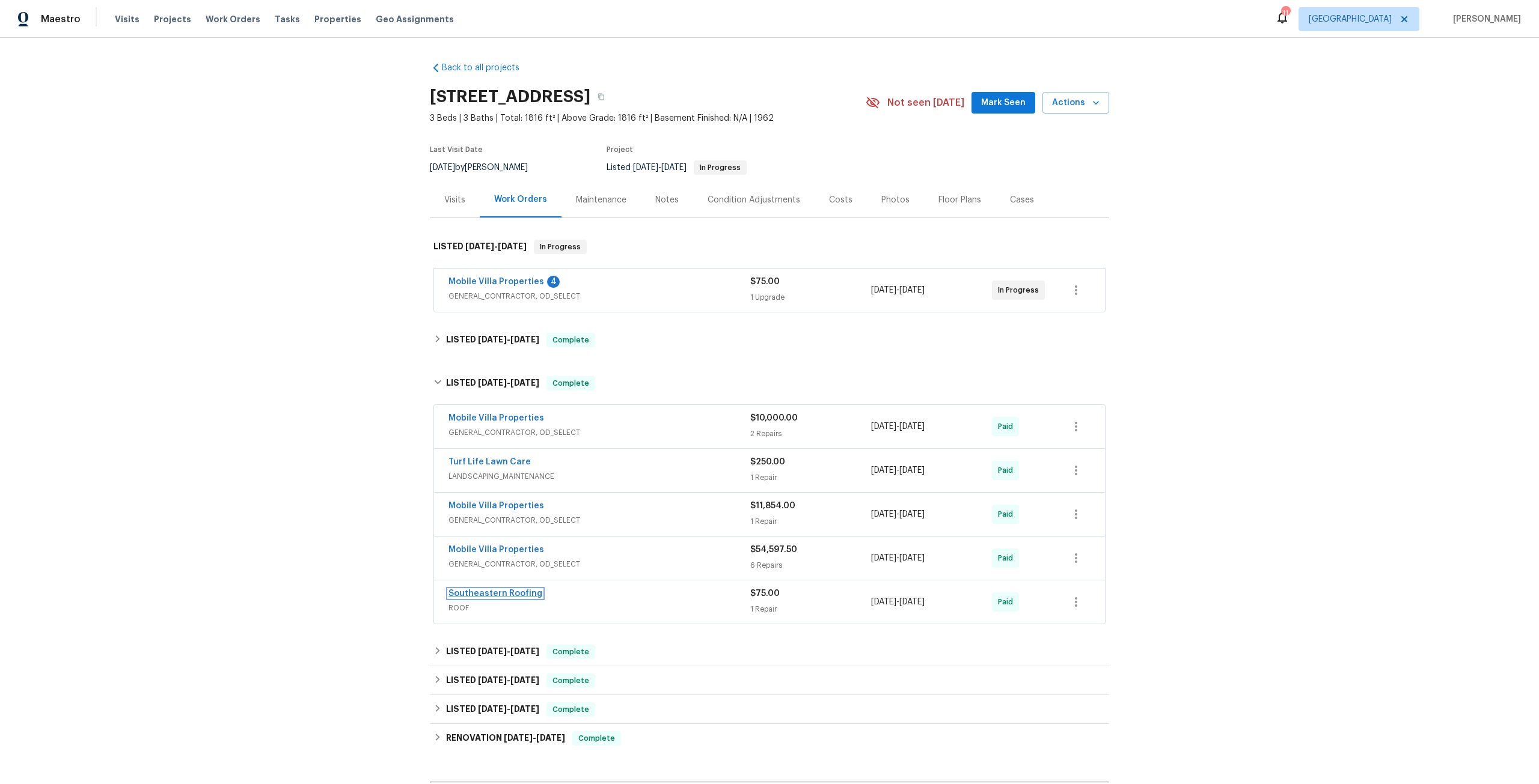
click at [501, 590] on link "Southeastern Roofing" at bounding box center [495, 593] width 93 height 9
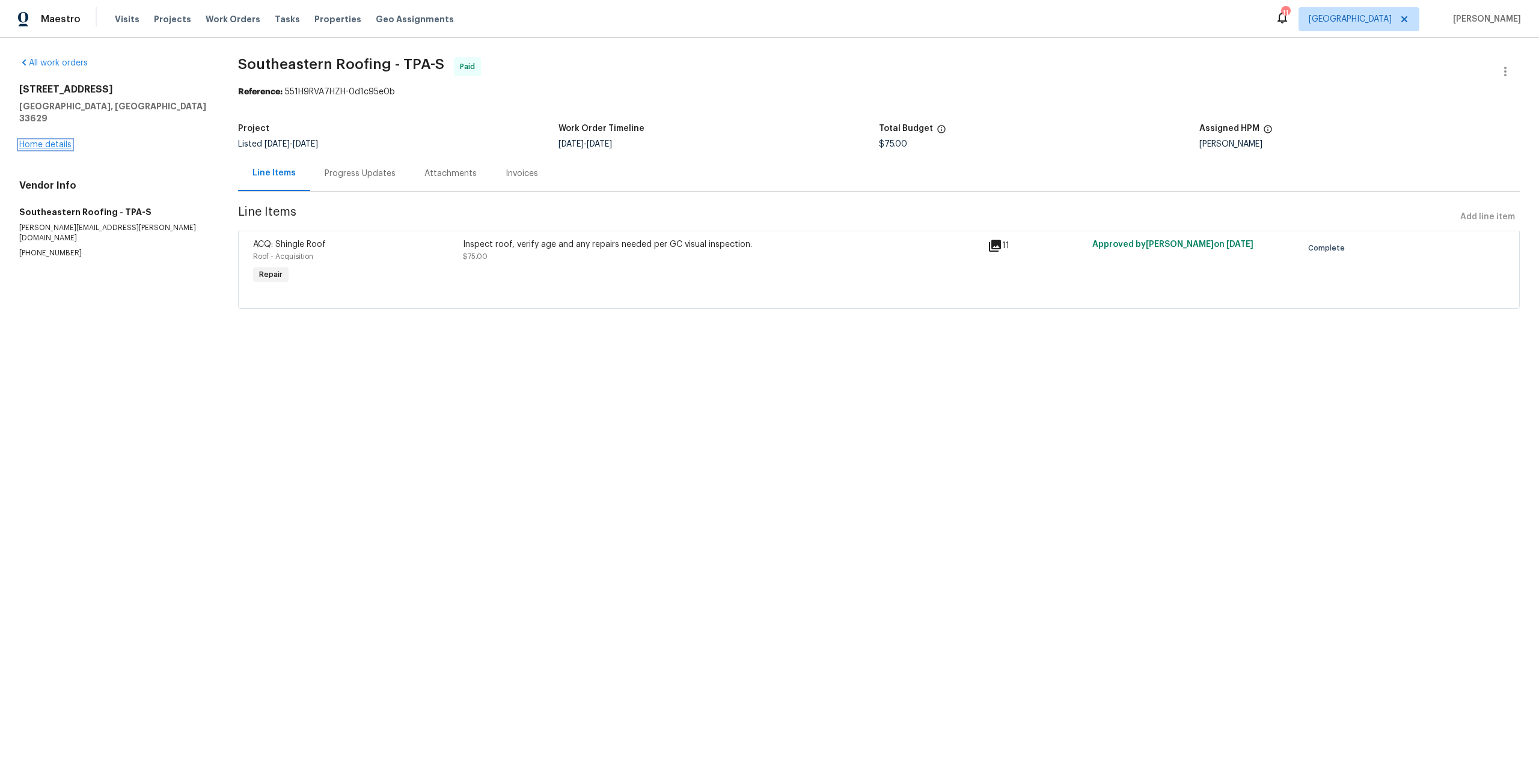
click at [62, 140] on link "Home details" at bounding box center [45, 144] width 53 height 9
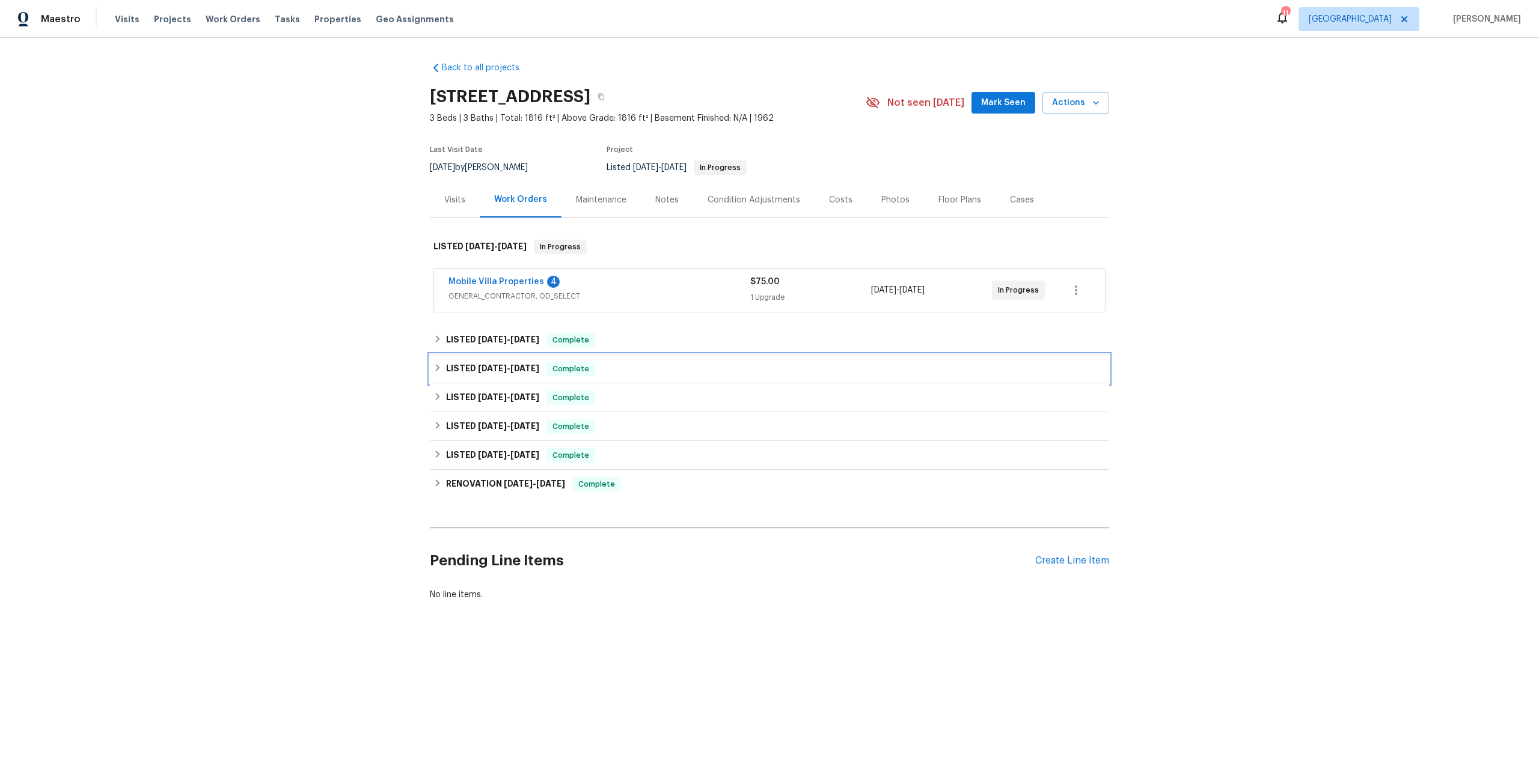
click at [510, 363] on h6 "LISTED 9/29/24 - 12/11/24" at bounding box center [492, 369] width 93 height 14
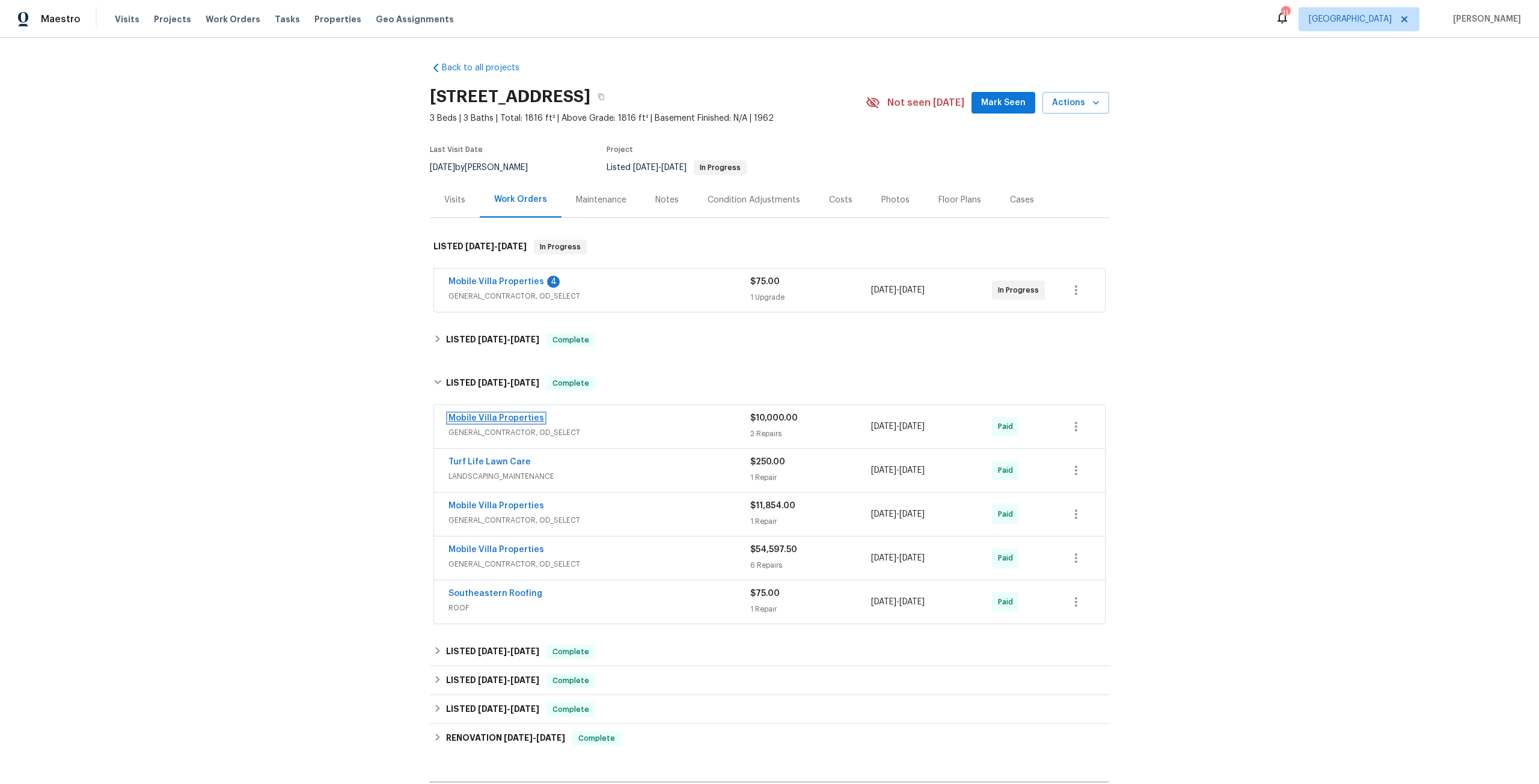
click at [506, 421] on link "Mobile Villa Properties" at bounding box center [496, 418] width 96 height 9
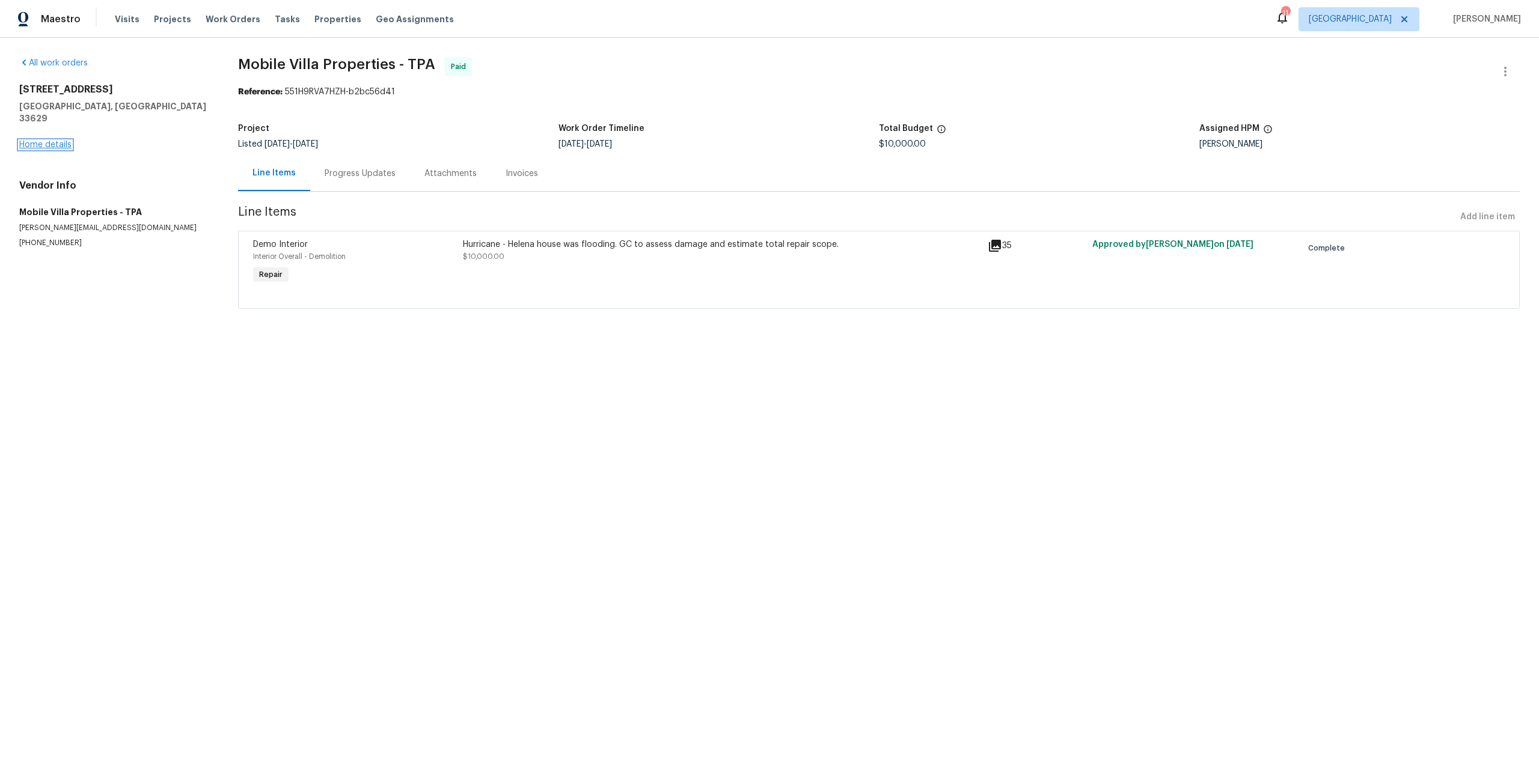
click at [68, 140] on link "Home details" at bounding box center [45, 144] width 53 height 9
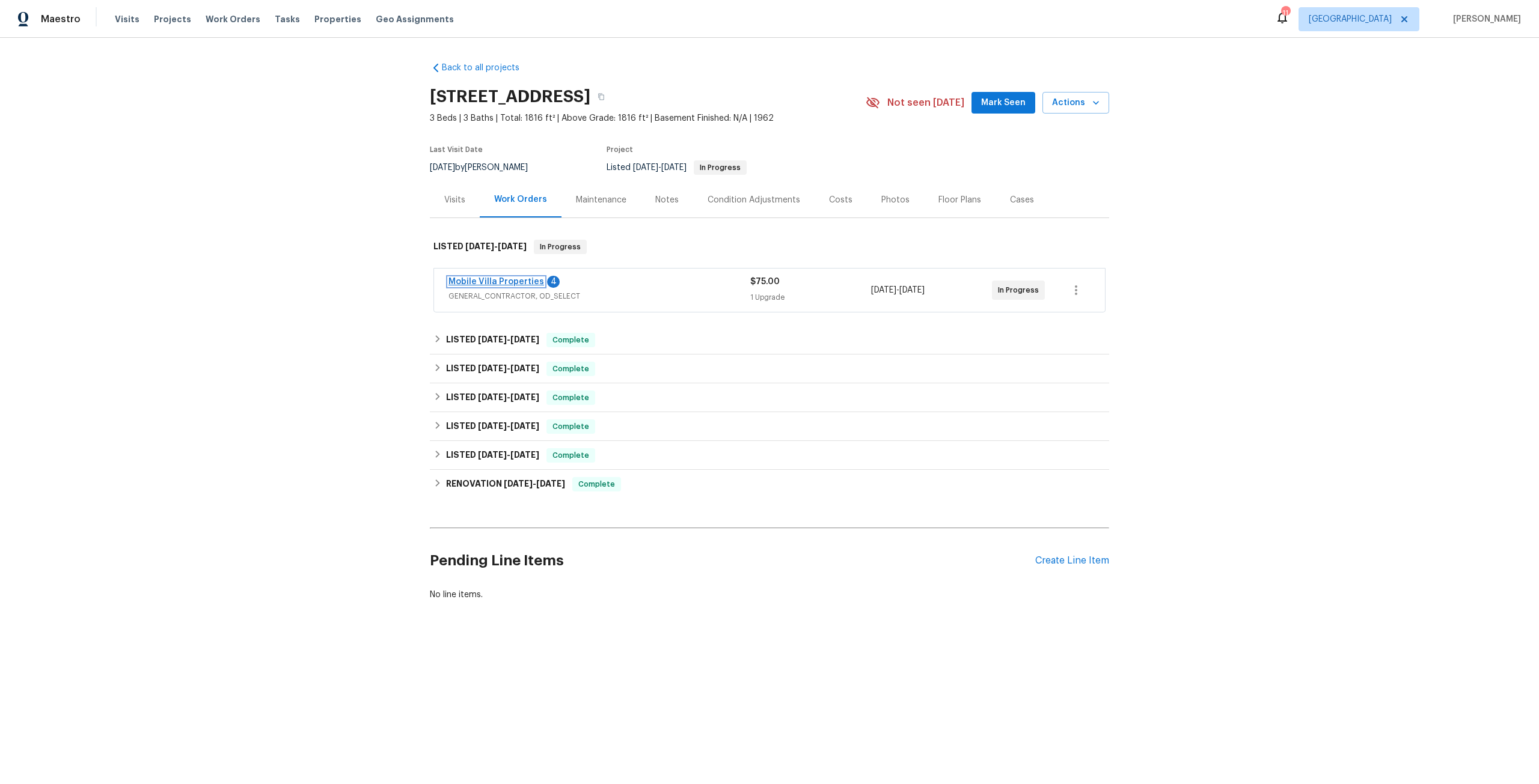
click at [515, 278] on link "Mobile Villa Properties" at bounding box center [496, 282] width 96 height 9
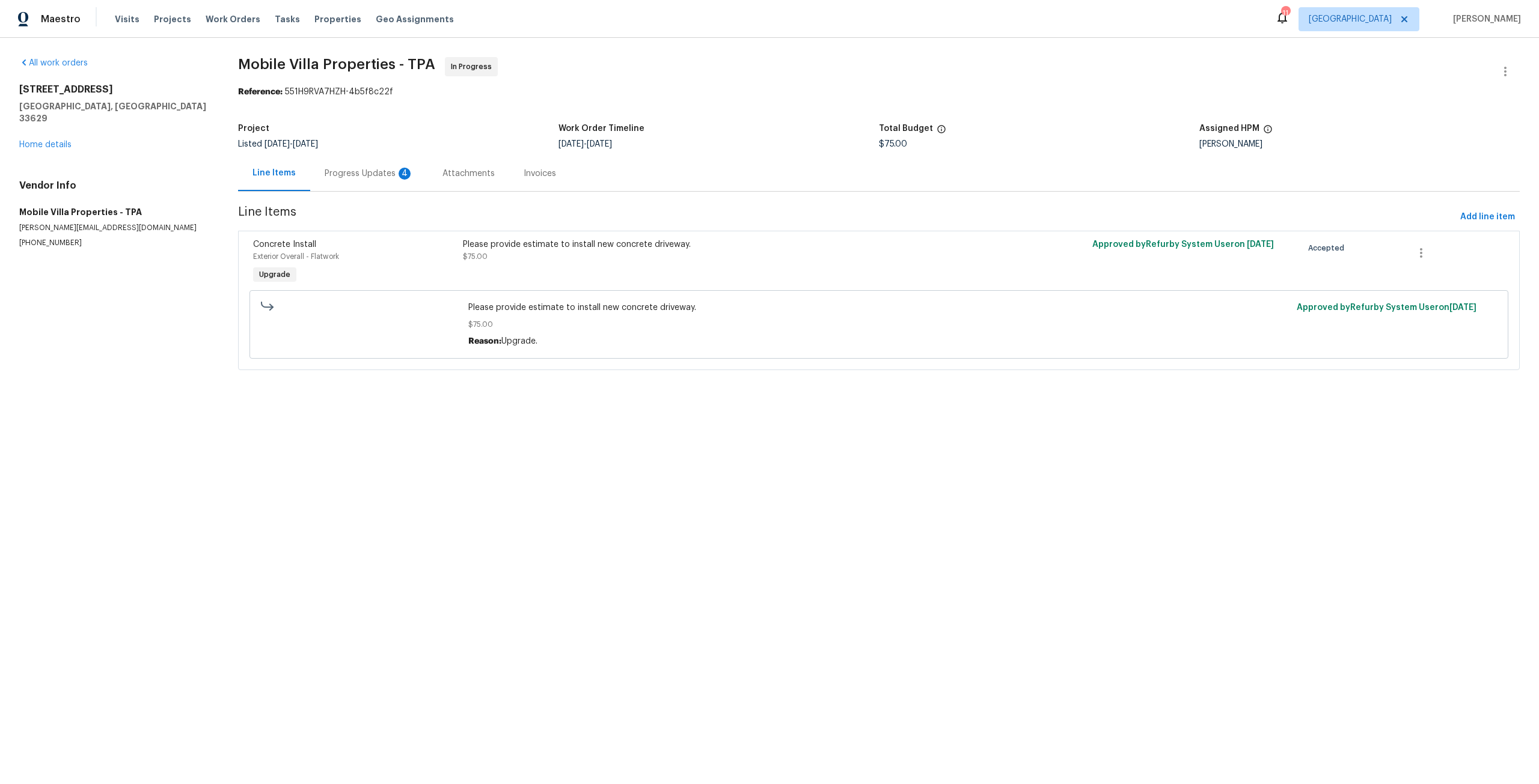
click at [53, 139] on div "All work orders 1905 S West Shore Blvd Tampa, FL 33629 Home details Vendor Info…" at bounding box center [114, 152] width 190 height 191
click at [55, 137] on div "1905 S West Shore Blvd Tampa, FL 33629 Home details" at bounding box center [114, 117] width 190 height 67
click at [60, 140] on link "Home details" at bounding box center [45, 144] width 53 height 9
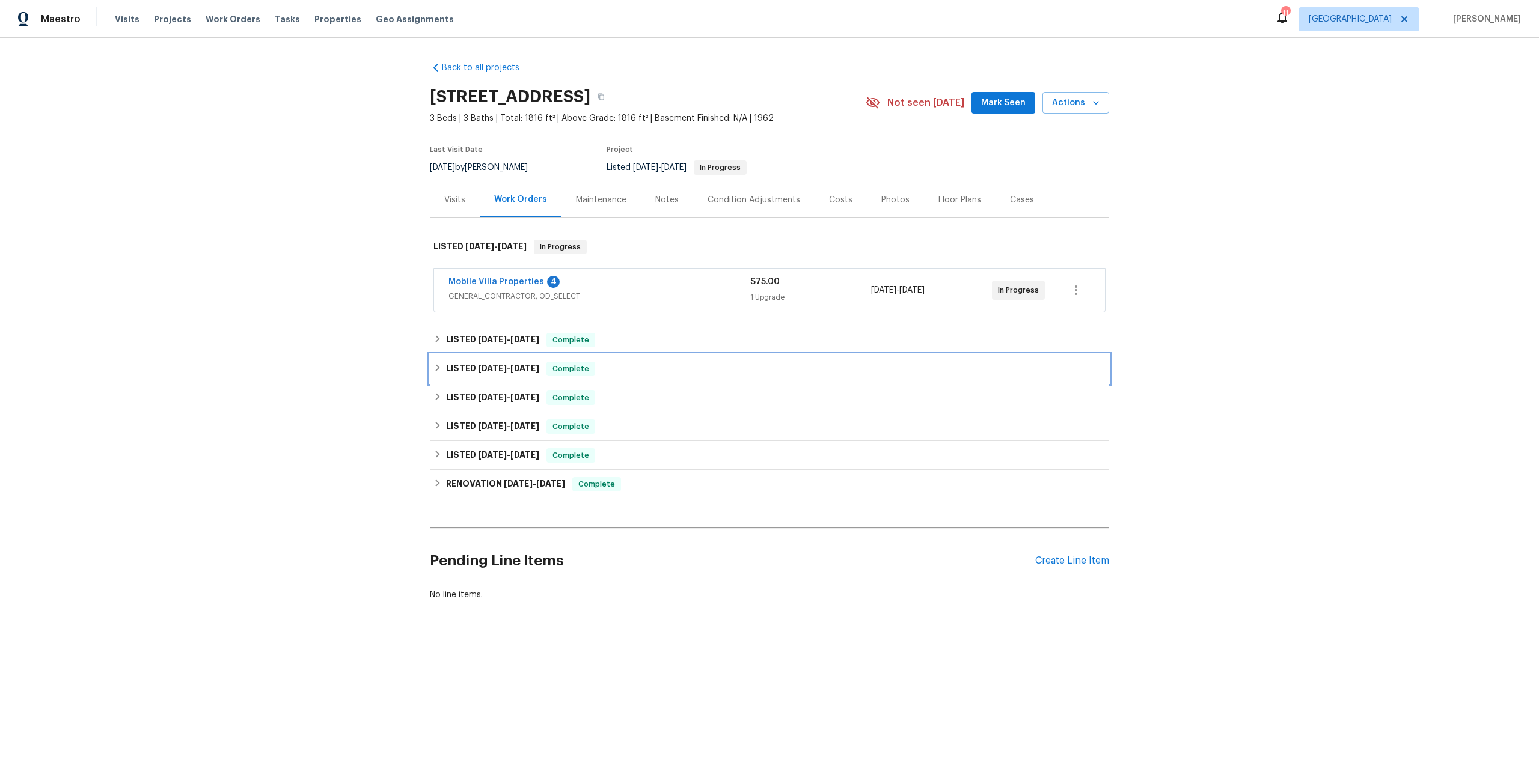
click at [510, 367] on span "9/29/24 - 12/11/24" at bounding box center [509, 368] width 61 height 9
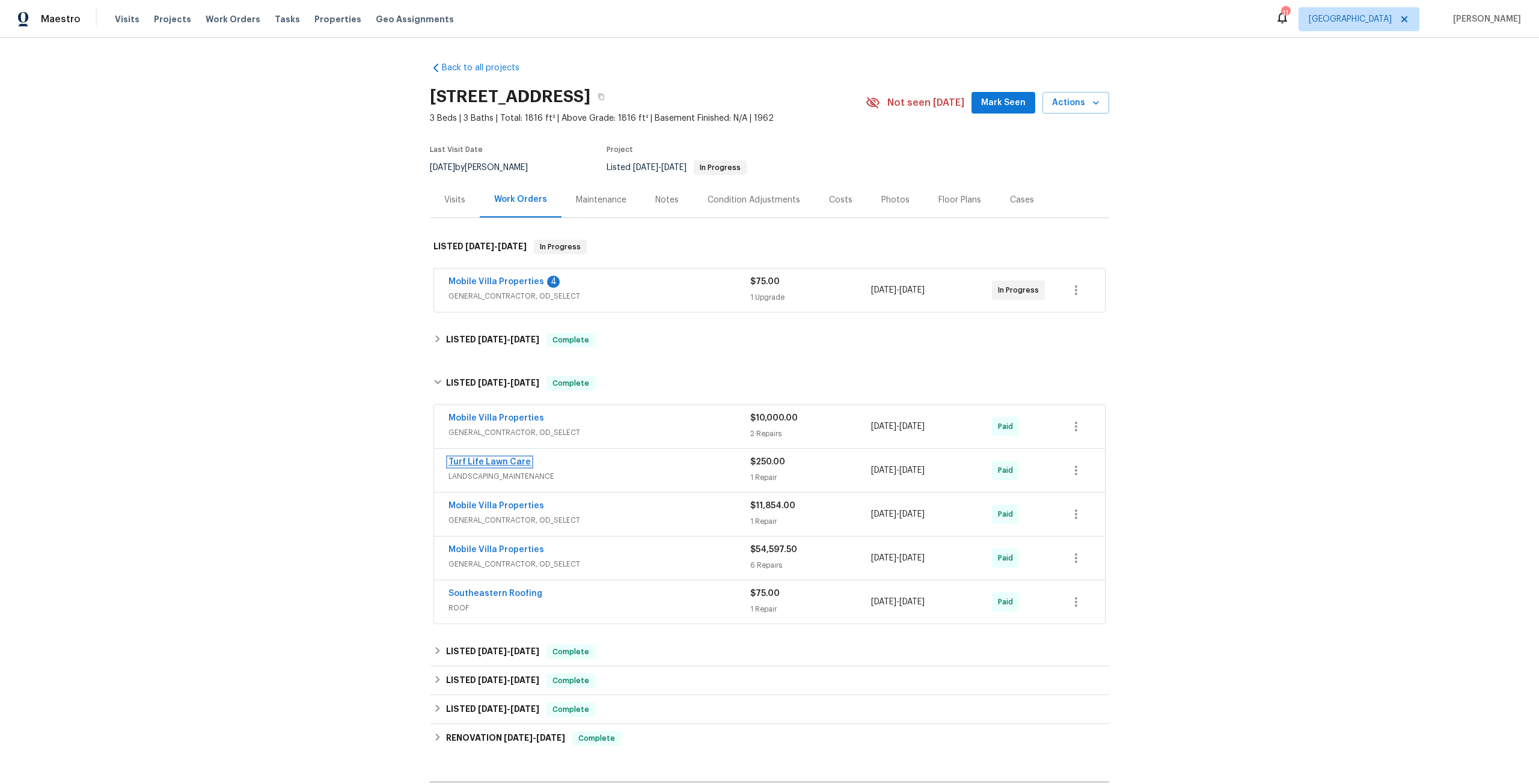
click at [503, 462] on link "Turf Life Lawn Care" at bounding box center [489, 461] width 82 height 9
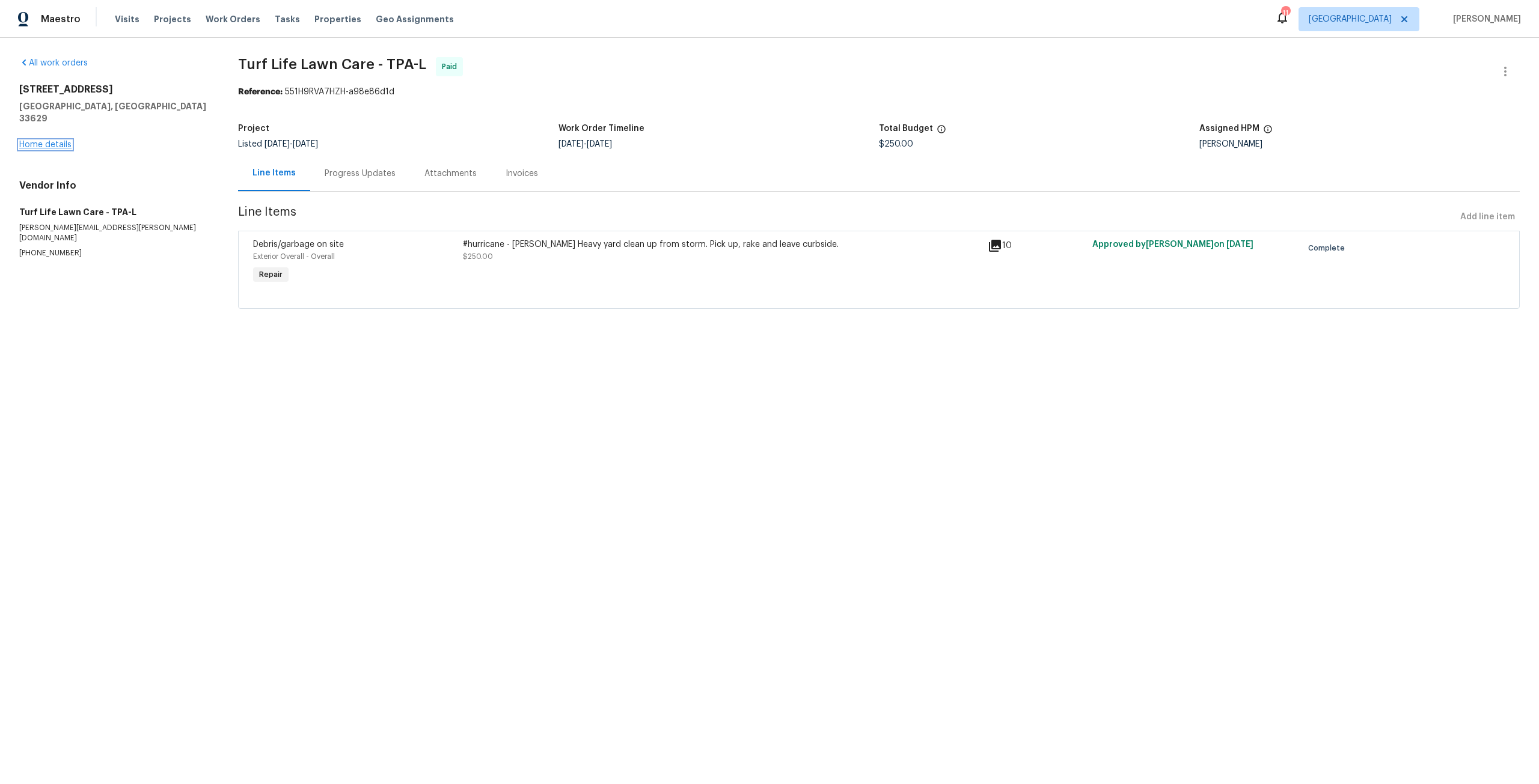
click at [38, 140] on link "Home details" at bounding box center [45, 144] width 53 height 9
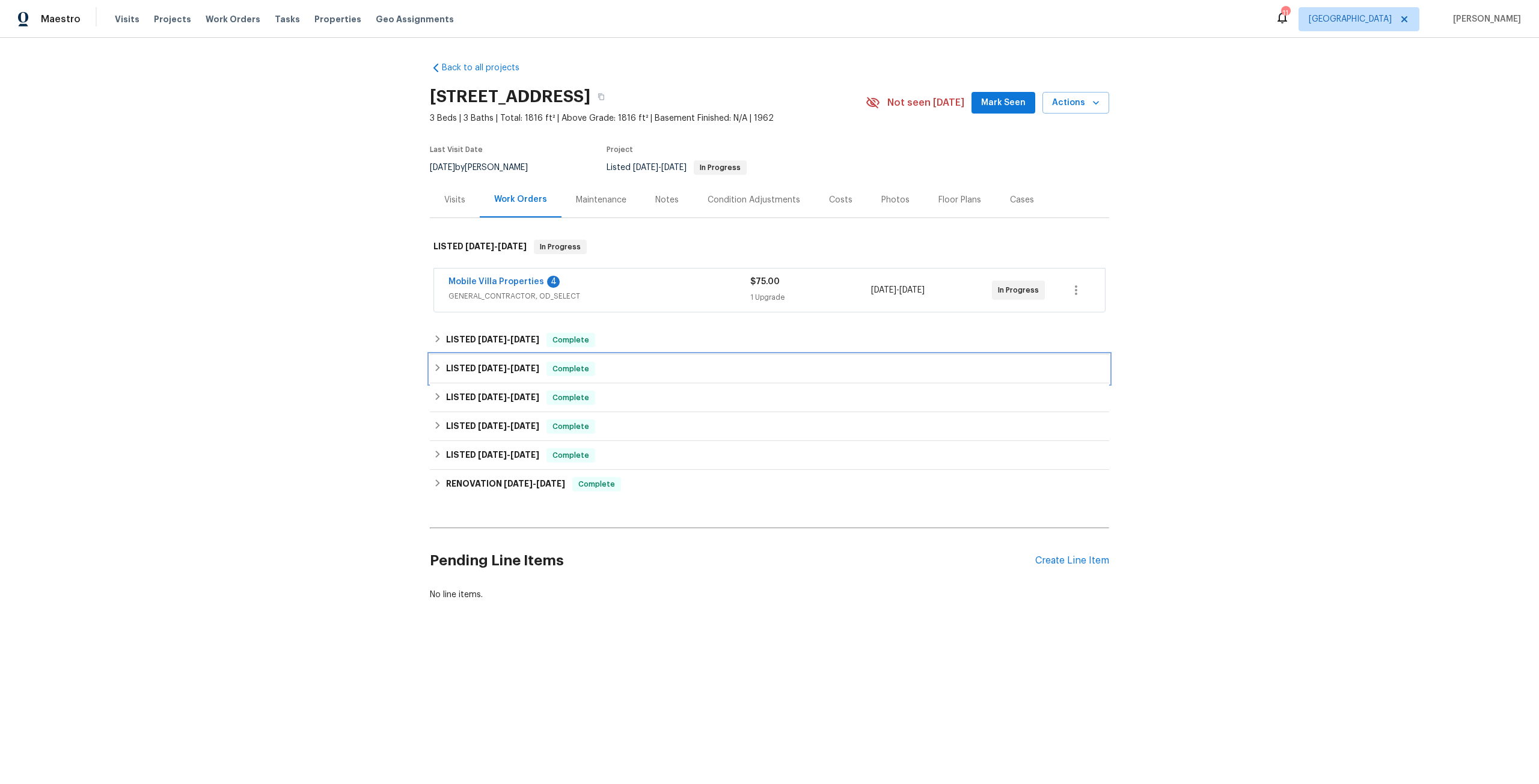
click at [507, 365] on span "9/29/24 - 12/11/24" at bounding box center [509, 368] width 61 height 9
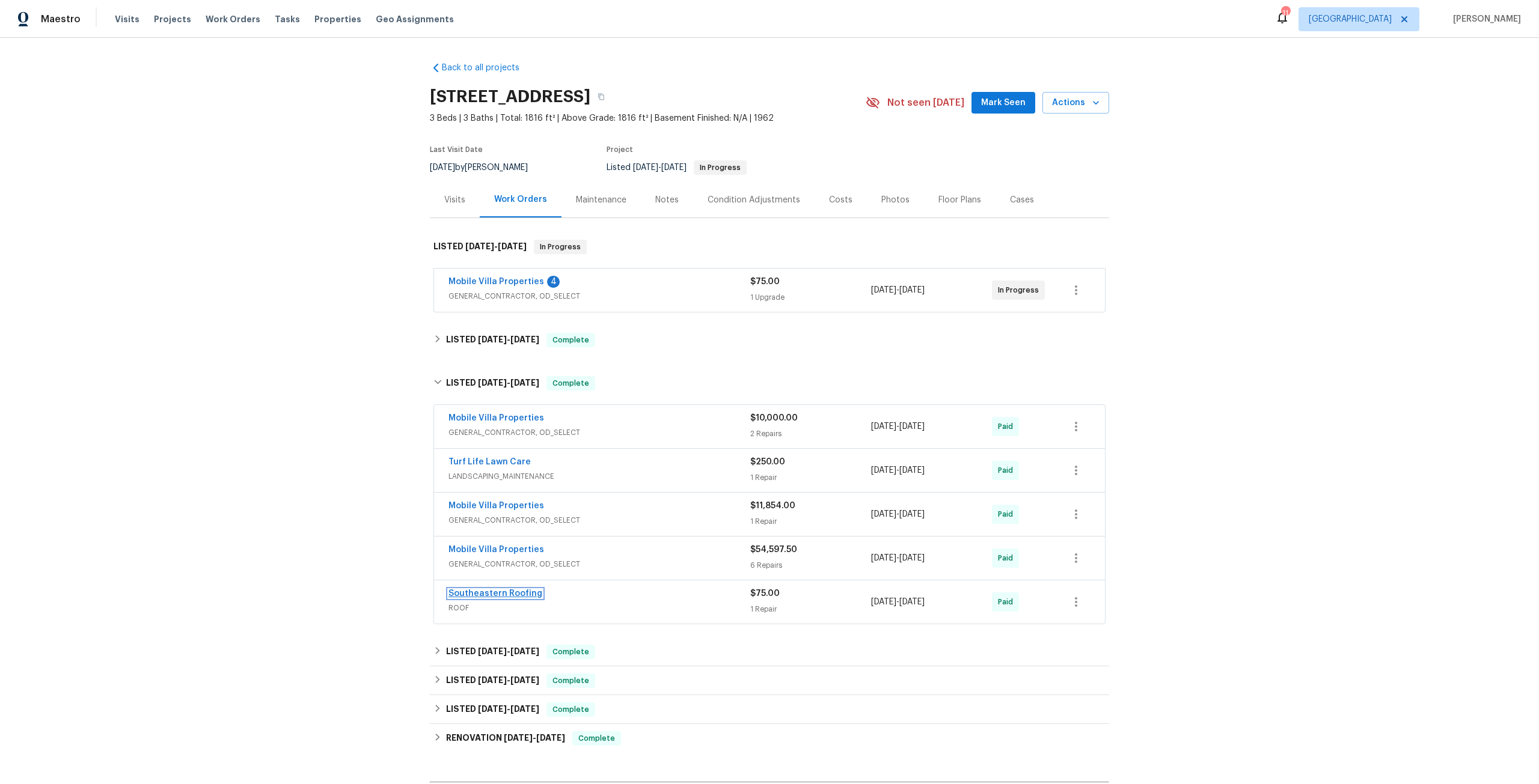
click at [523, 594] on link "Southeastern Roofing" at bounding box center [495, 593] width 93 height 9
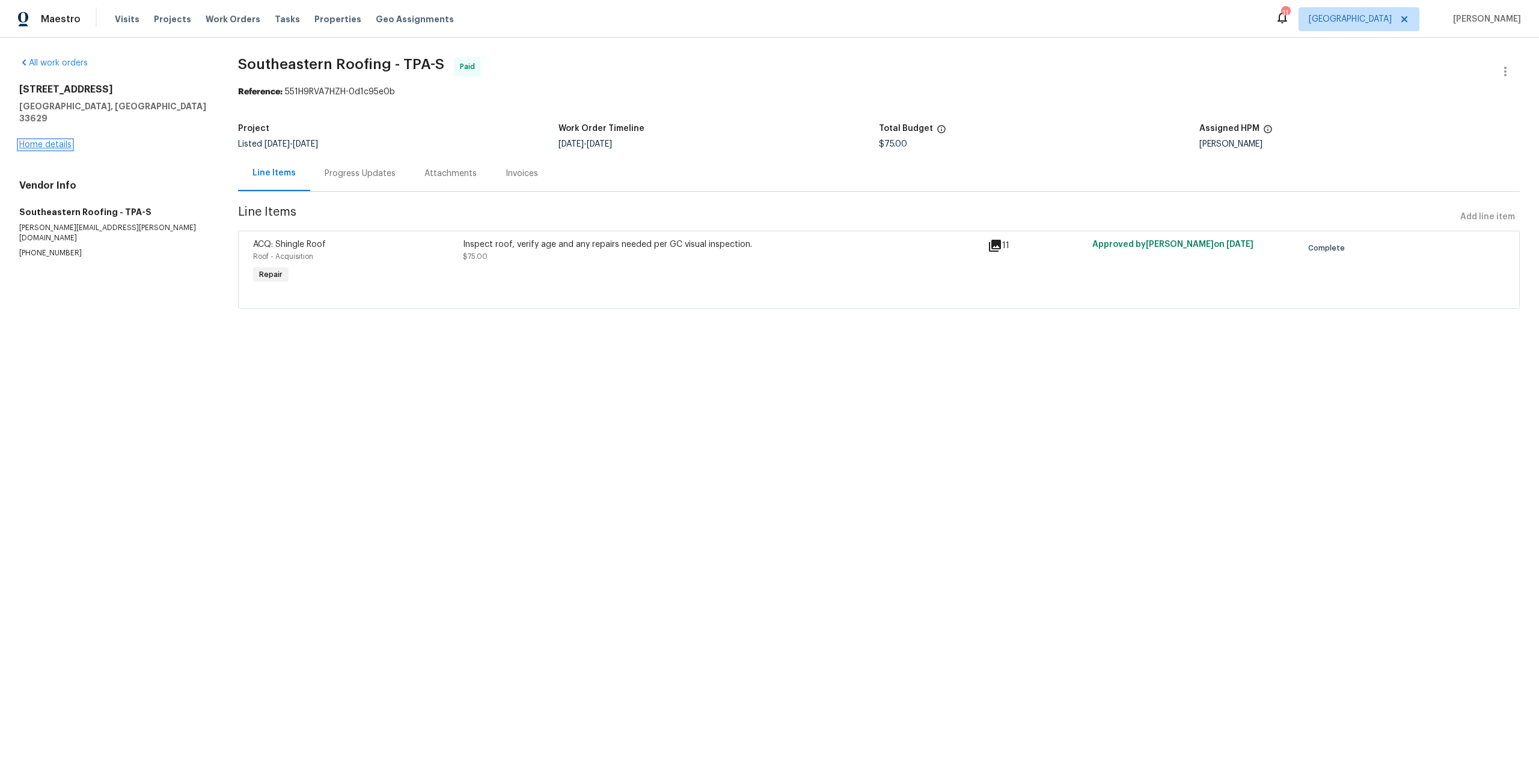
click at [49, 140] on link "Home details" at bounding box center [45, 144] width 53 height 9
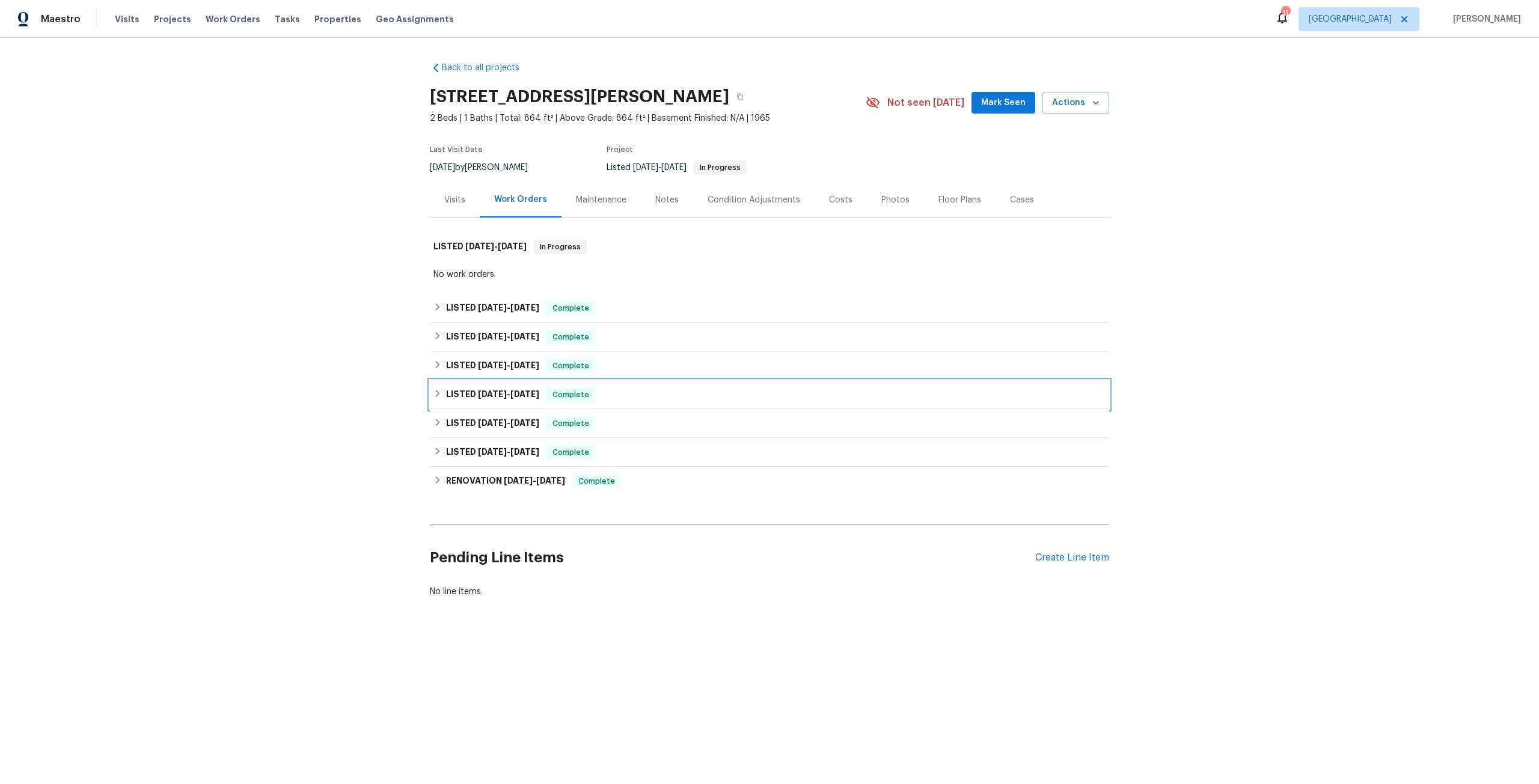
click at [525, 397] on span "[DATE]" at bounding box center [525, 394] width 29 height 9
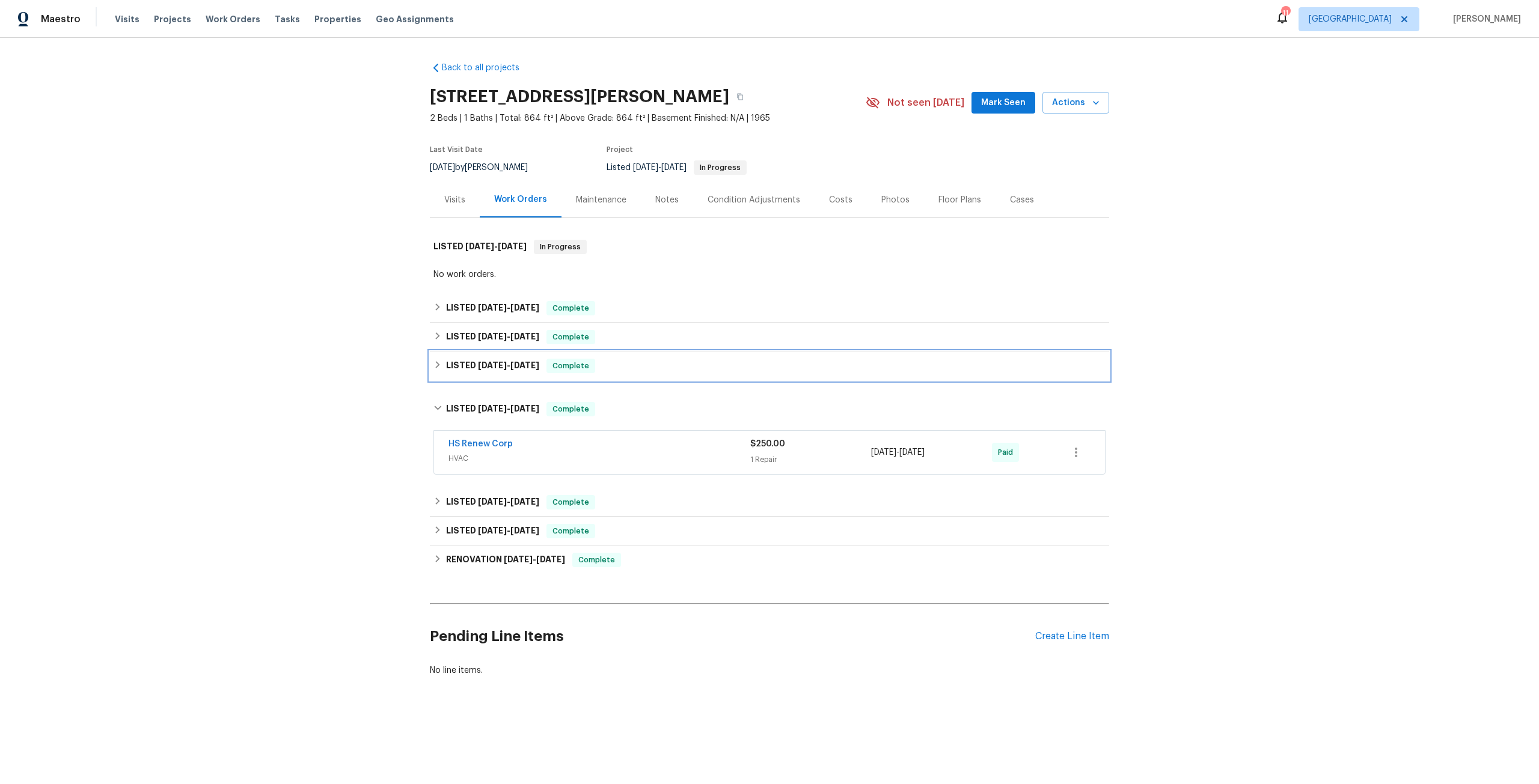
click at [508, 354] on div "LISTED 10/1/24 - 11/1/24 Complete" at bounding box center [769, 366] width 679 height 29
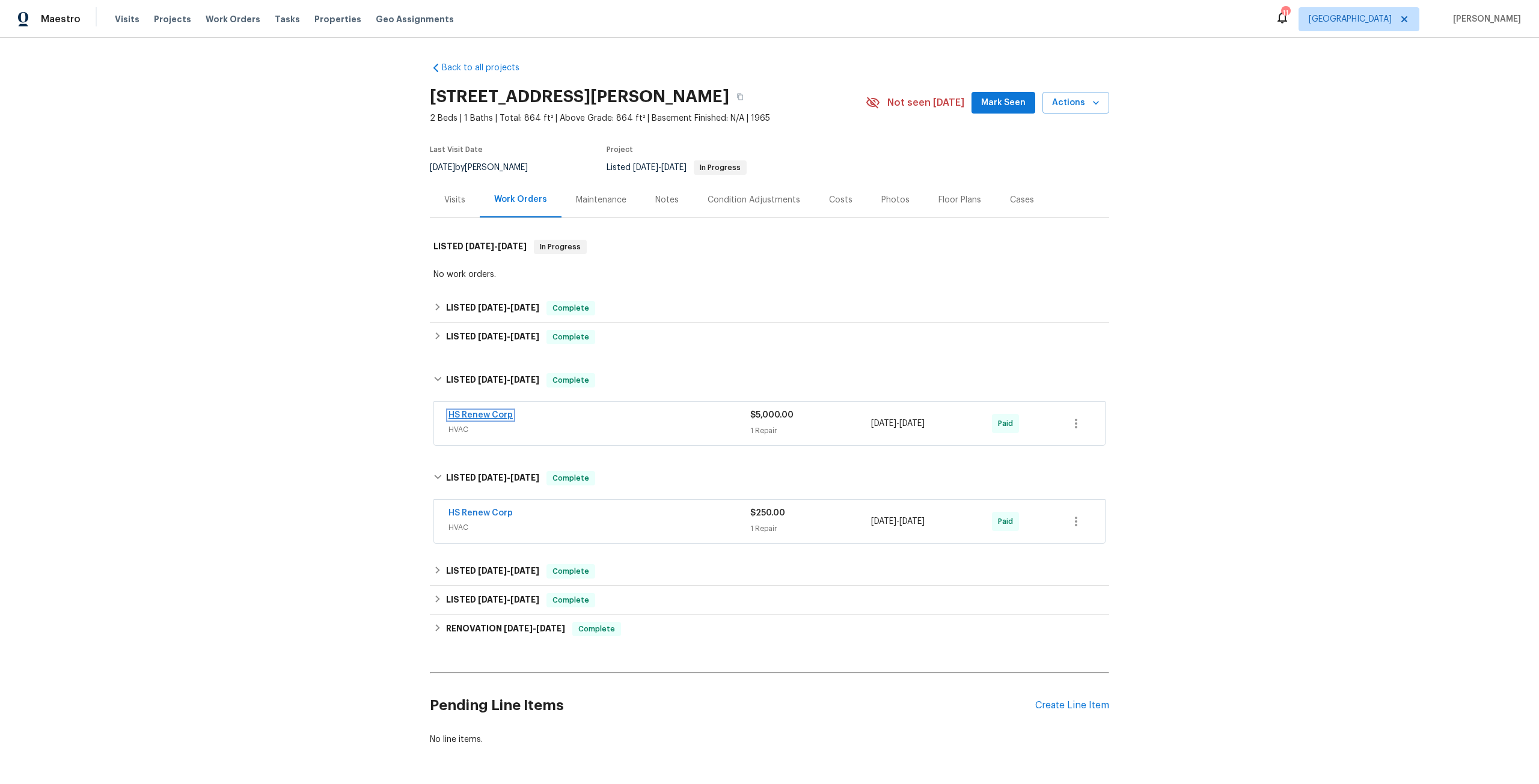
click at [493, 412] on link "HS Renew Corp" at bounding box center [481, 415] width 64 height 9
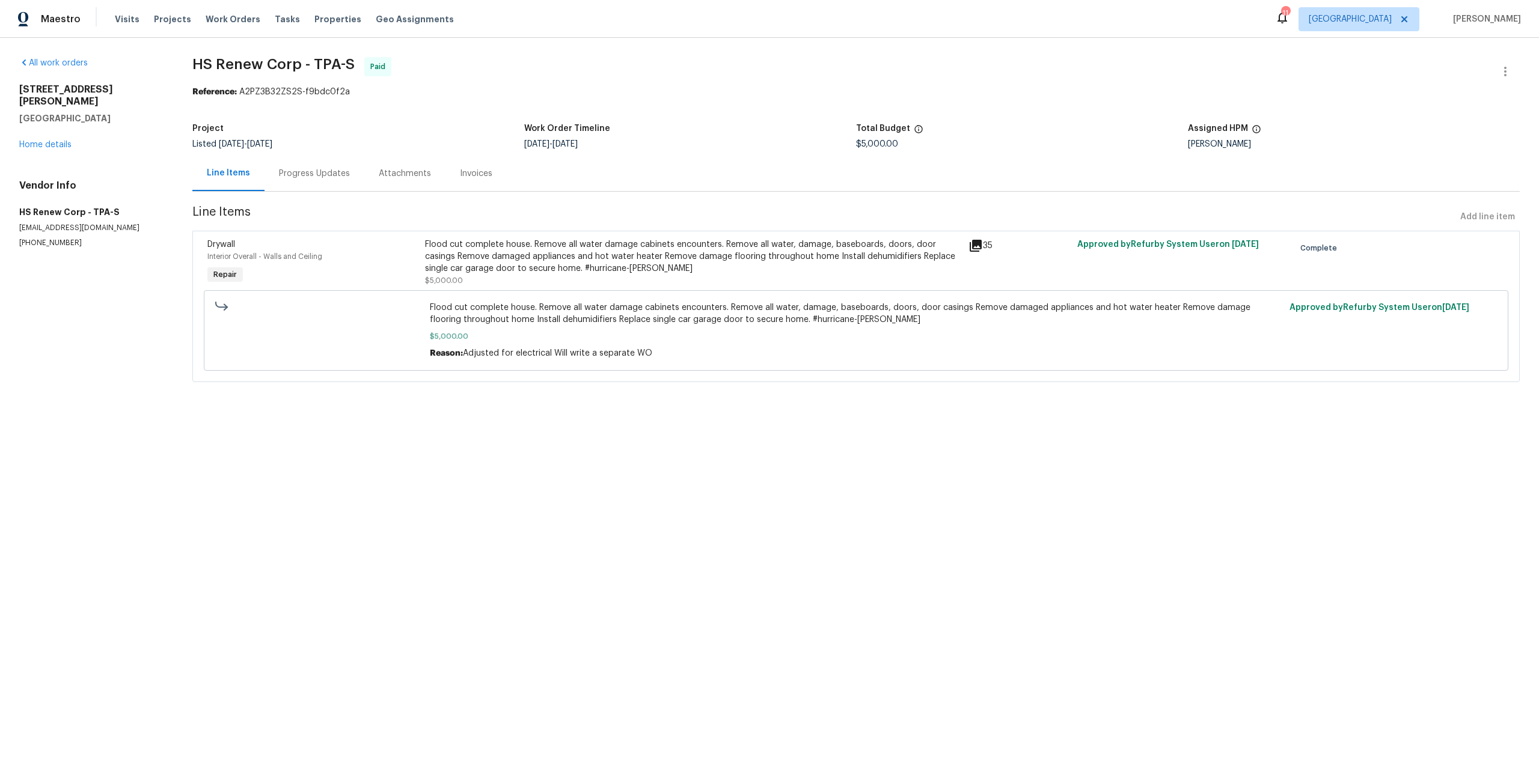
click at [485, 178] on div "Invoices" at bounding box center [476, 173] width 32 height 12
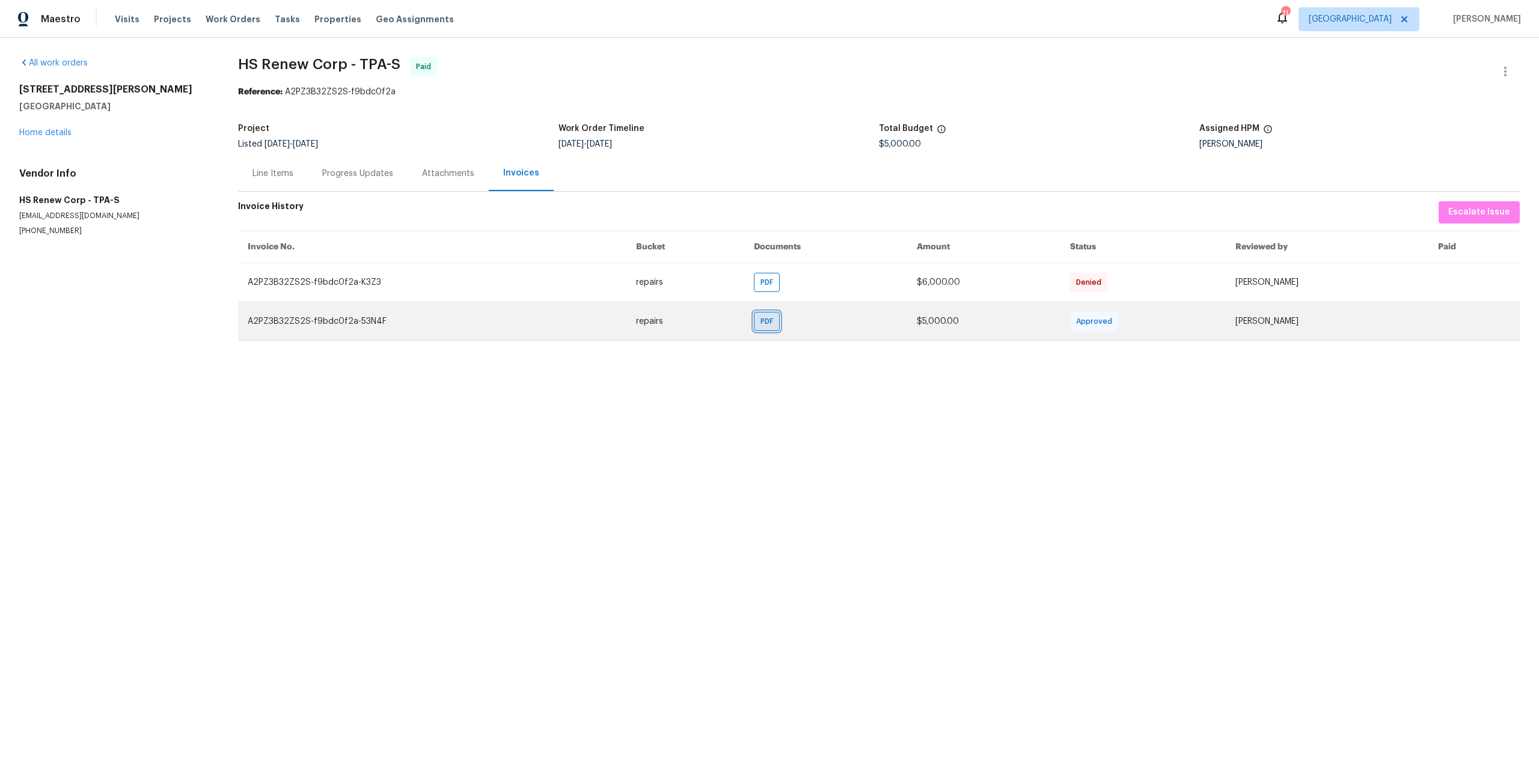
click at [767, 322] on span "PDF" at bounding box center [769, 321] width 17 height 12
click at [765, 319] on span "PDF" at bounding box center [769, 321] width 17 height 12
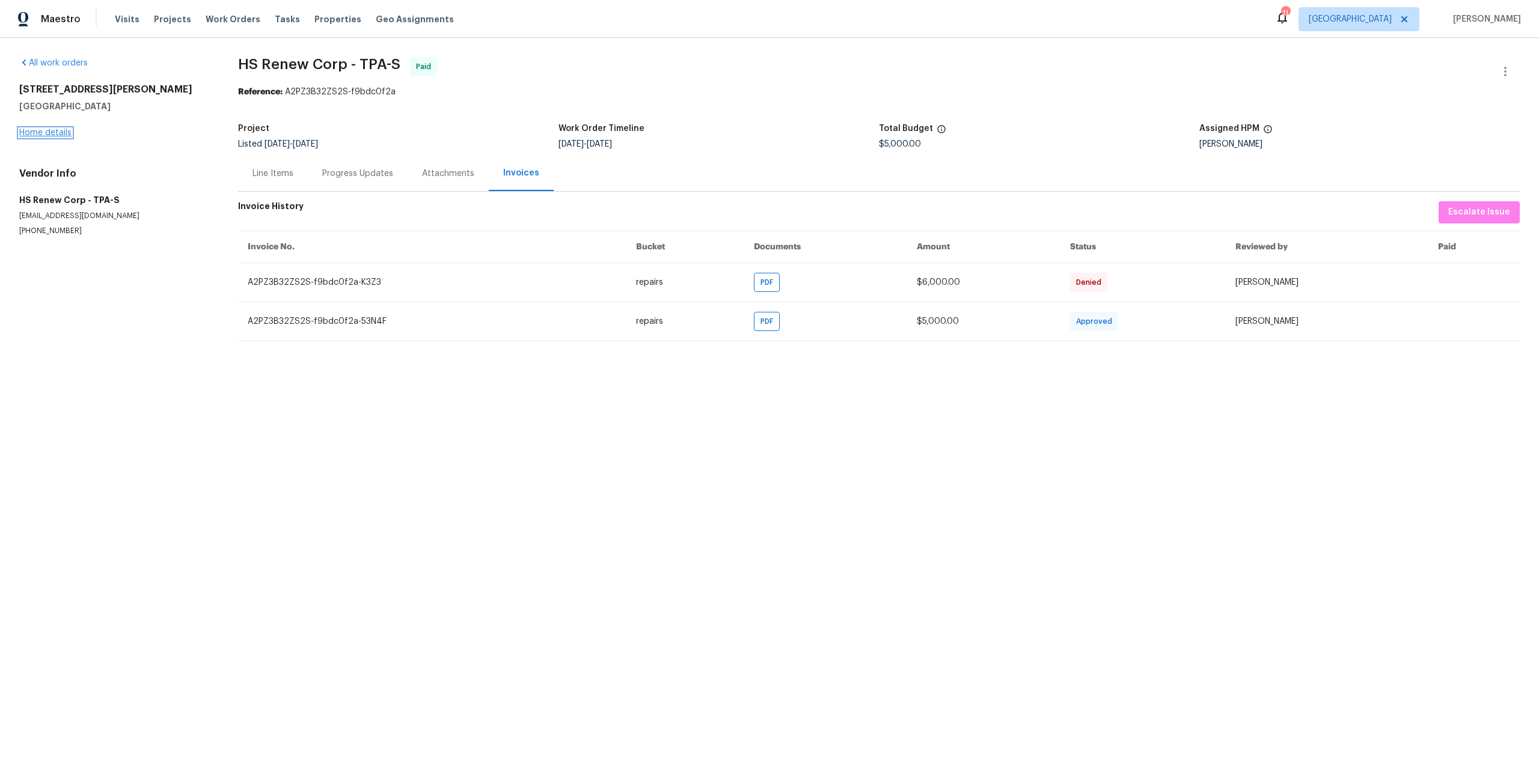
click at [64, 132] on link "Home details" at bounding box center [45, 133] width 53 height 9
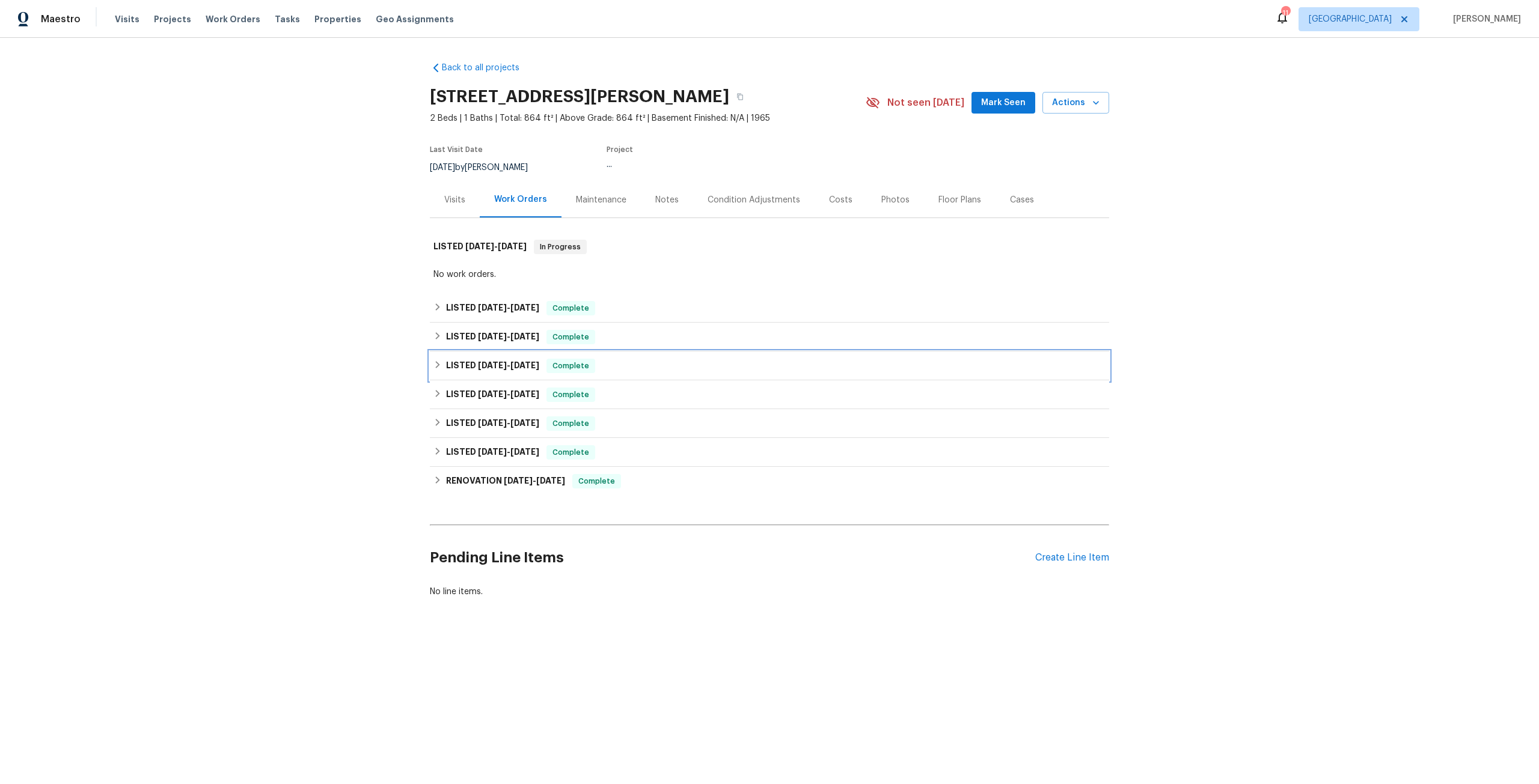
click at [534, 373] on div "LISTED 10/1/24 - 11/1/24 Complete" at bounding box center [769, 366] width 679 height 29
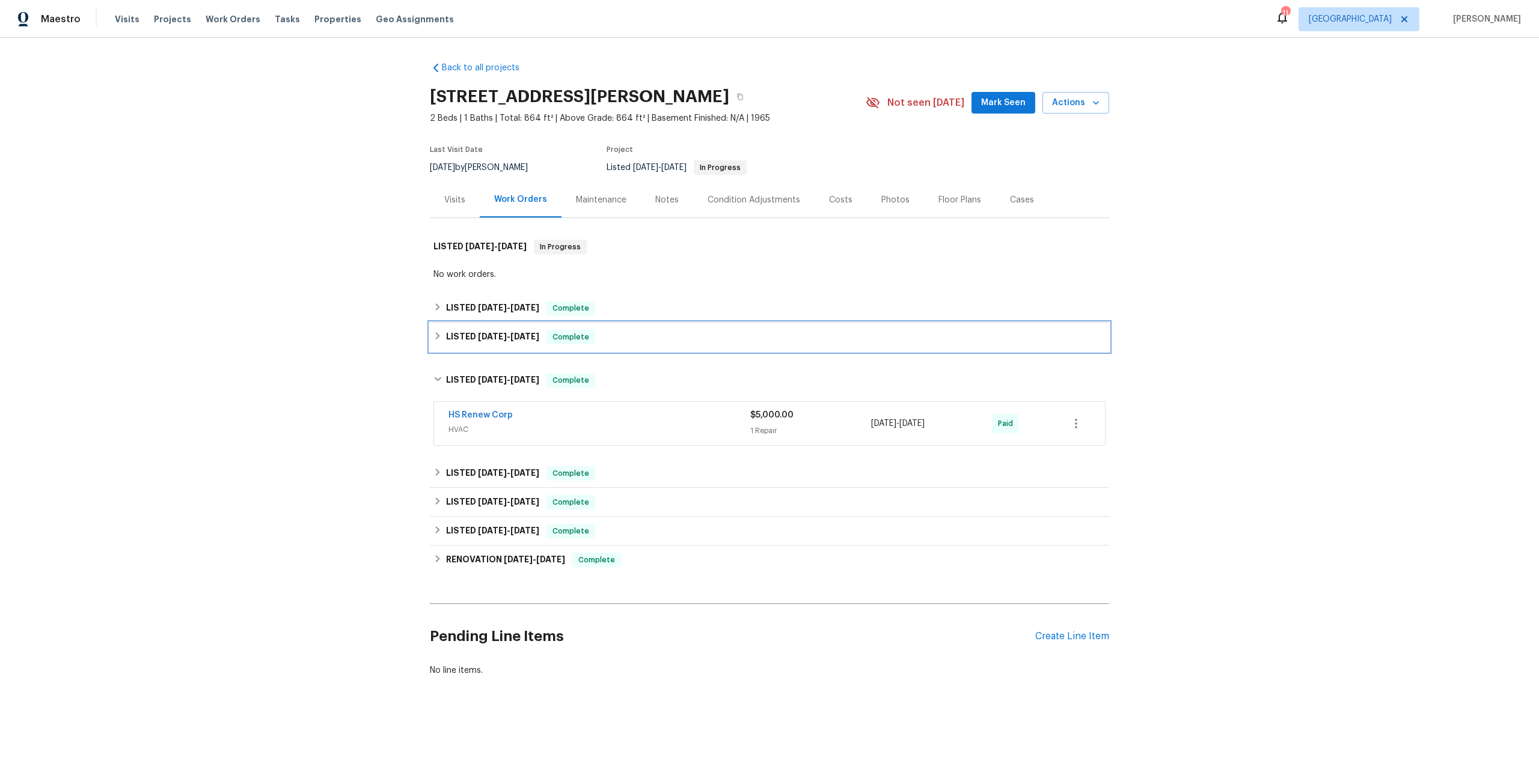
click at [506, 341] on h6 "LISTED 10/3/24 - 11/1/24" at bounding box center [492, 337] width 93 height 14
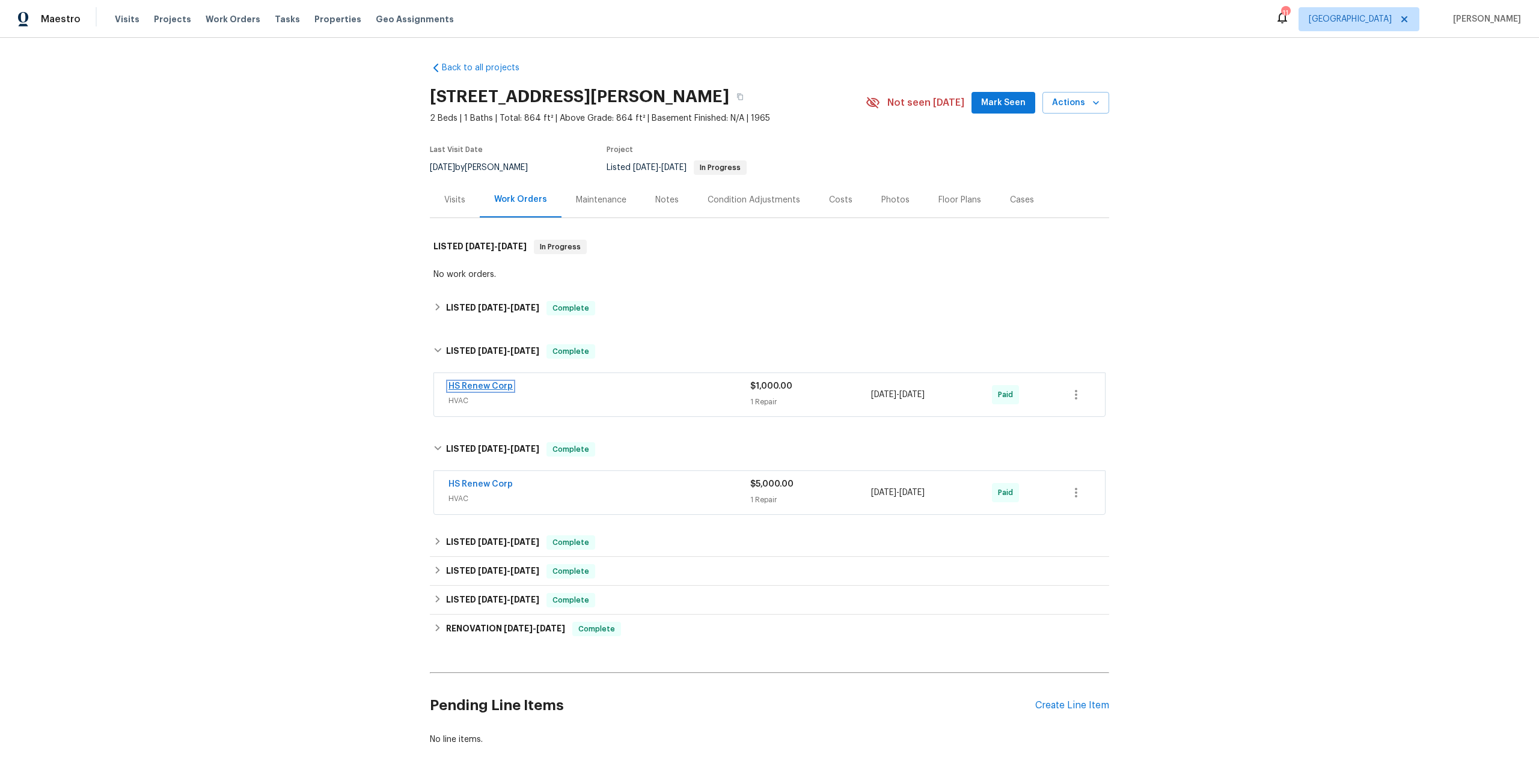
click at [502, 383] on link "HS Renew Corp" at bounding box center [481, 386] width 64 height 9
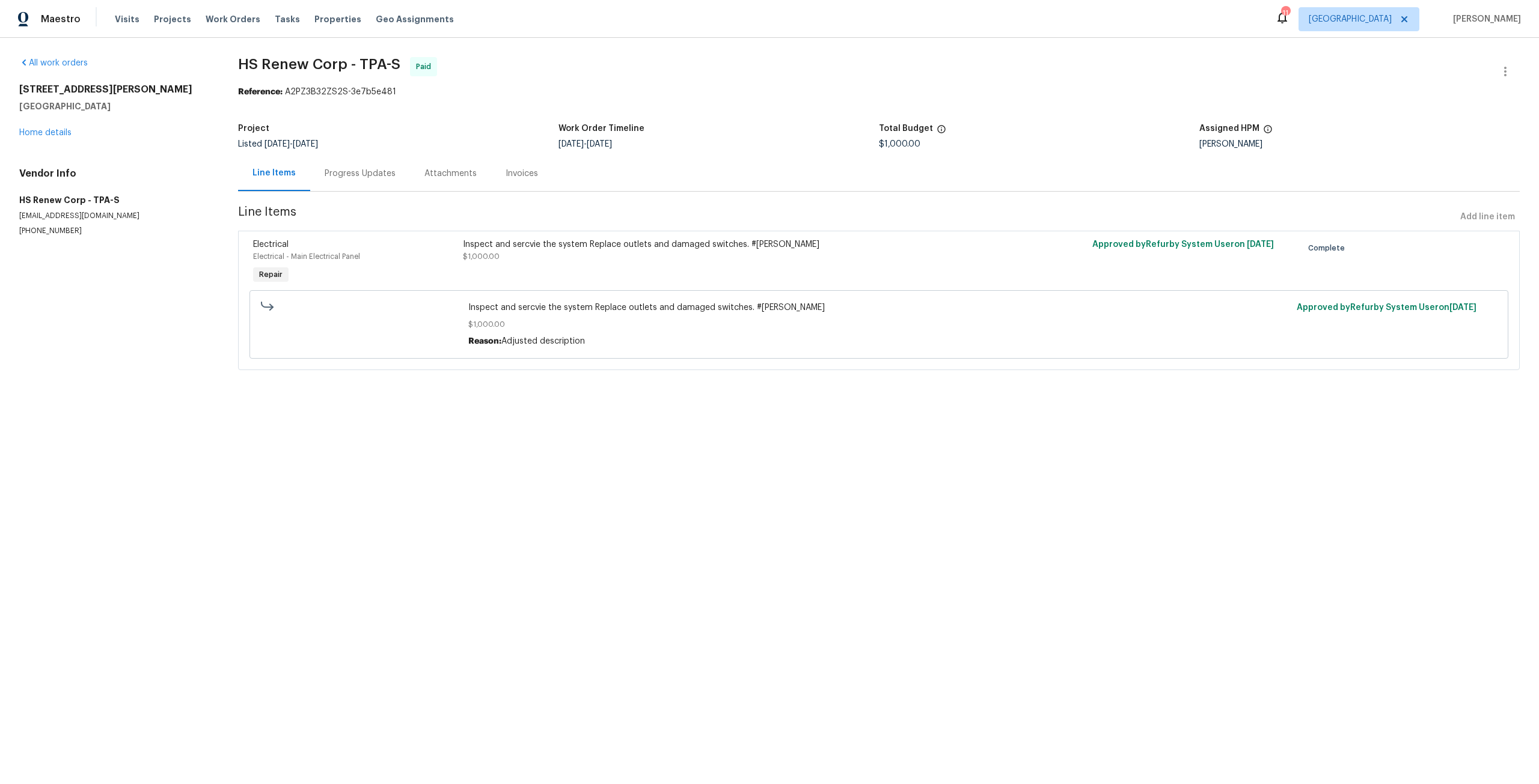
click at [507, 174] on div "Invoices" at bounding box center [521, 173] width 32 height 12
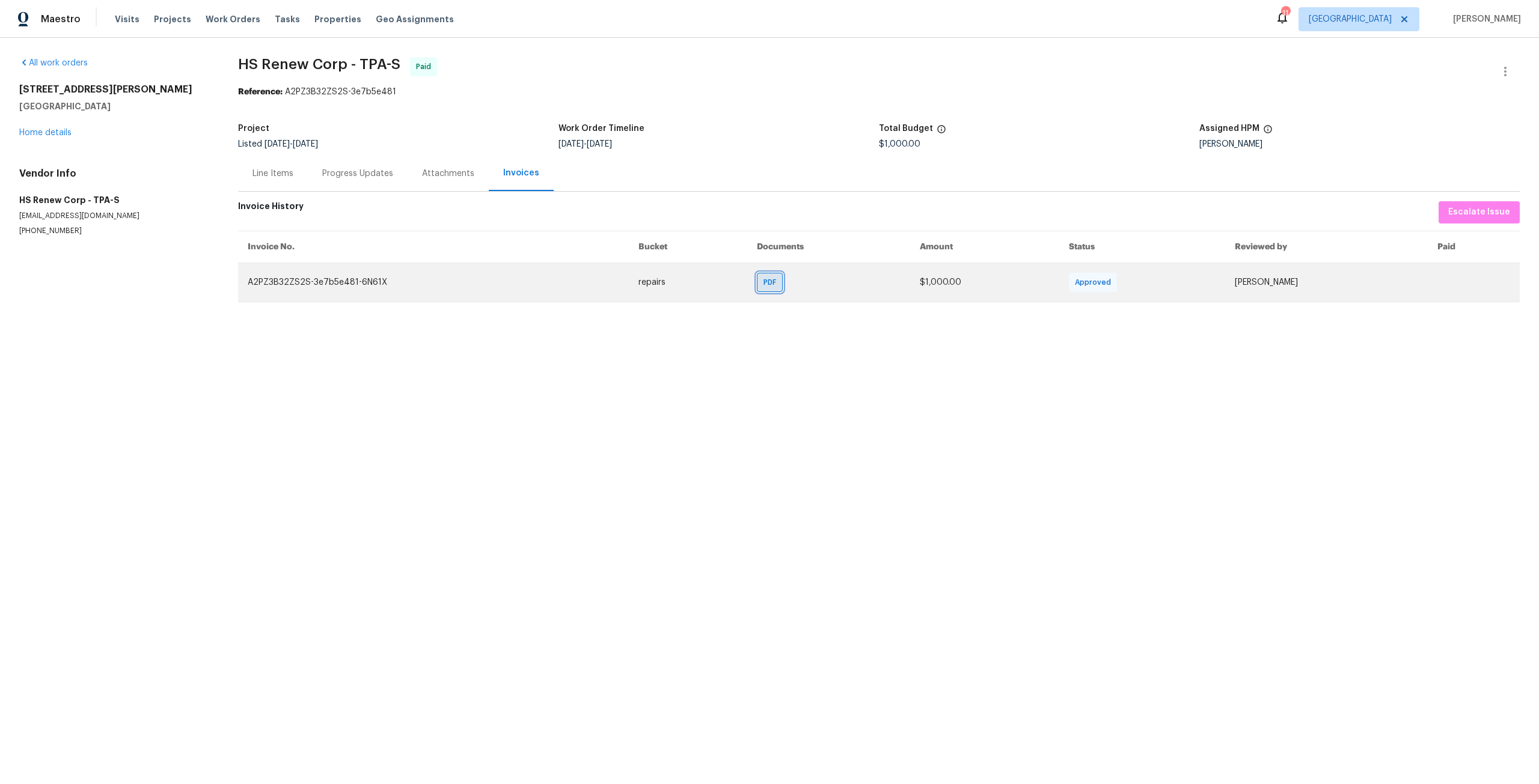
click at [759, 287] on div "PDF" at bounding box center [770, 283] width 26 height 19
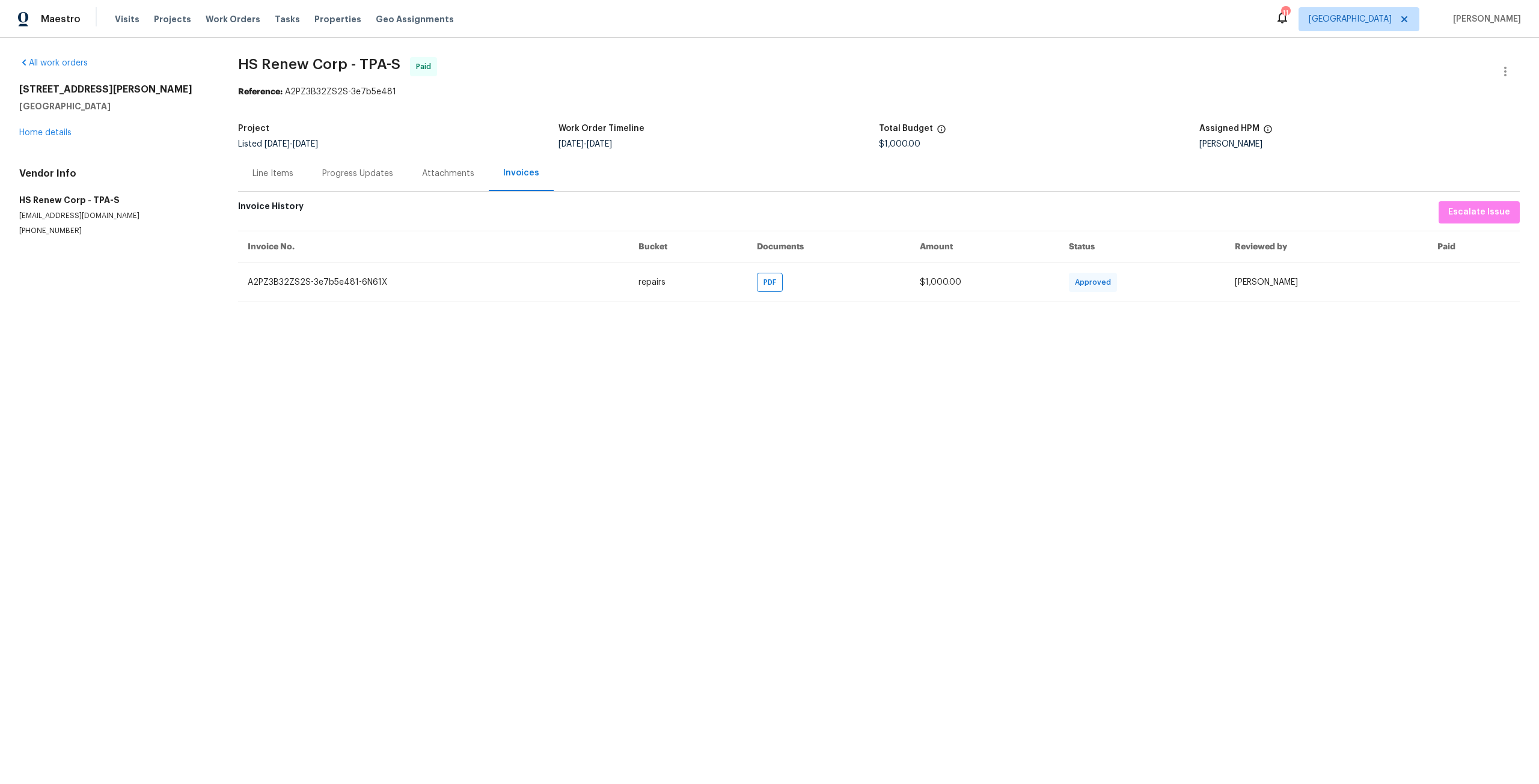
click at [67, 127] on div "[STREET_ADDRESS][PERSON_NAME] Home details" at bounding box center [114, 111] width 190 height 55
click at [48, 137] on link "Home details" at bounding box center [45, 133] width 53 height 9
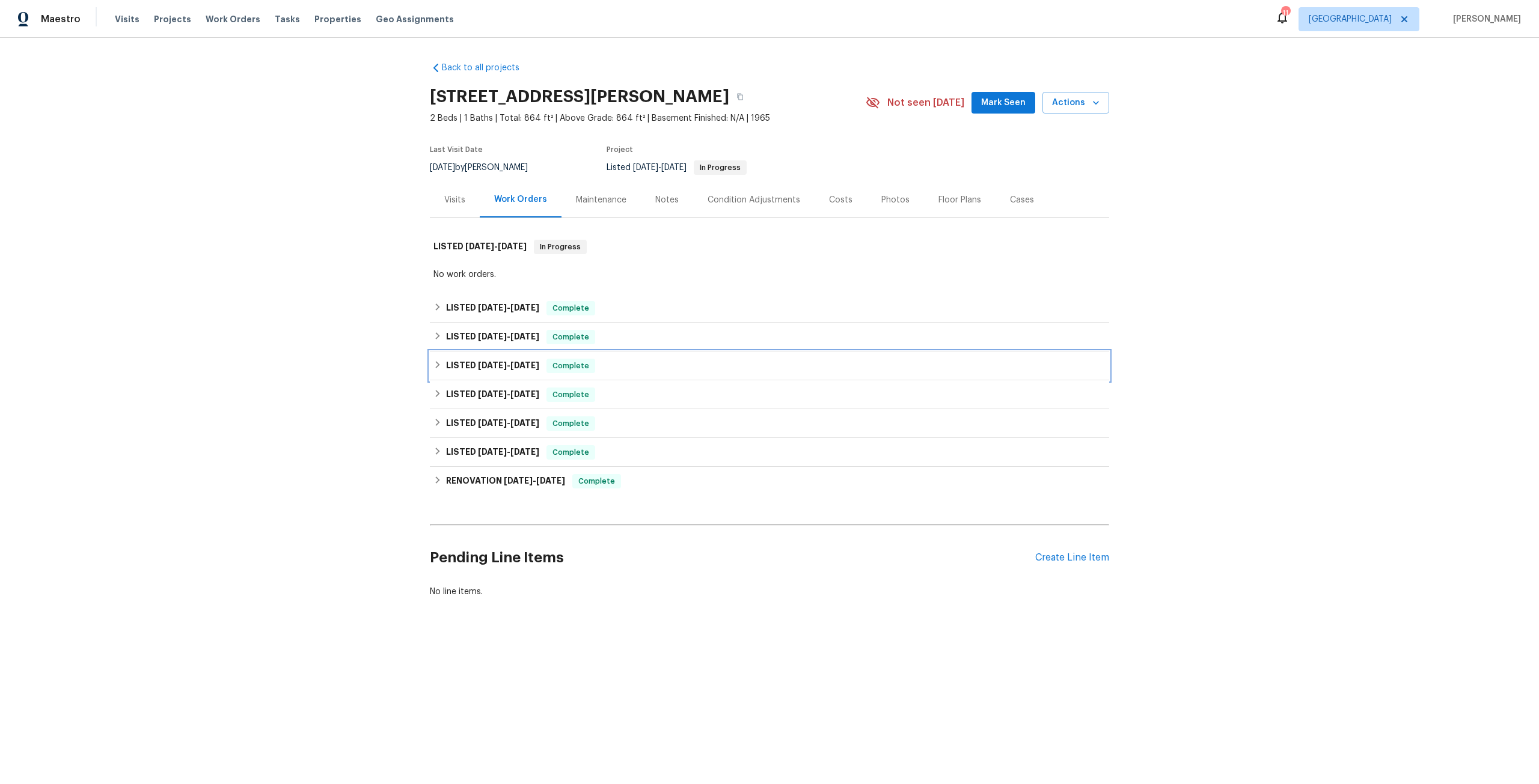
click at [513, 369] on span "[DATE]" at bounding box center [525, 365] width 29 height 9
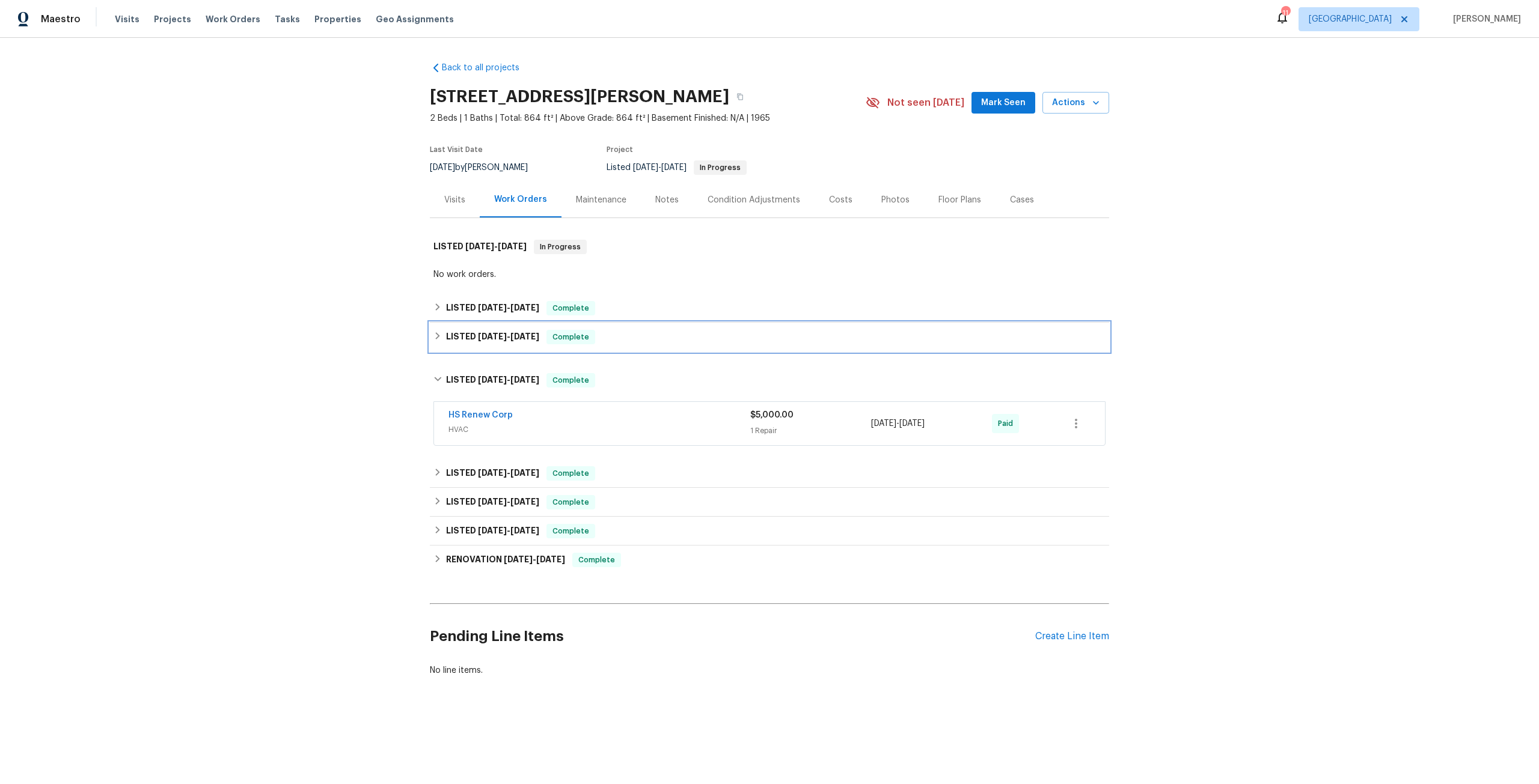
click at [517, 334] on span "[DATE]" at bounding box center [525, 336] width 29 height 9
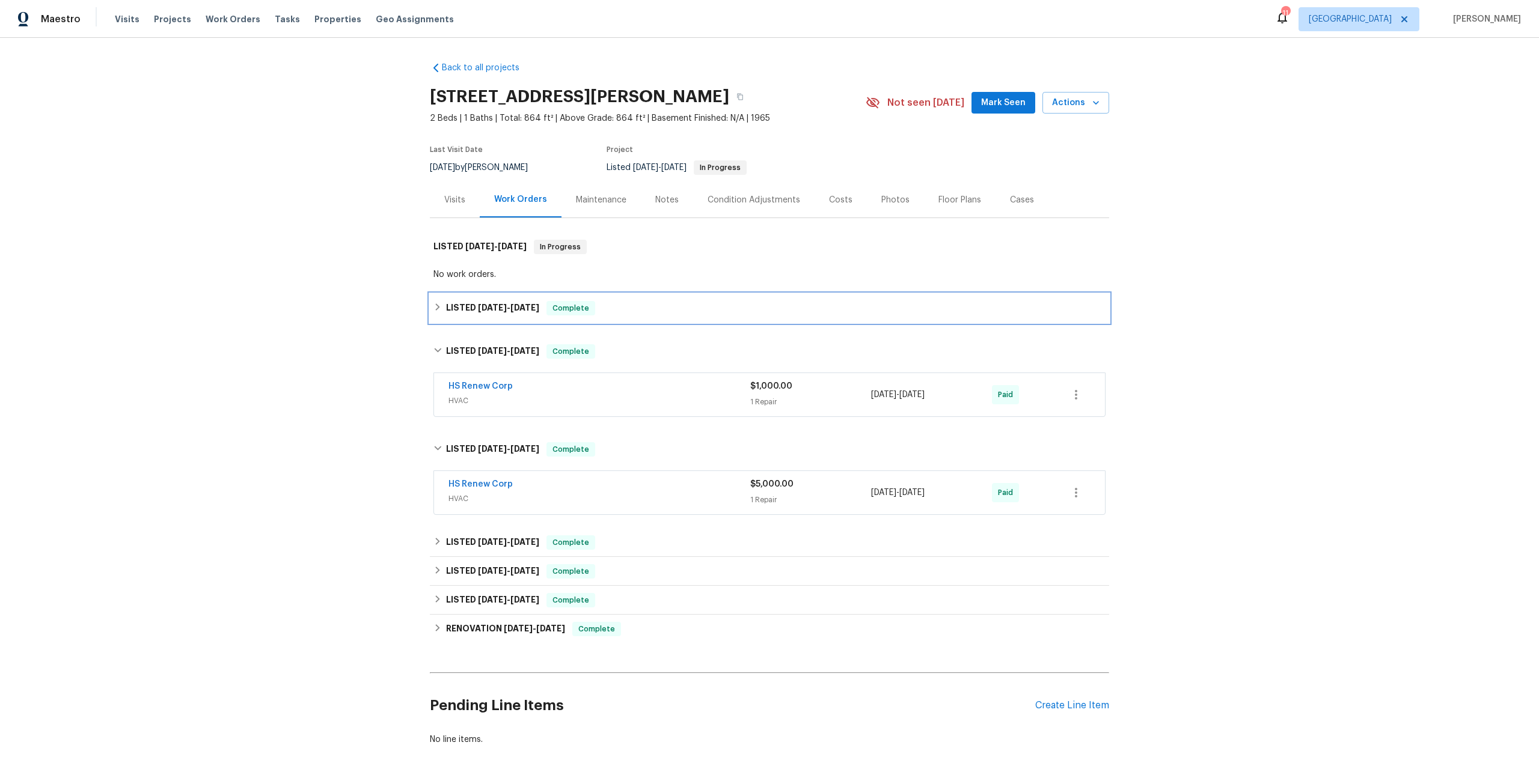
click at [510, 310] on span "10/23/24 - 6/13/25" at bounding box center [509, 308] width 61 height 9
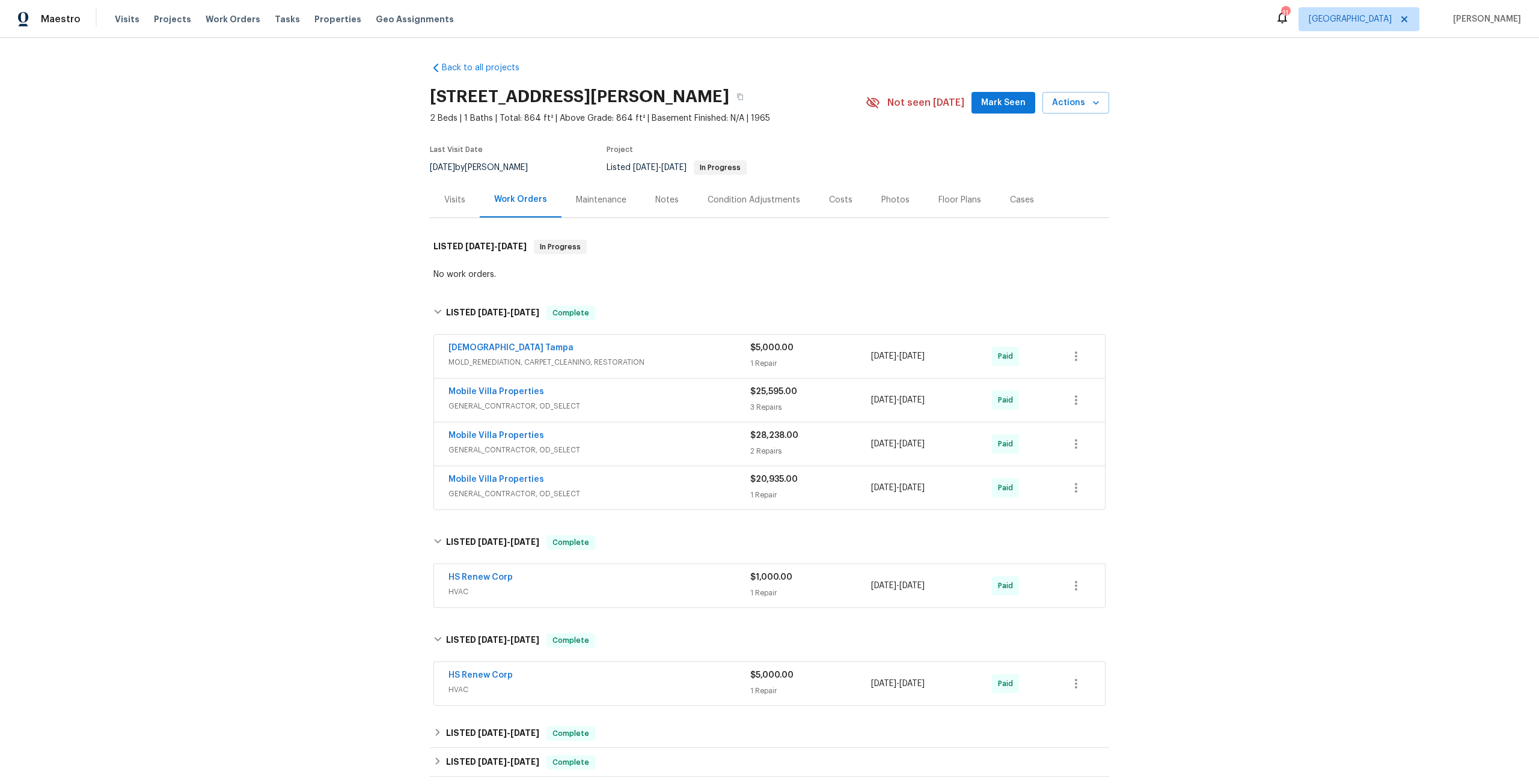
click at [1222, 235] on div "Back to all projects 13635 Frances Ave, Hudson, FL 34667 2 Beds | 1 Baths | Tot…" at bounding box center [770, 410] width 1539 height 746
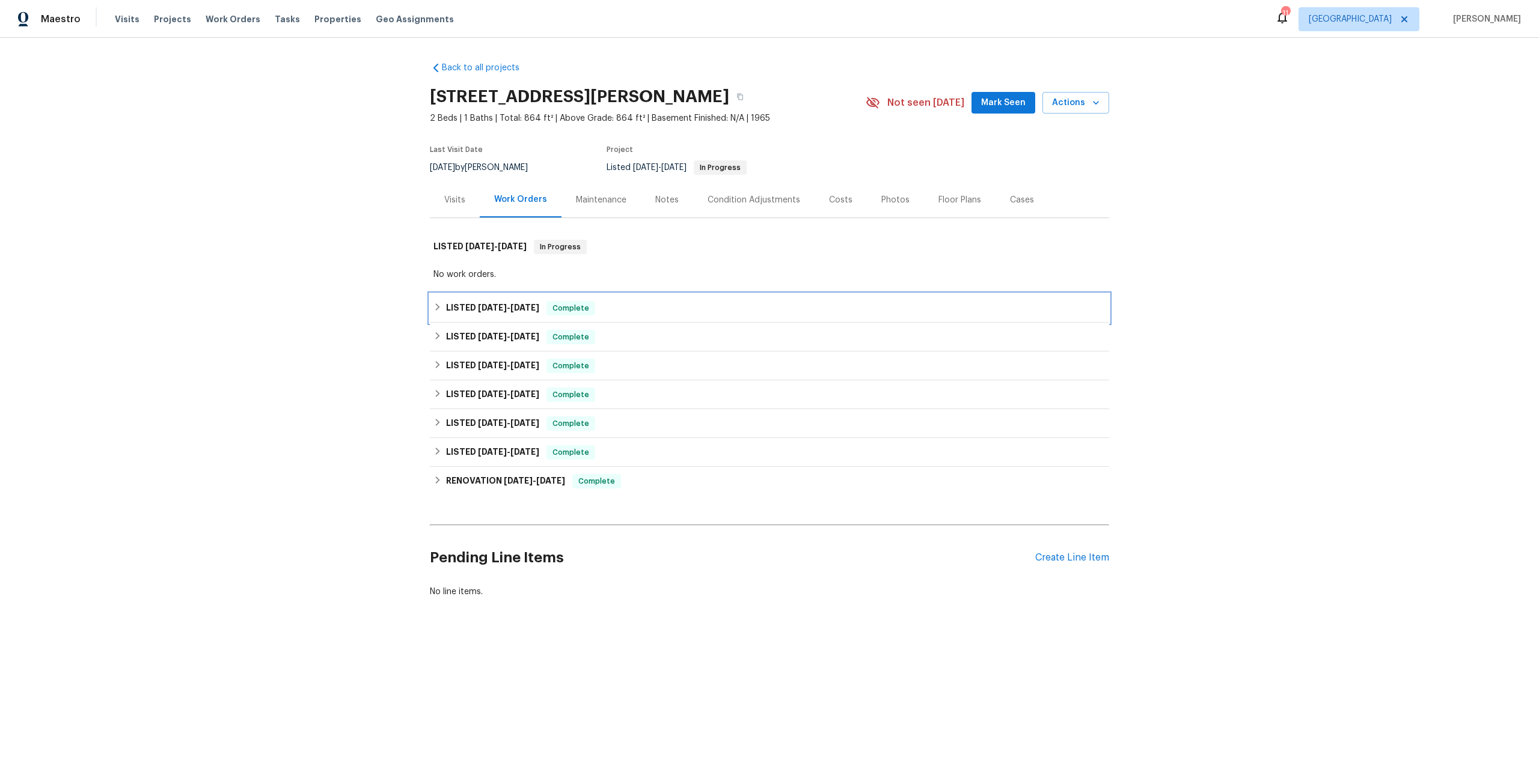
click at [488, 311] on span "[DATE]" at bounding box center [492, 308] width 29 height 9
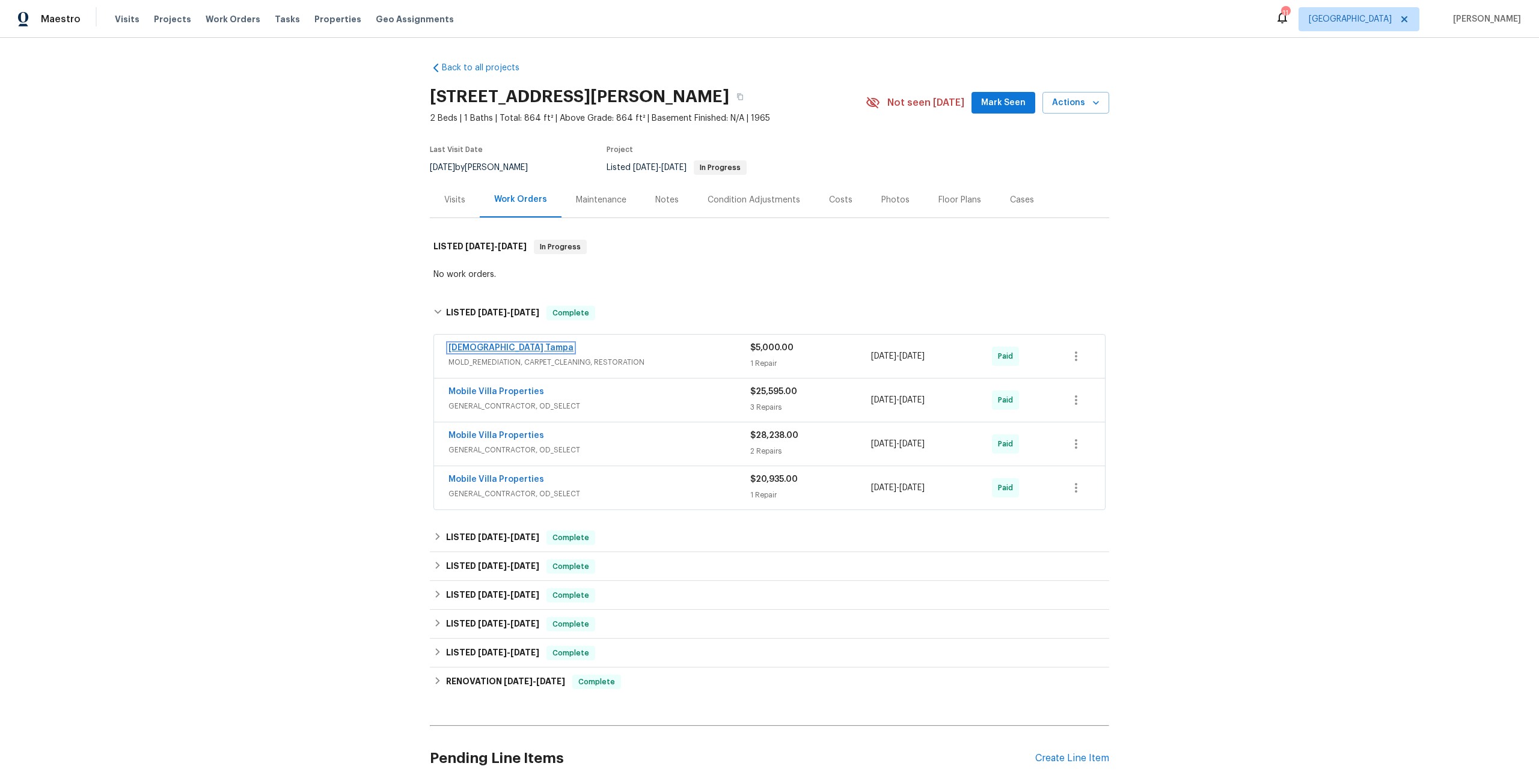
click at [490, 349] on link "[DEMOGRAPHIC_DATA] Tampa" at bounding box center [510, 348] width 125 height 9
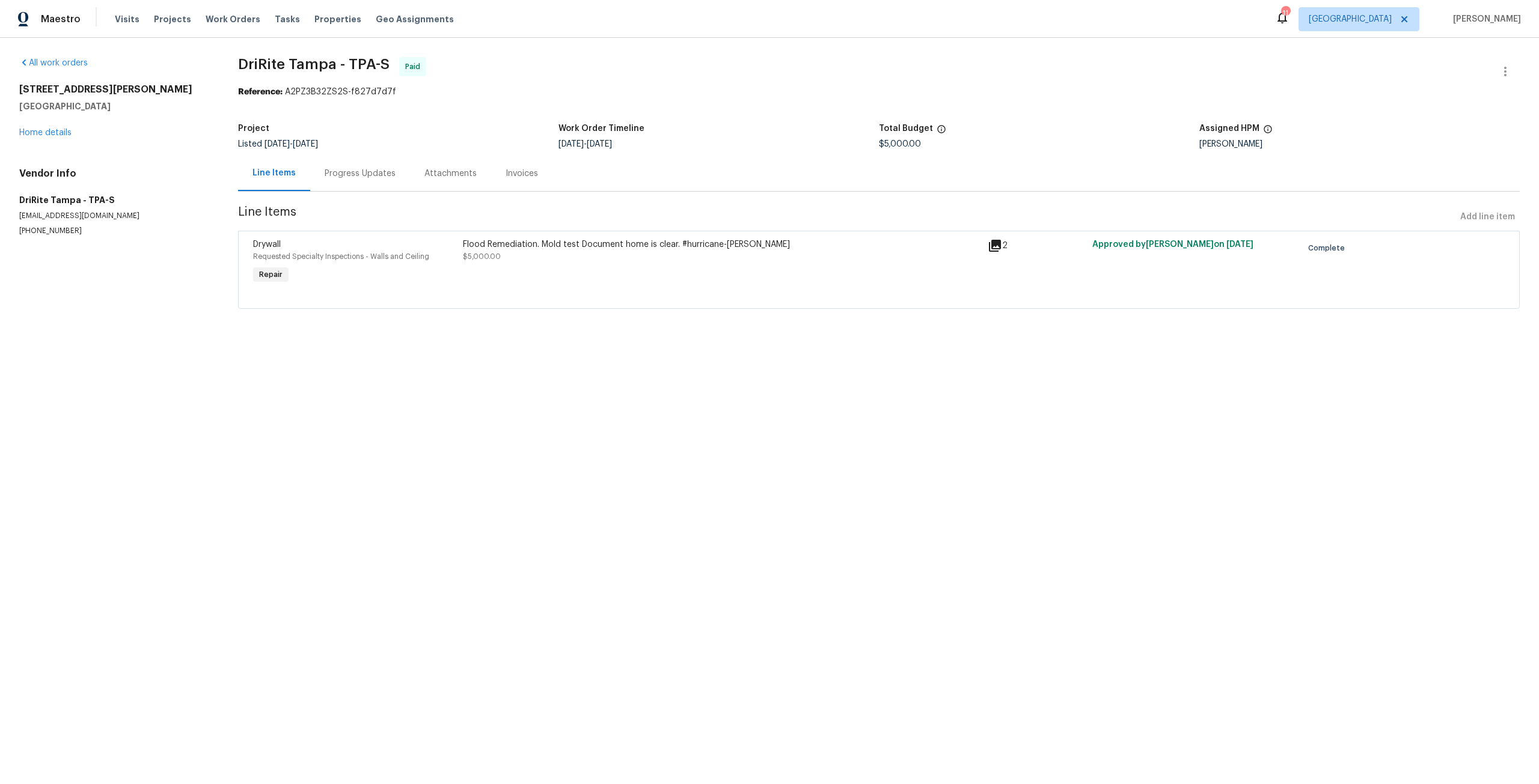
click at [54, 137] on div "[STREET_ADDRESS][PERSON_NAME] Home details" at bounding box center [114, 111] width 190 height 55
click at [58, 134] on link "Home details" at bounding box center [45, 133] width 53 height 9
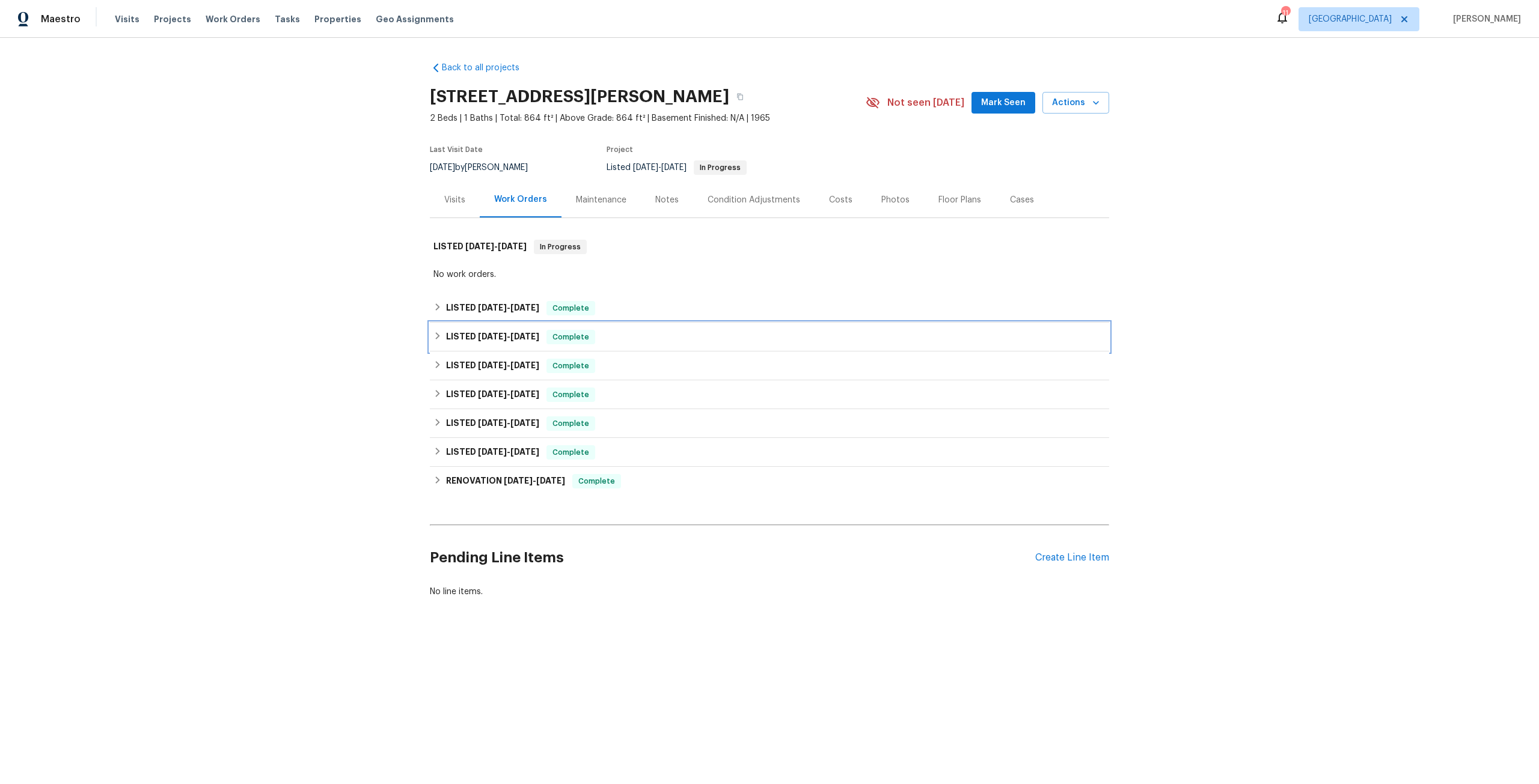
click at [520, 340] on span "[DATE]" at bounding box center [525, 336] width 29 height 9
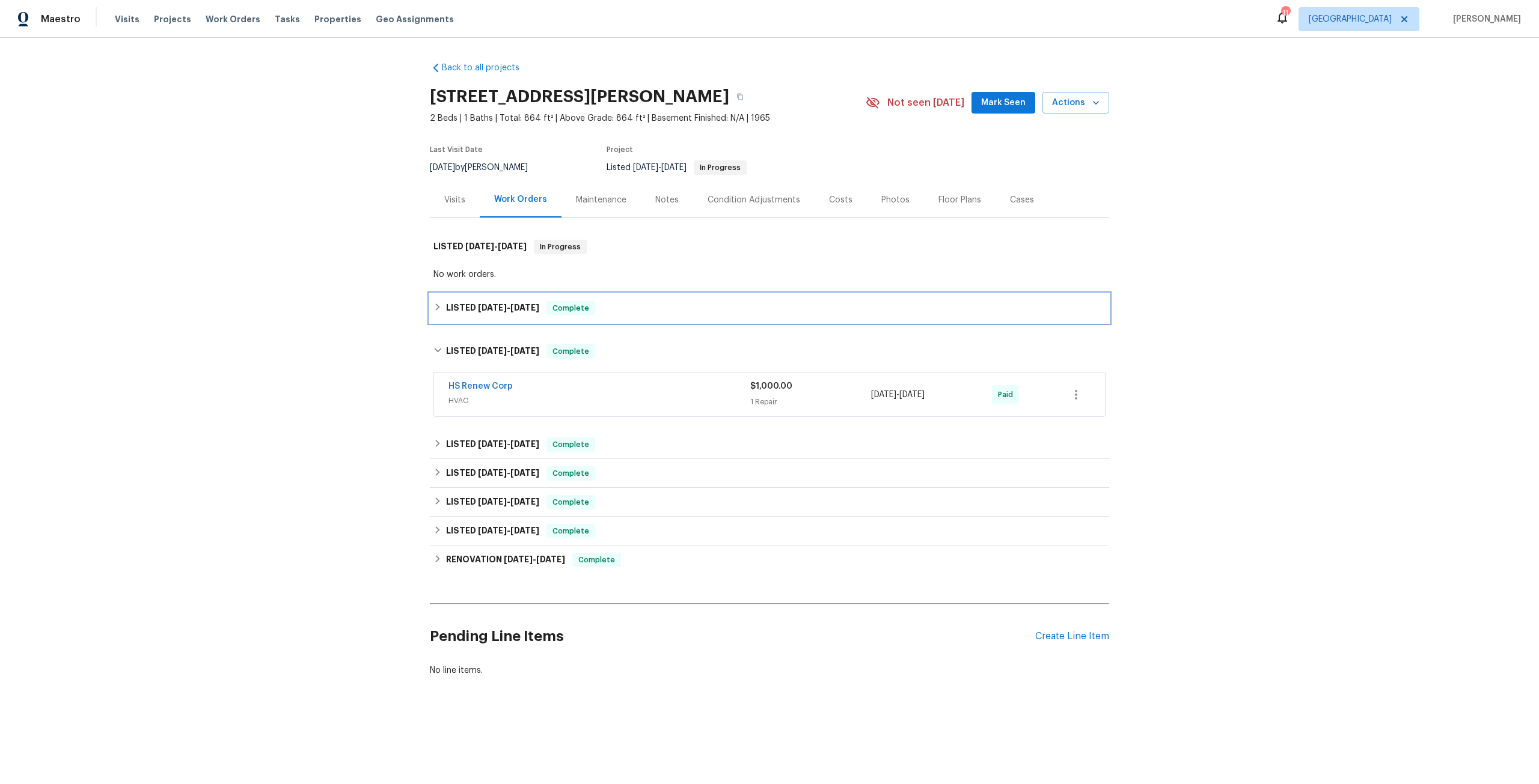
click at [528, 308] on span "[DATE]" at bounding box center [525, 308] width 29 height 9
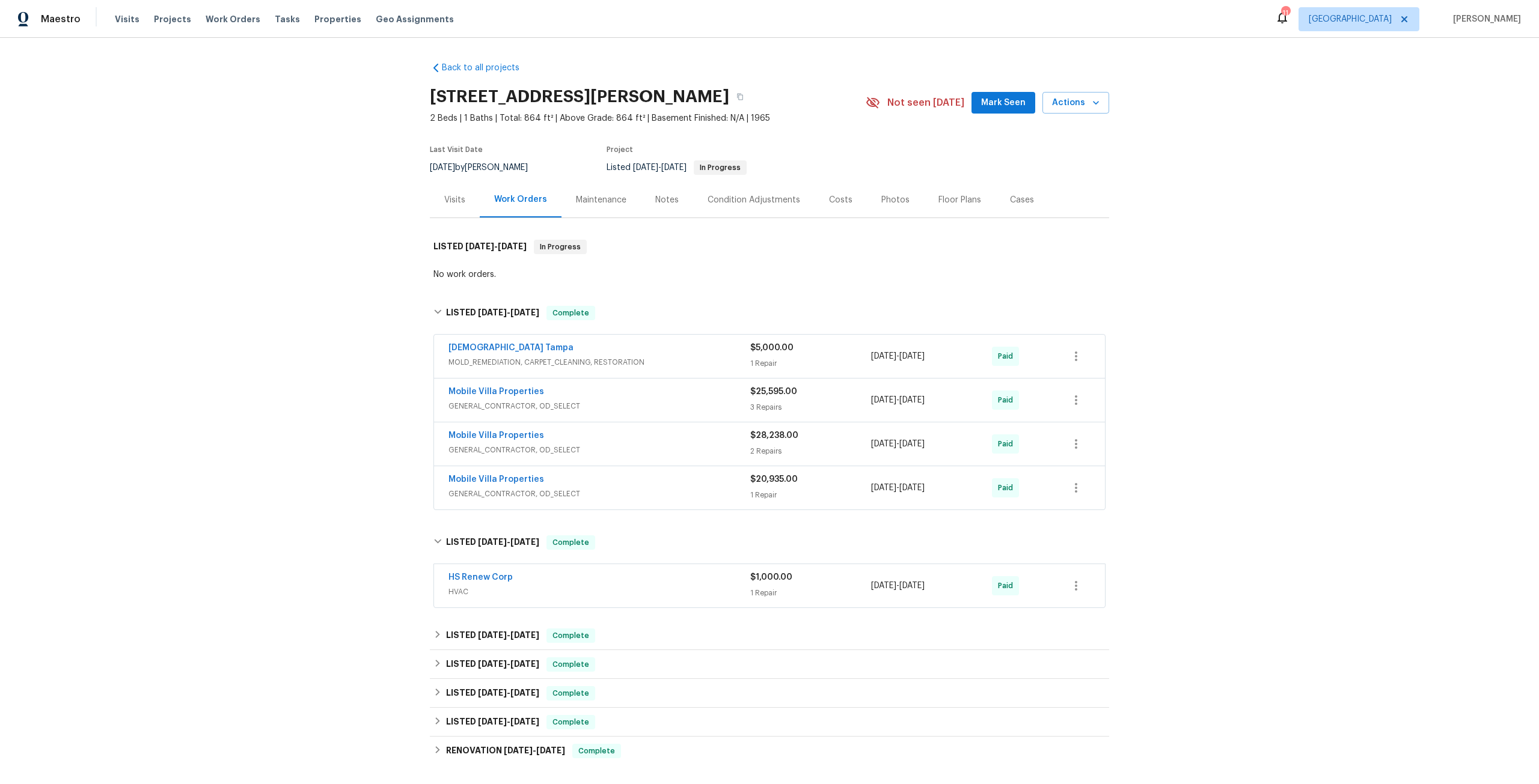
click at [470, 342] on span "[DEMOGRAPHIC_DATA] Tampa" at bounding box center [510, 348] width 125 height 12
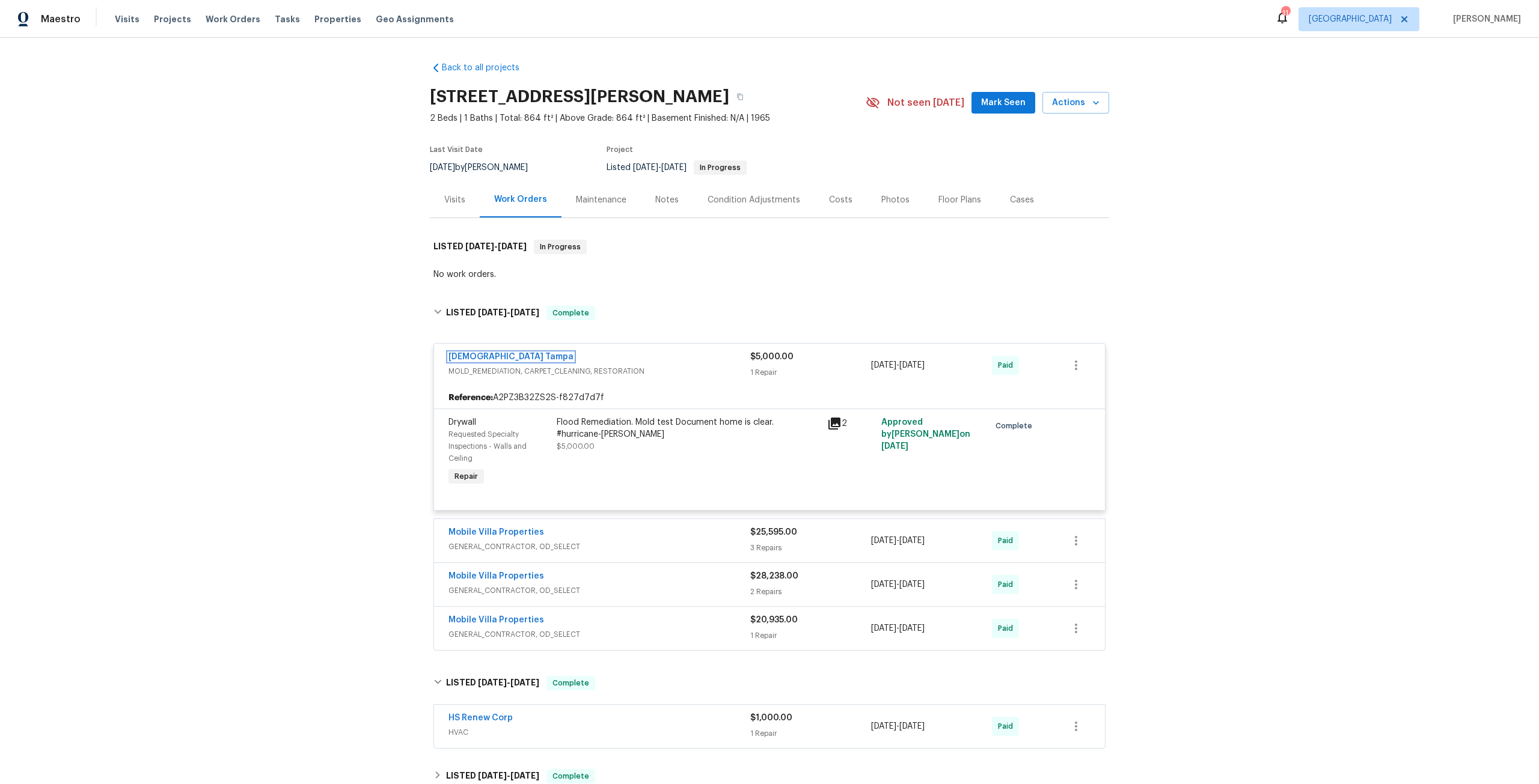
click at [456, 356] on link "[DEMOGRAPHIC_DATA] Tampa" at bounding box center [510, 356] width 125 height 9
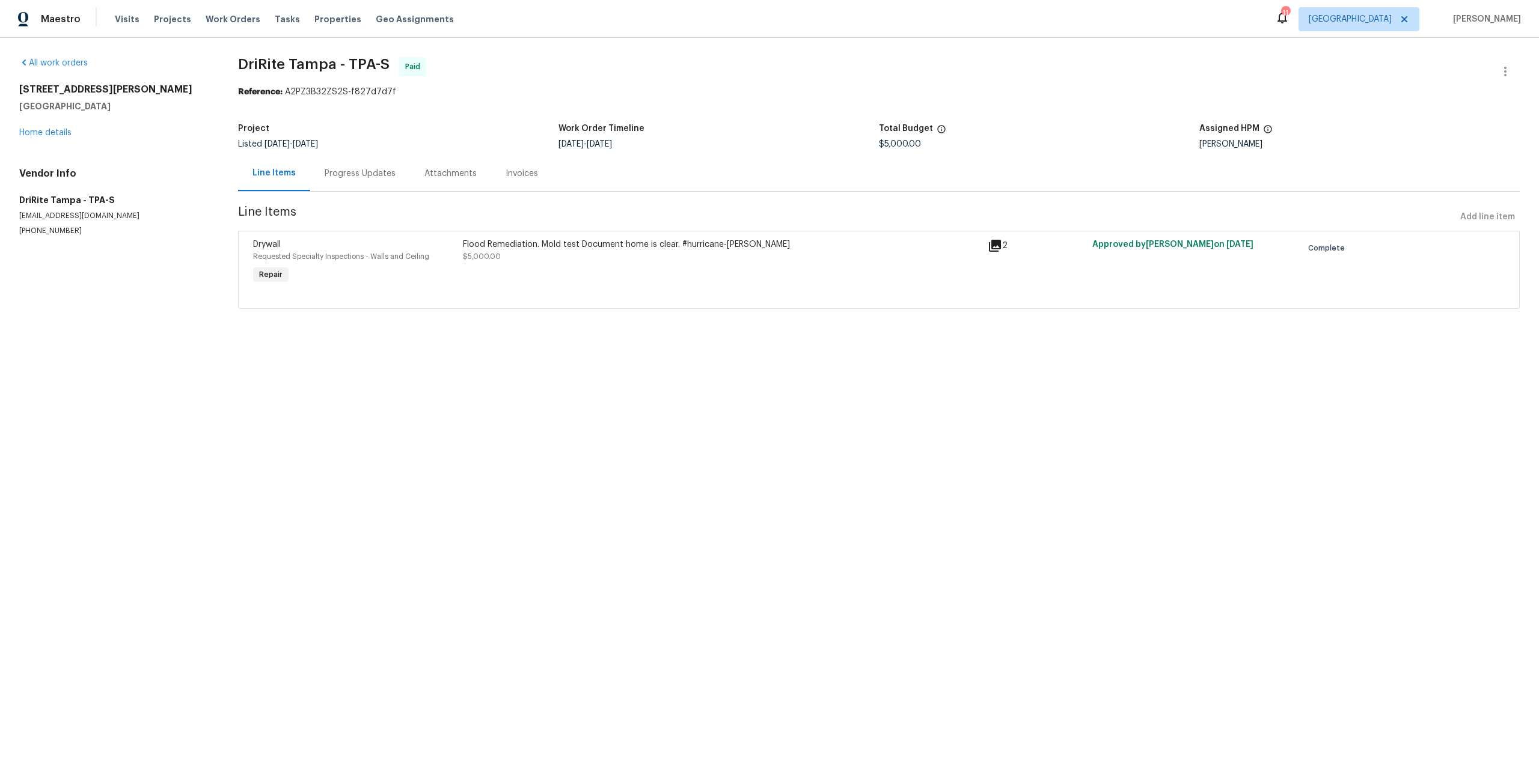
click at [519, 178] on div "Invoices" at bounding box center [521, 173] width 32 height 12
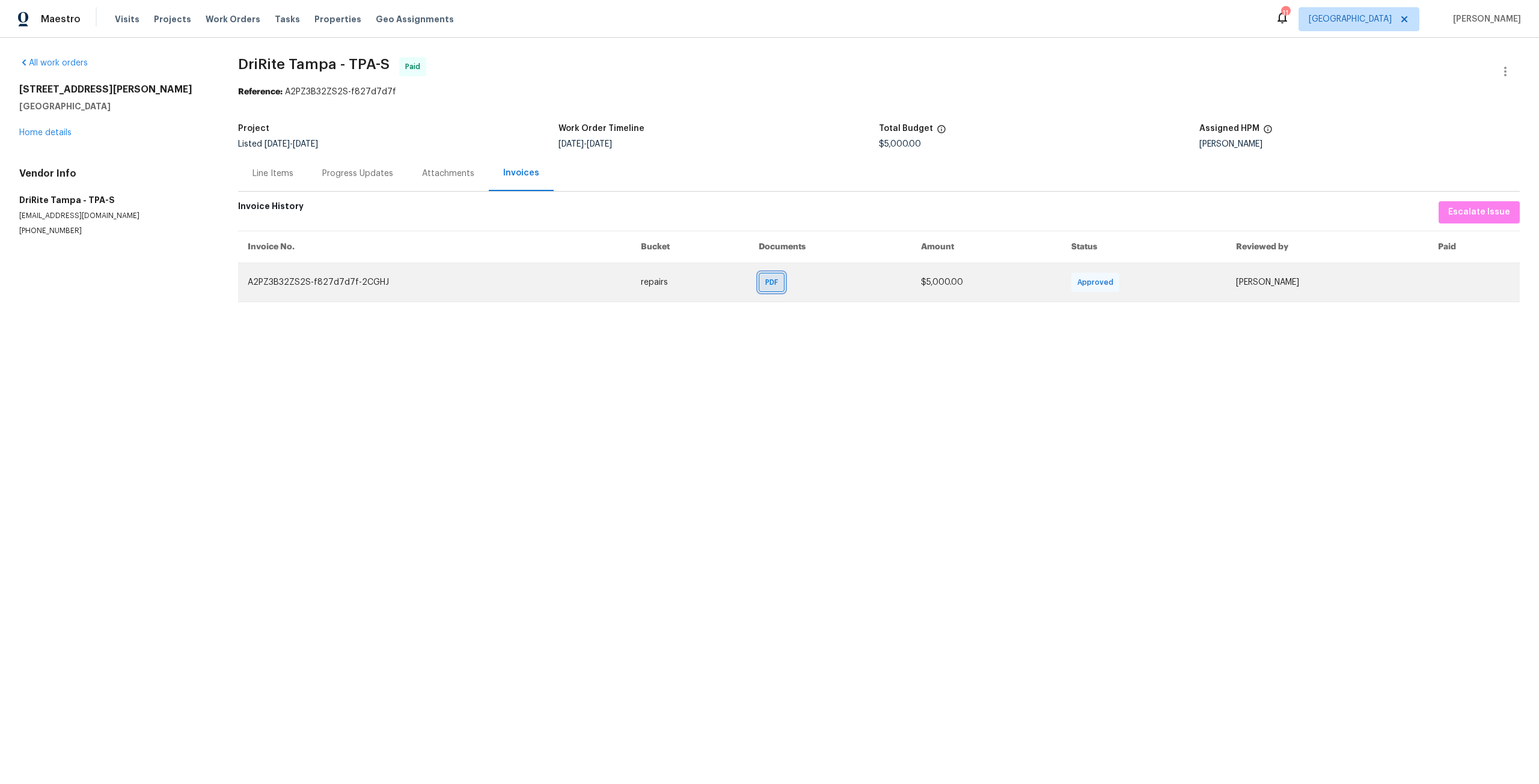
click at [759, 286] on div "PDF" at bounding box center [771, 283] width 26 height 19
